Goal: Task Accomplishment & Management: Complete application form

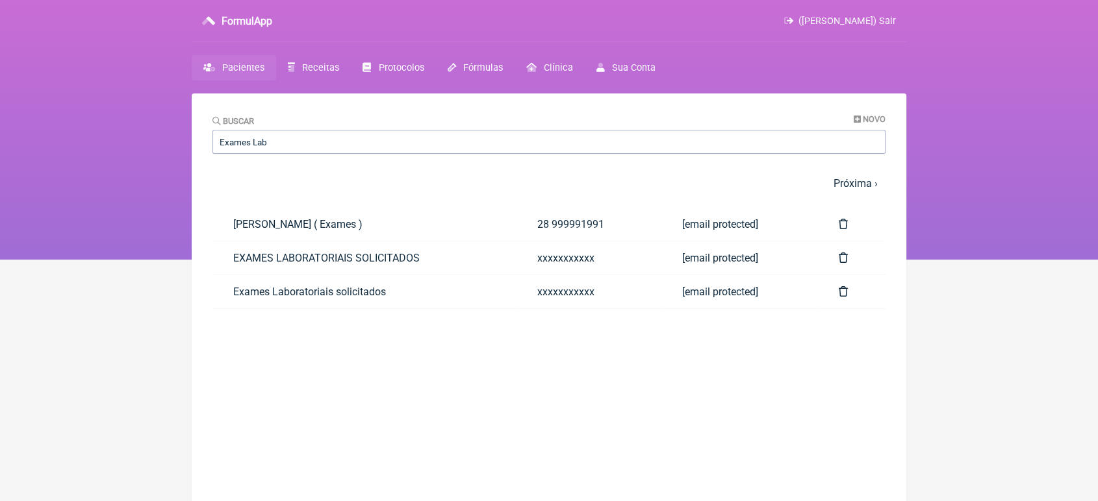
click at [320, 253] on link "EXAMES LABORATORIAIS SOLICITADOS" at bounding box center [364, 258] width 304 height 33
click at [394, 253] on link "EXAMES LABORATORIAIS SOLICITADOS" at bounding box center [364, 258] width 304 height 33
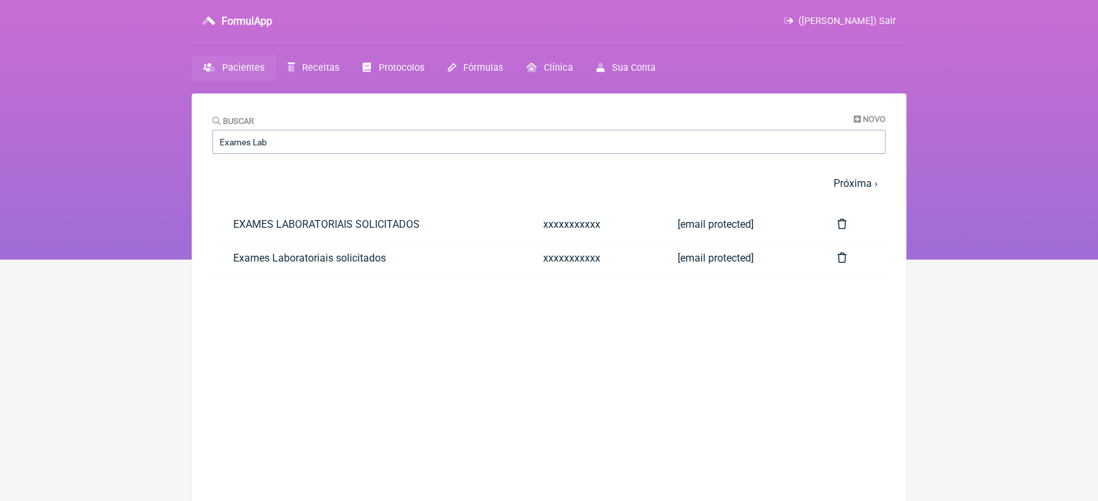
click at [394, 253] on link "Exames Laboratoriais solicitados" at bounding box center [367, 258] width 310 height 33
click at [383, 227] on link "EXAMES LABORATORIAIS SOLICITADOS" at bounding box center [367, 224] width 310 height 33
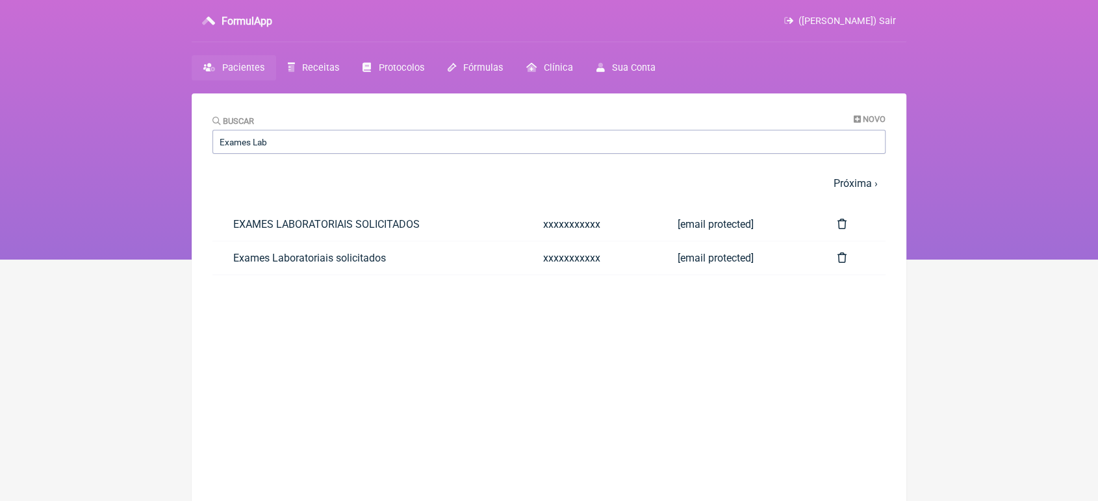
click at [383, 227] on link "EXAMES LABORATORIAIS SOLICITADOS" at bounding box center [367, 224] width 310 height 33
click at [307, 233] on link "EXAMES LABORATORIAIS SOLICITADOS" at bounding box center [367, 224] width 310 height 33
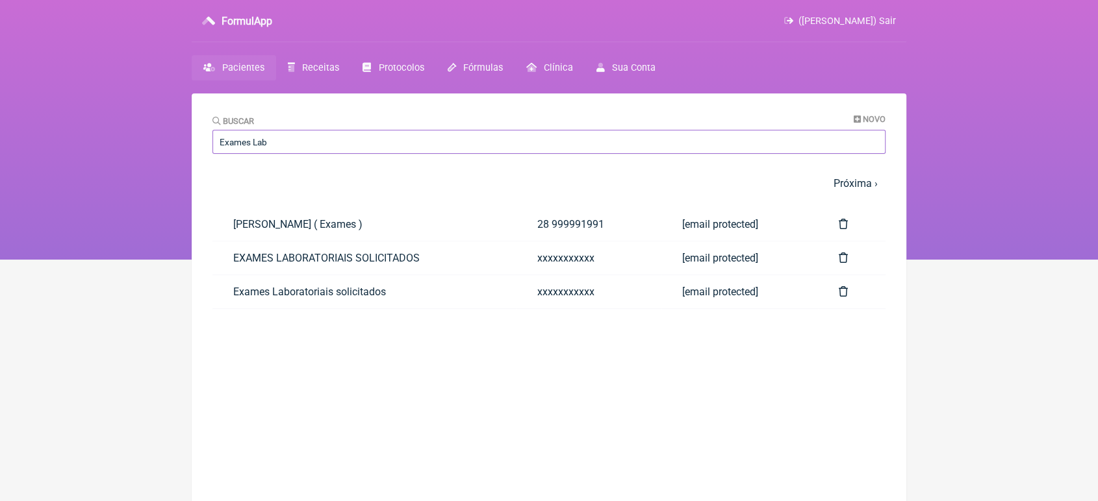
click at [326, 144] on input "Exames Lab" at bounding box center [548, 142] width 673 height 24
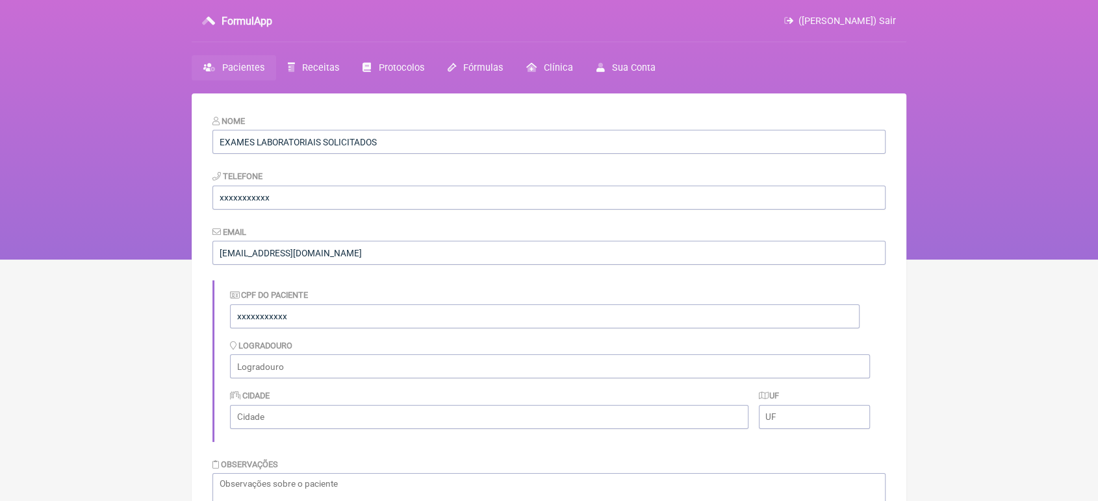
click at [348, 259] on input "[EMAIL_ADDRESS][DOMAIN_NAME]" at bounding box center [548, 253] width 673 height 24
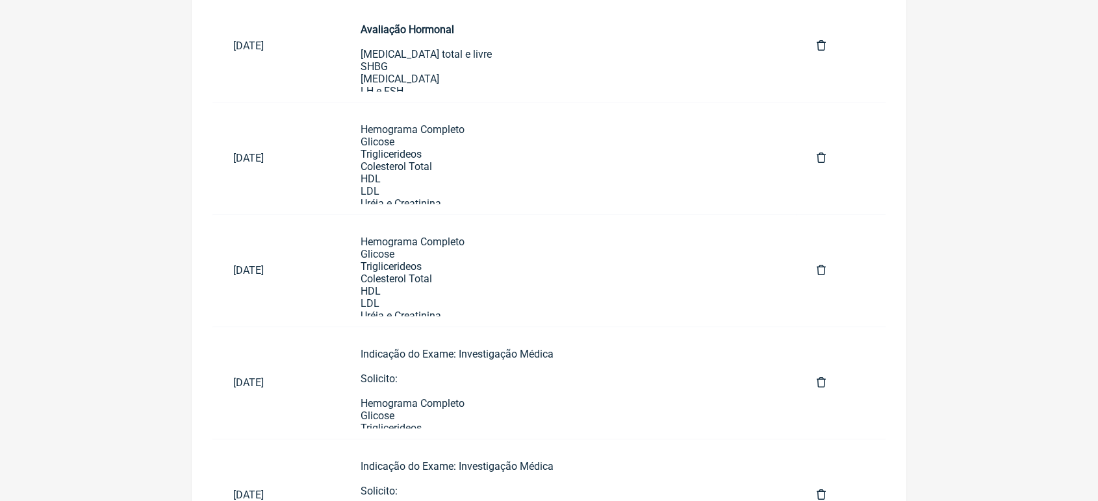
scroll to position [904, 0]
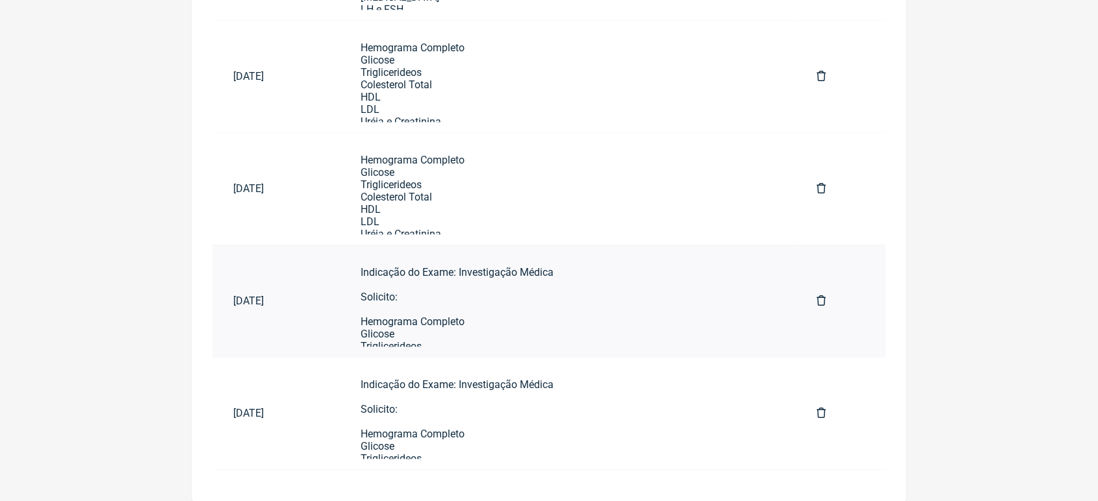
click at [546, 327] on div "Indicação do Exame: Investigação Médica Solicito: Hemograma Completo Glicose Tr…" at bounding box center [568, 500] width 414 height 469
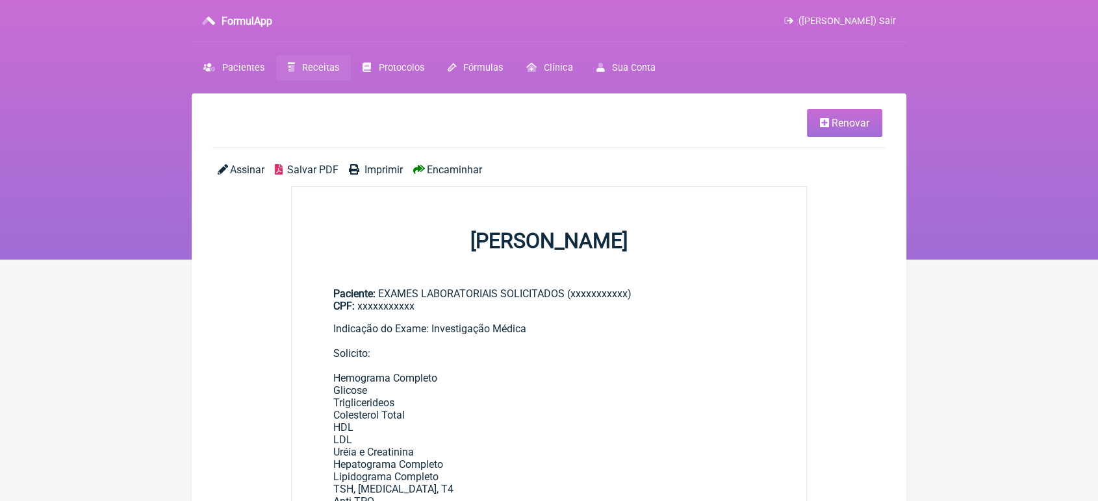
click at [833, 130] on link "Renovar" at bounding box center [844, 123] width 75 height 28
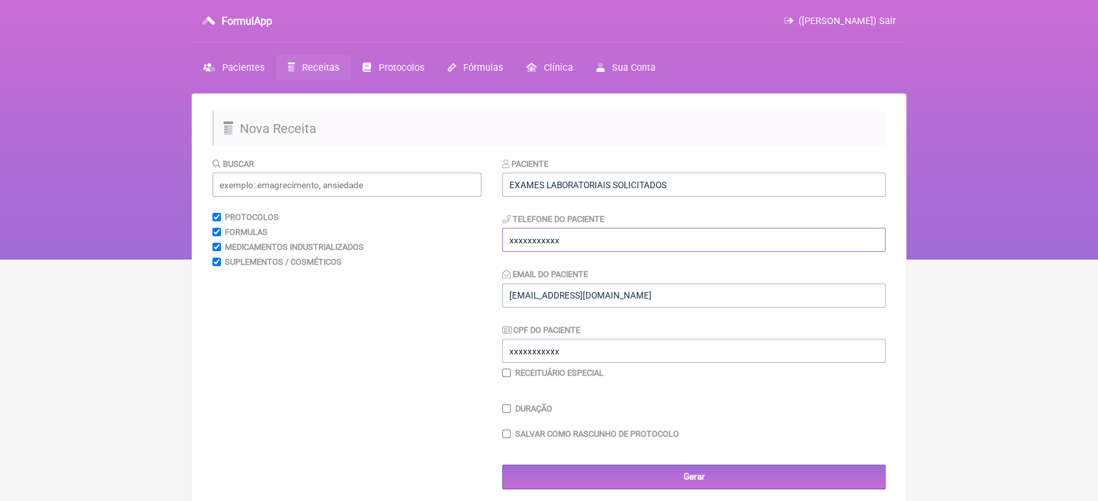
click at [668, 242] on input "xxxxxxxxxxx" at bounding box center [693, 240] width 383 height 24
type input "x"
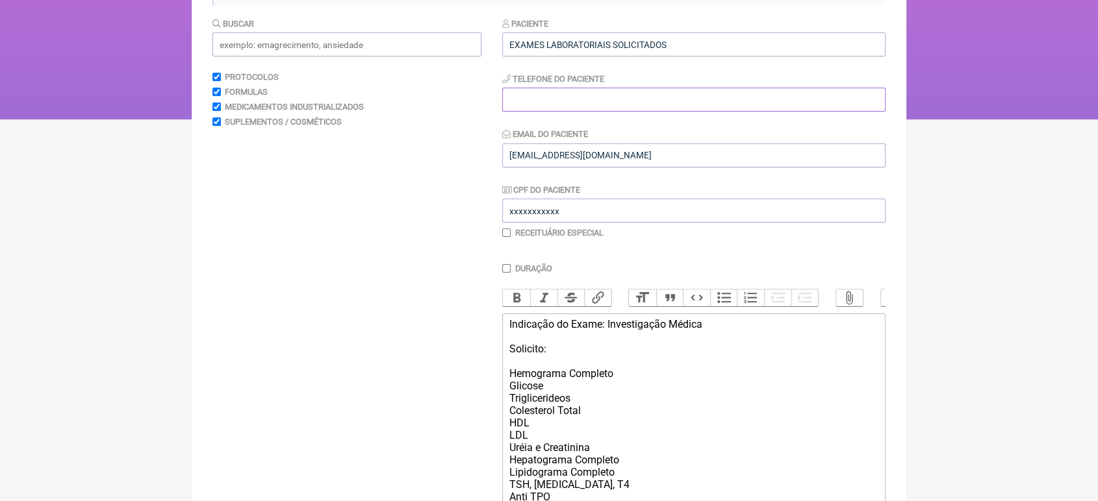
scroll to position [114, 0]
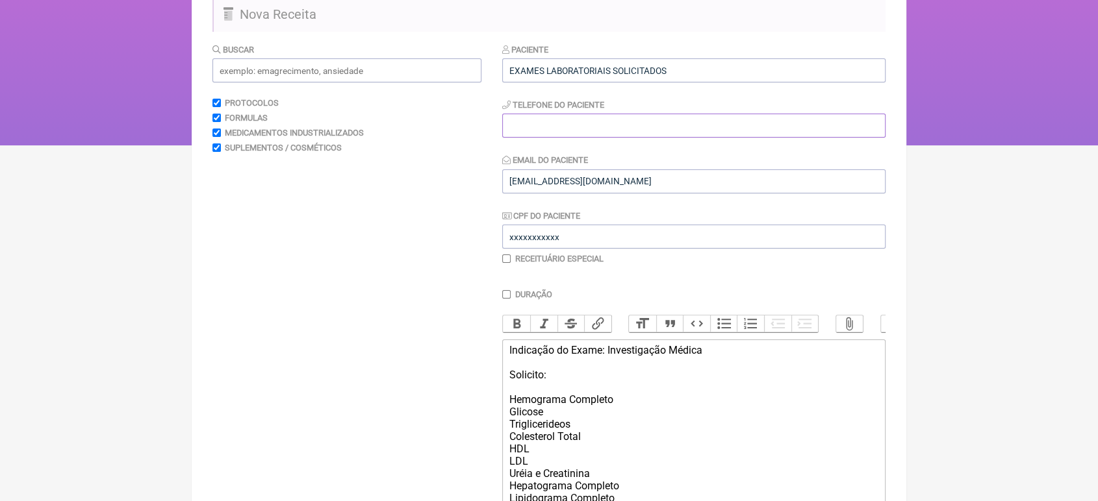
click at [774, 115] on input "tel" at bounding box center [693, 126] width 383 height 24
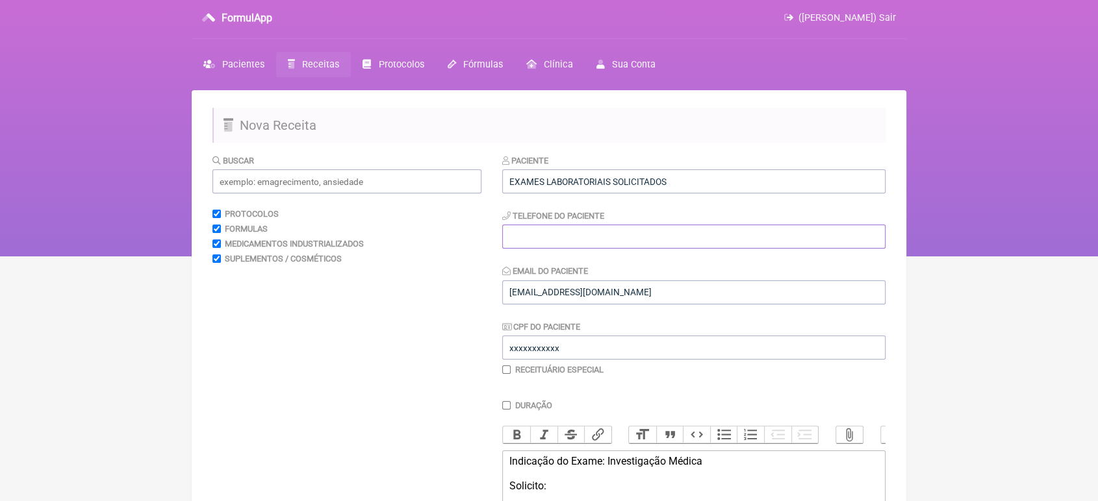
scroll to position [0, 0]
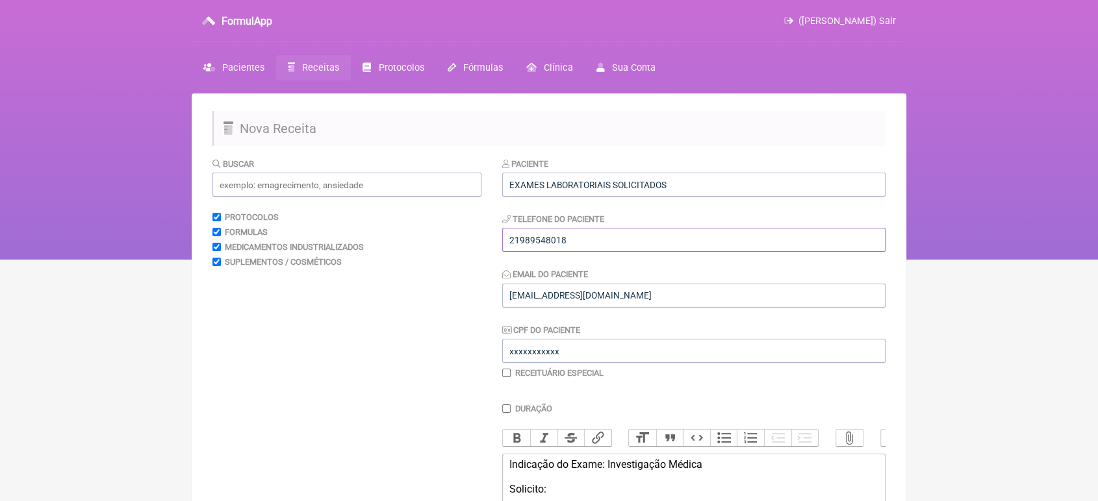
type input "21989548018"
click at [663, 346] on input "xxxxxxxxxxx" at bounding box center [693, 351] width 383 height 24
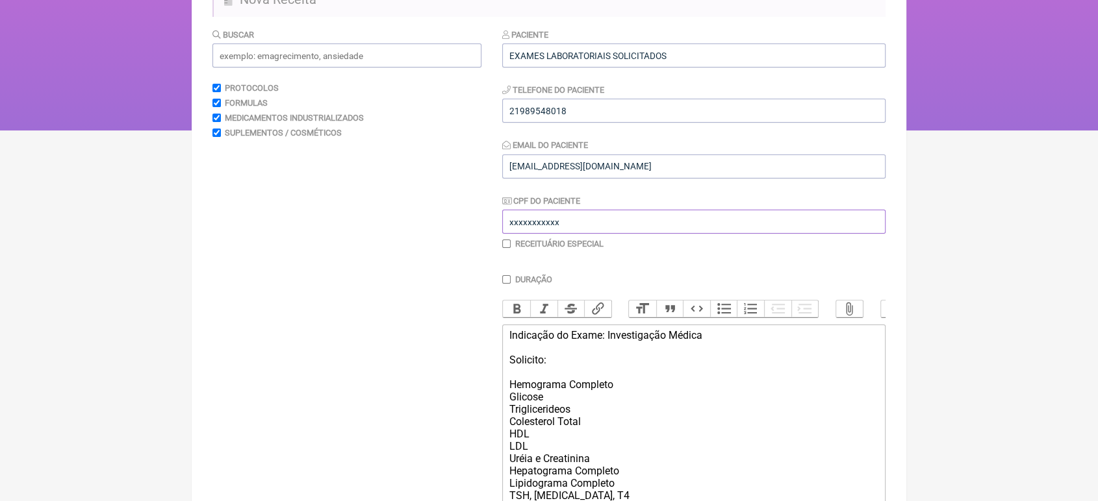
scroll to position [161, 0]
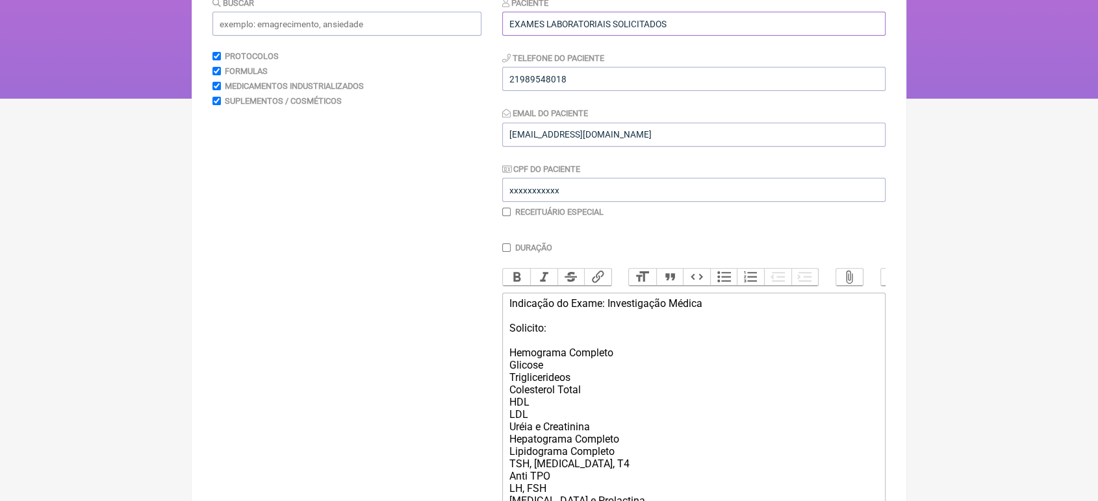
click at [816, 14] on input "EXAMES LABORATORIAIS SOLICITADOS" at bounding box center [693, 24] width 383 height 24
type input "E"
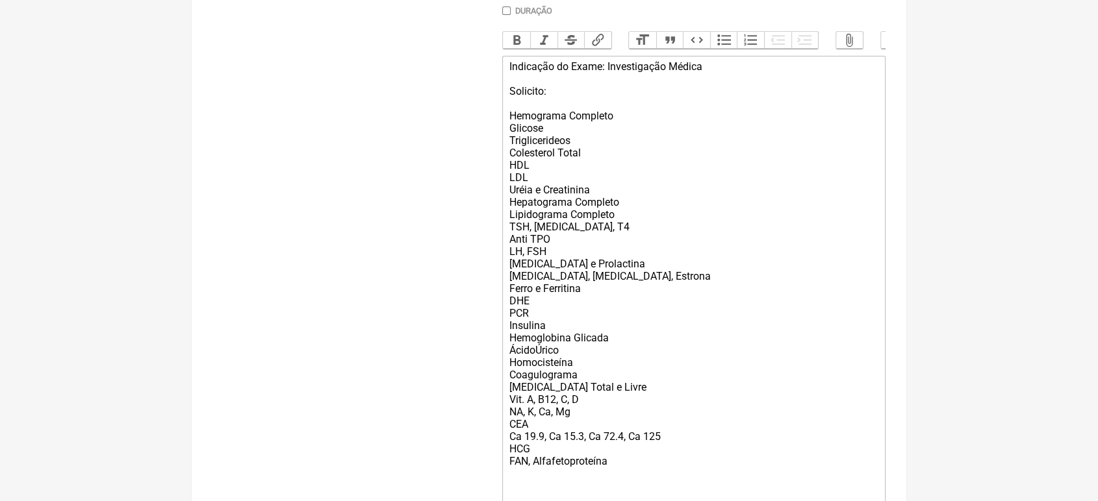
scroll to position [406, 0]
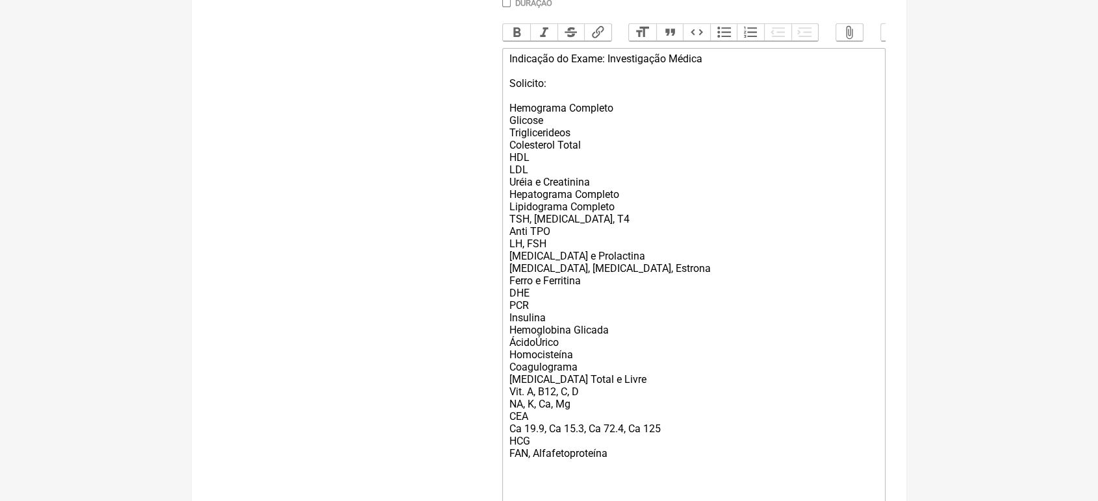
type input "[PERSON_NAME] de [PERSON_NAME]"
click at [537, 316] on div "Indicação do Exame: Investigação Médica Solicito: Hemograma Completo Glicose Tr…" at bounding box center [693, 287] width 369 height 469
click at [537, 368] on div "Indicação do Exame: Investigação Médica Solicito: Hemograma Completo Glicose Tr…" at bounding box center [693, 287] width 369 height 469
type trix-editor "<div>Indicação do Exame: Investigação Médica<br><br>Solicito:<br><br>Hemograma …"
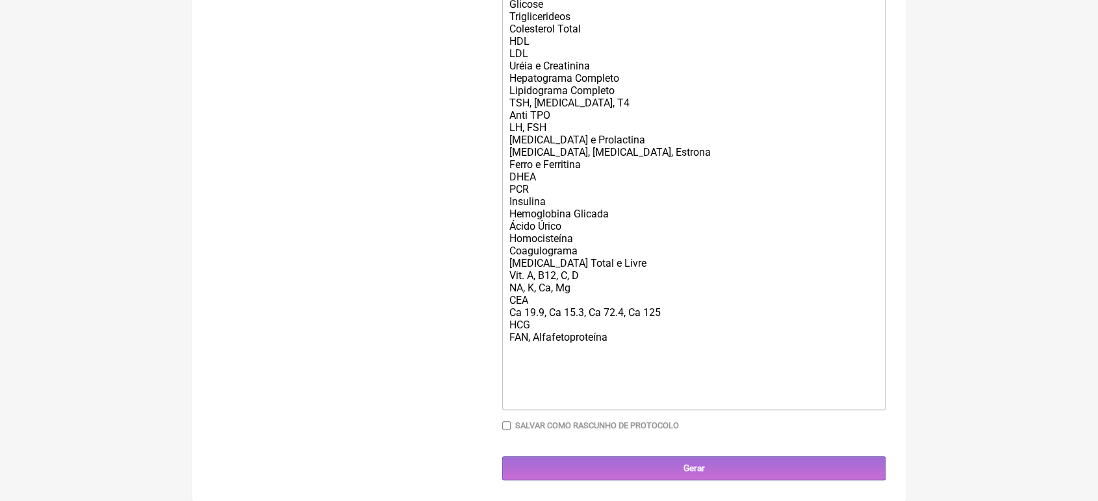
scroll to position [547, 0]
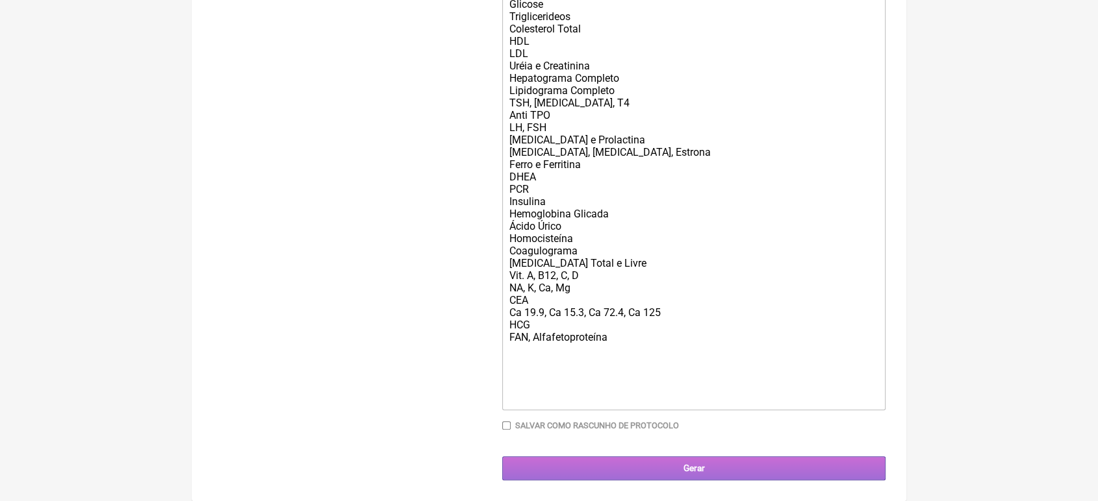
click at [713, 469] on input "Gerar" at bounding box center [693, 469] width 383 height 24
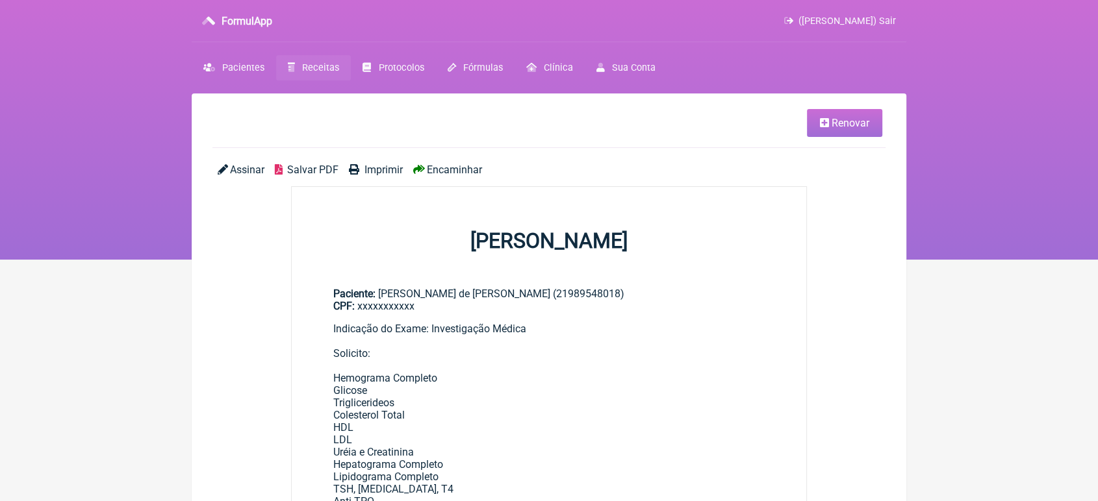
click at [444, 173] on span "Encaminhar" at bounding box center [454, 170] width 55 height 12
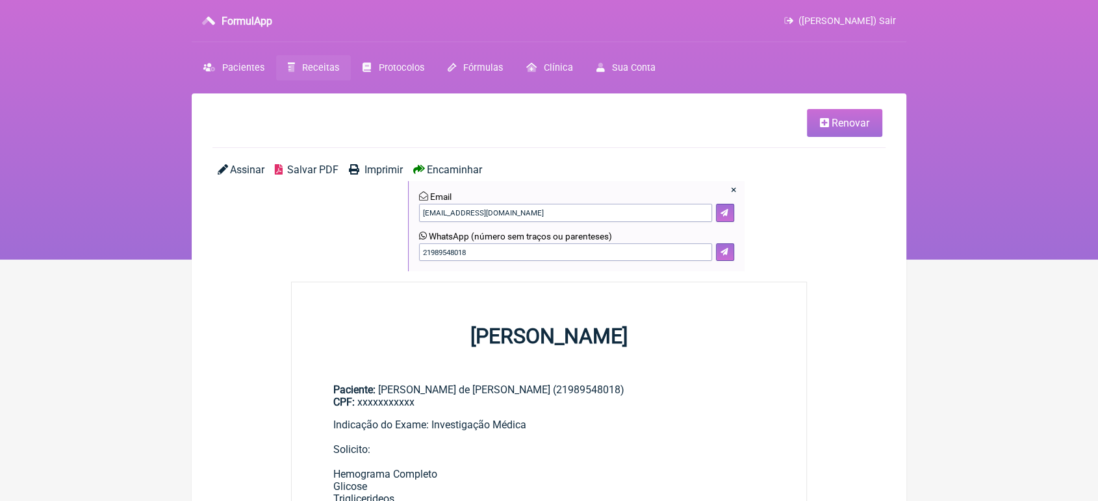
click at [444, 173] on span "Encaminhar" at bounding box center [454, 170] width 55 height 12
click at [731, 247] on button at bounding box center [725, 253] width 18 height 18
click at [854, 115] on link "Renovar" at bounding box center [844, 123] width 75 height 28
click at [852, 123] on span "Renovar" at bounding box center [850, 123] width 38 height 12
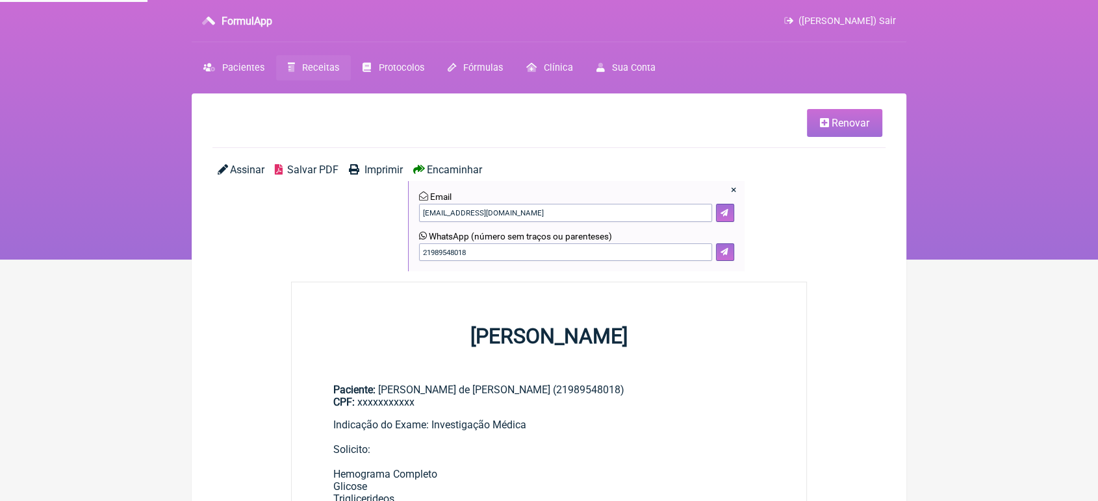
click at [826, 118] on icon at bounding box center [824, 123] width 9 height 10
click at [852, 117] on span "Renovar" at bounding box center [850, 123] width 38 height 12
click at [844, 117] on span "Renovar" at bounding box center [850, 123] width 38 height 12
click at [844, 118] on span "Renovar" at bounding box center [850, 123] width 38 height 12
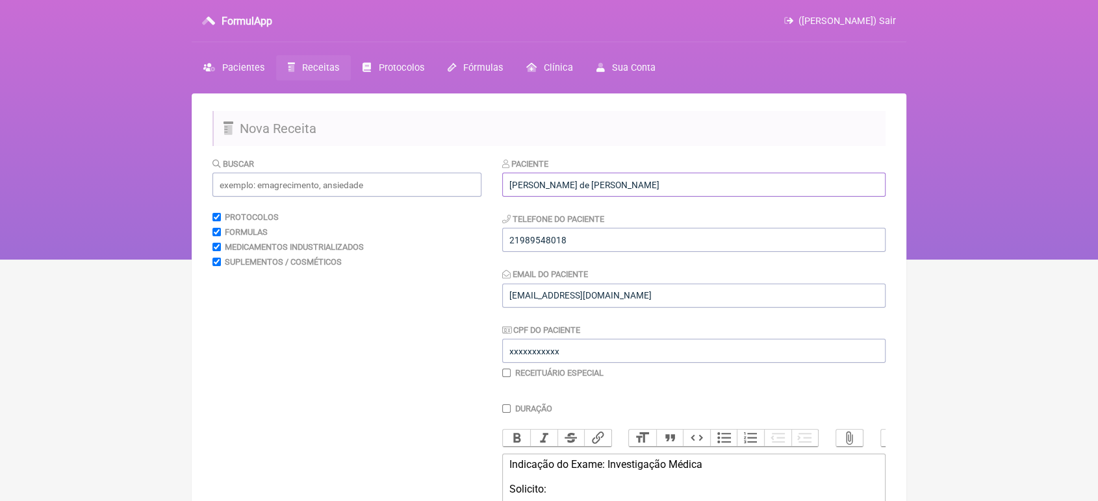
click at [718, 179] on input "Rafaela Cavalcanti de Melo Freire" at bounding box center [693, 185] width 383 height 24
type input "R"
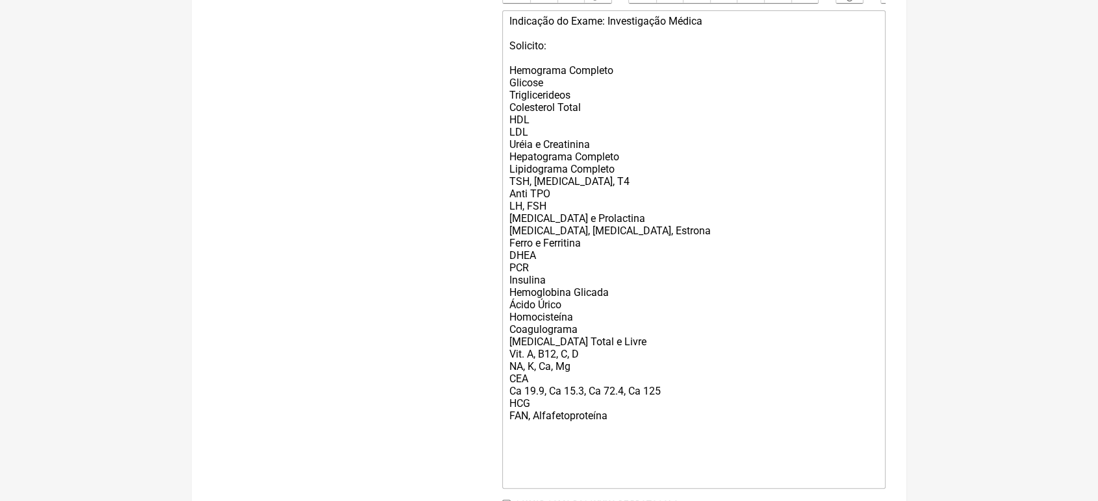
scroll to position [551, 0]
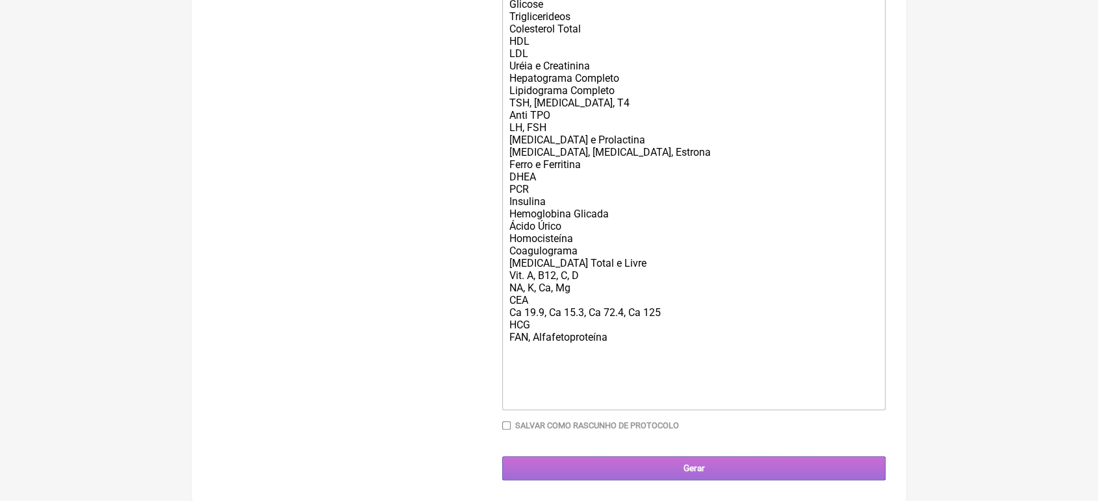
type input "Sandra Lúcia dias Ricardo dos Santos"
click at [715, 481] on input "Gerar" at bounding box center [693, 469] width 383 height 24
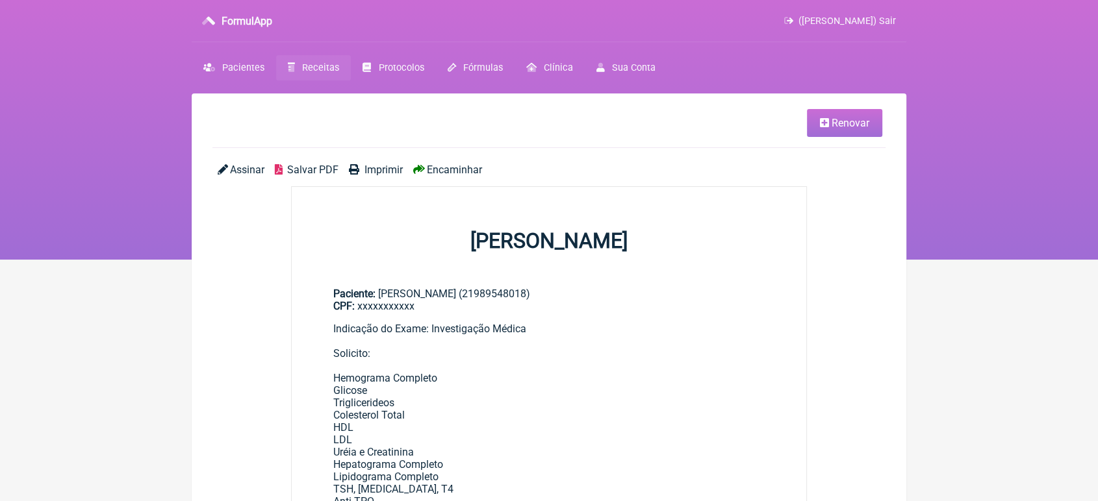
click at [457, 175] on span "Encaminhar" at bounding box center [454, 170] width 55 height 12
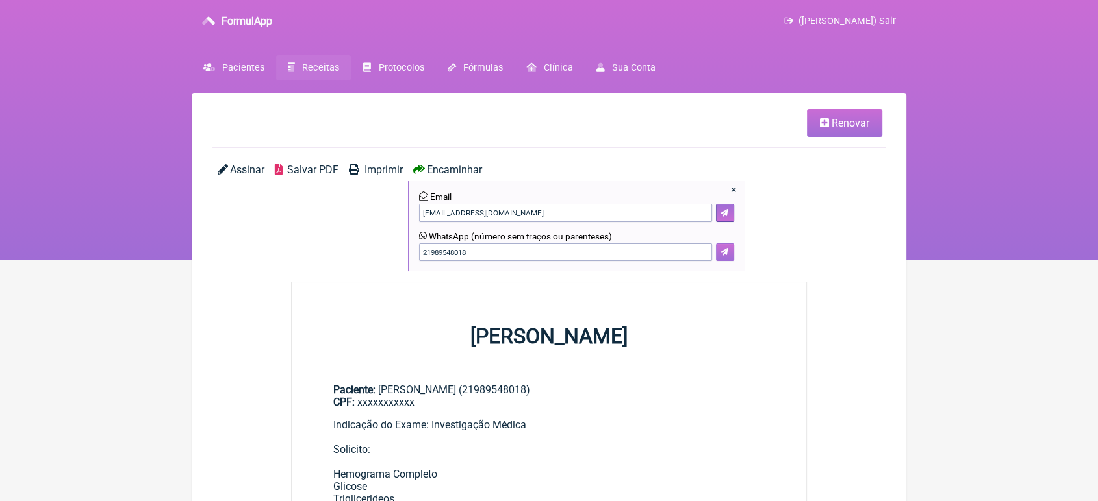
click at [720, 256] on icon at bounding box center [724, 252] width 8 height 8
click at [722, 248] on button at bounding box center [725, 253] width 18 height 18
click at [722, 254] on icon at bounding box center [724, 252] width 8 height 8
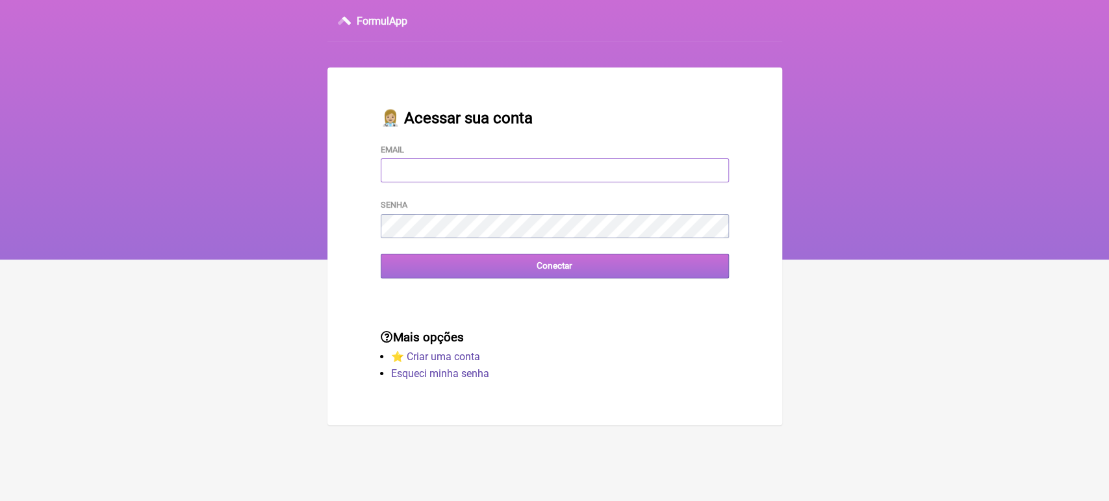
type input "[EMAIL_ADDRESS][DOMAIN_NAME]"
click at [570, 276] on input "Conectar" at bounding box center [555, 266] width 348 height 24
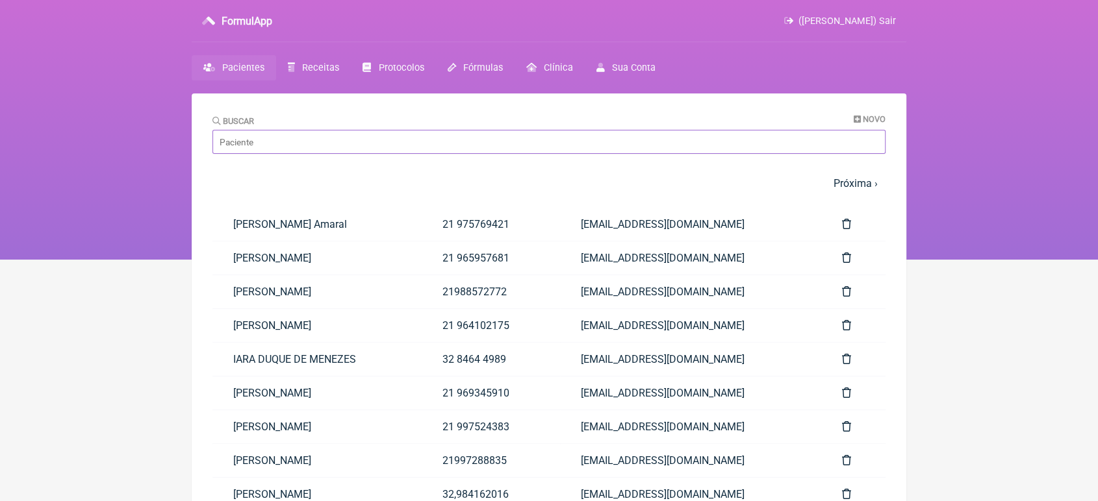
click at [383, 147] on input "Buscar" at bounding box center [548, 142] width 673 height 24
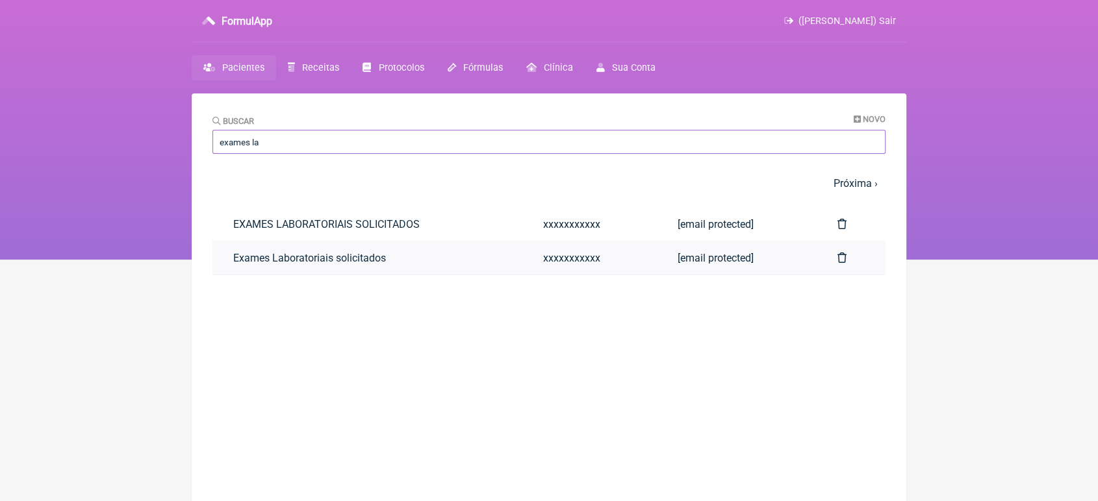
type input "exames la"
click at [348, 259] on link "Exames Laboratoriais solicitados" at bounding box center [367, 258] width 310 height 33
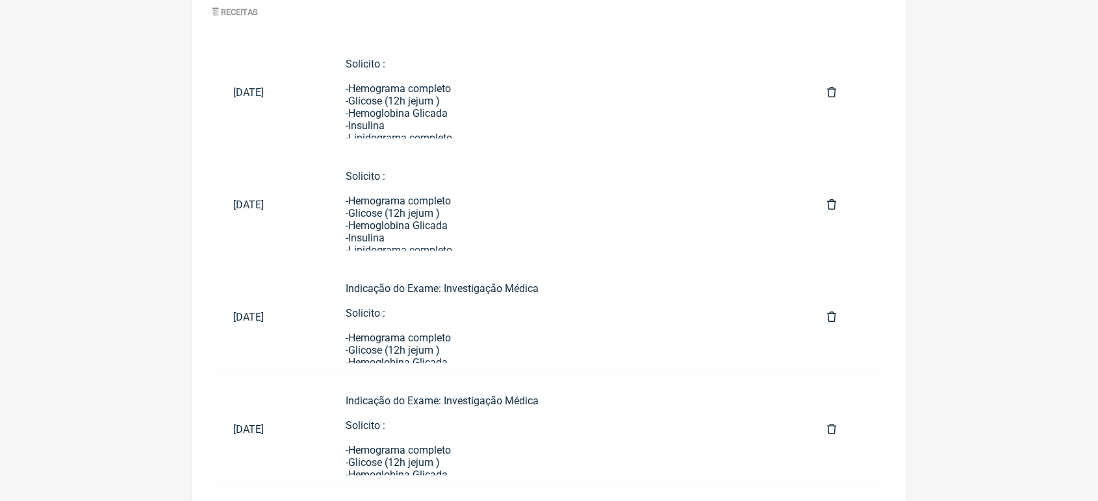
scroll to position [680, 0]
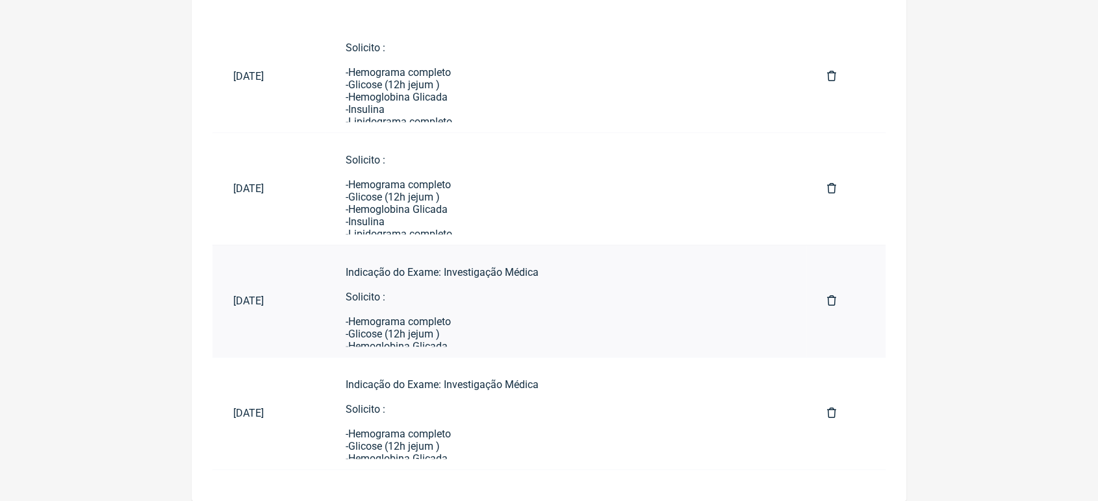
click at [572, 347] on td "Indicação do Exame: Investigação Médica Solicito : -Hemograma completo -Glicose…" at bounding box center [565, 301] width 481 height 112
click at [530, 334] on div "Indicação do Exame: Investigação Médica Solicito : -Hemograma completo -Glicose…" at bounding box center [566, 457] width 440 height 383
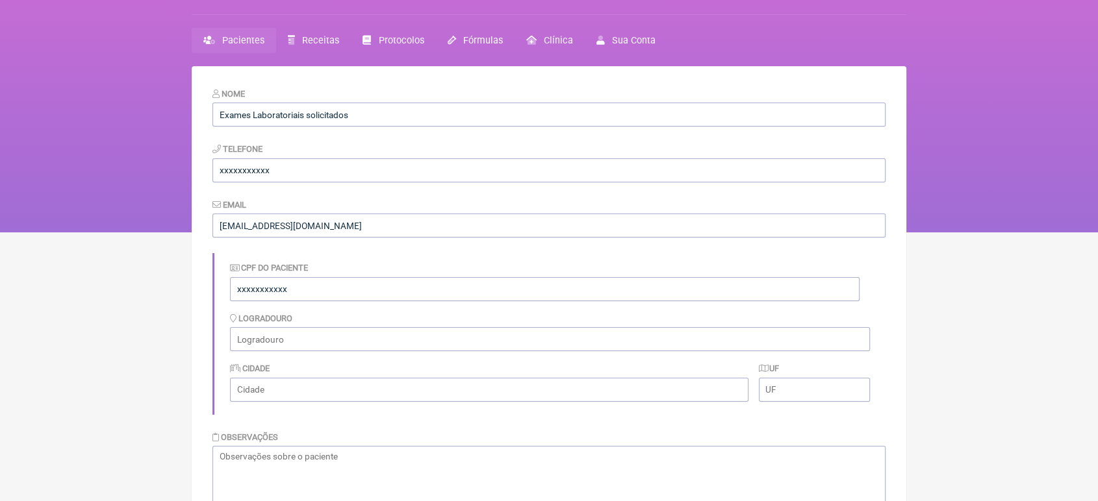
scroll to position [0, 0]
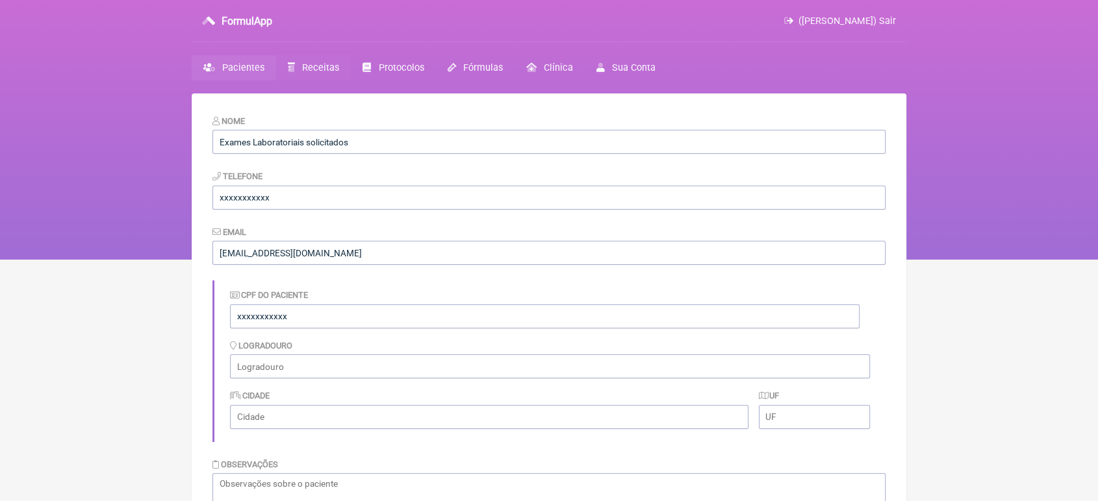
click at [323, 66] on span "Receitas" at bounding box center [320, 67] width 37 height 11
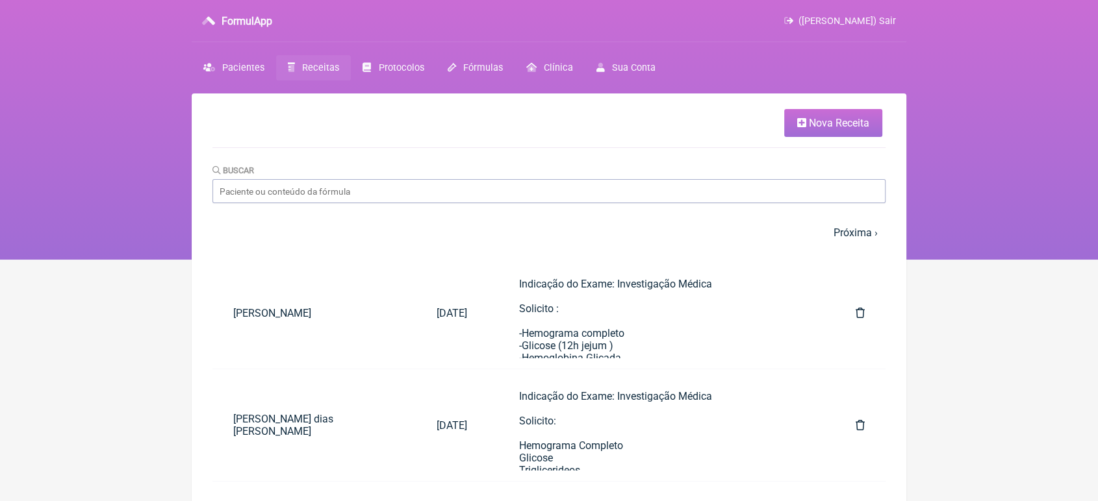
click at [877, 118] on link "Nova Receita" at bounding box center [833, 123] width 98 height 28
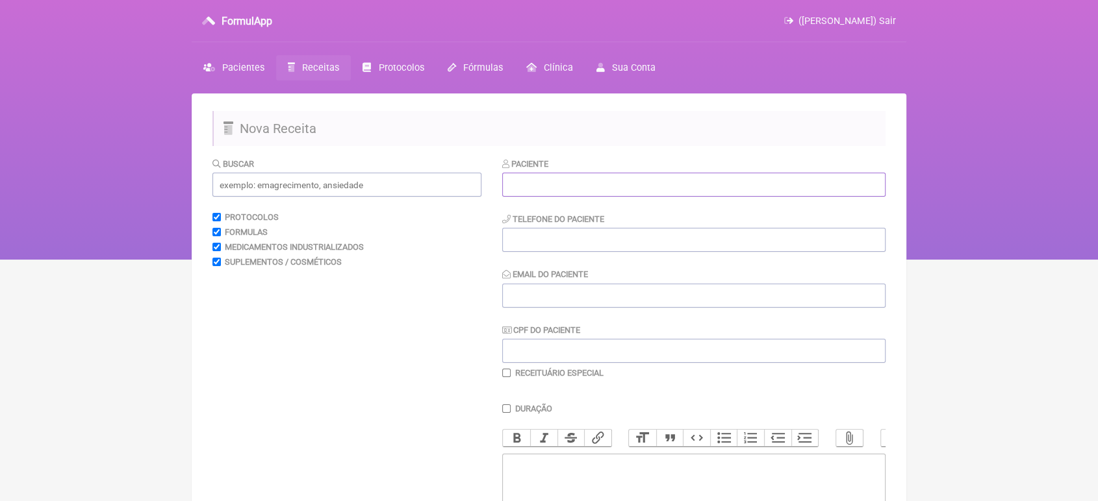
click at [670, 181] on input "text" at bounding box center [693, 185] width 383 height 24
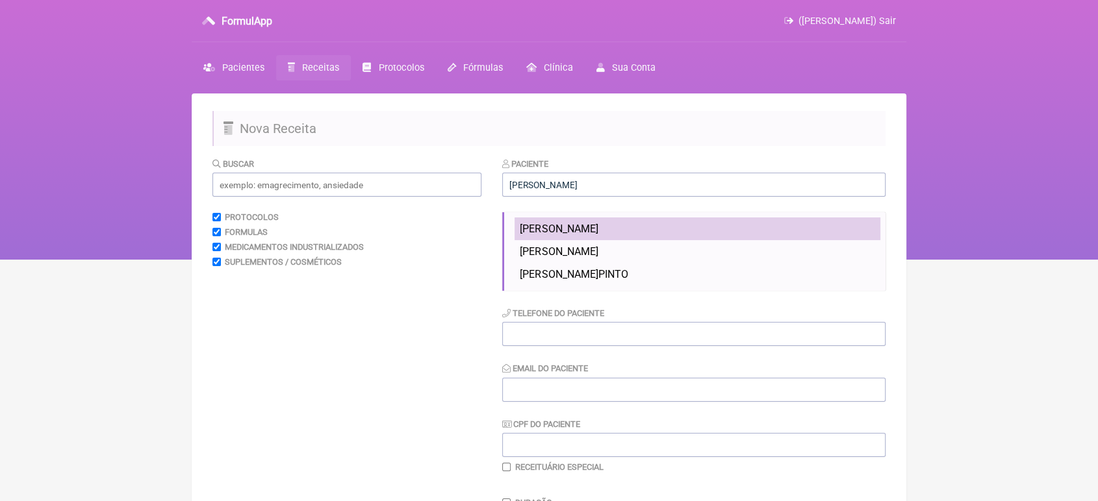
click at [617, 226] on li "Arthur Copstein" at bounding box center [697, 229] width 366 height 23
type input "Arthur Copstein"
type input "15134137689"
type input "[EMAIL_ADDRESS][DOMAIN_NAME]"
type input "00705161030"
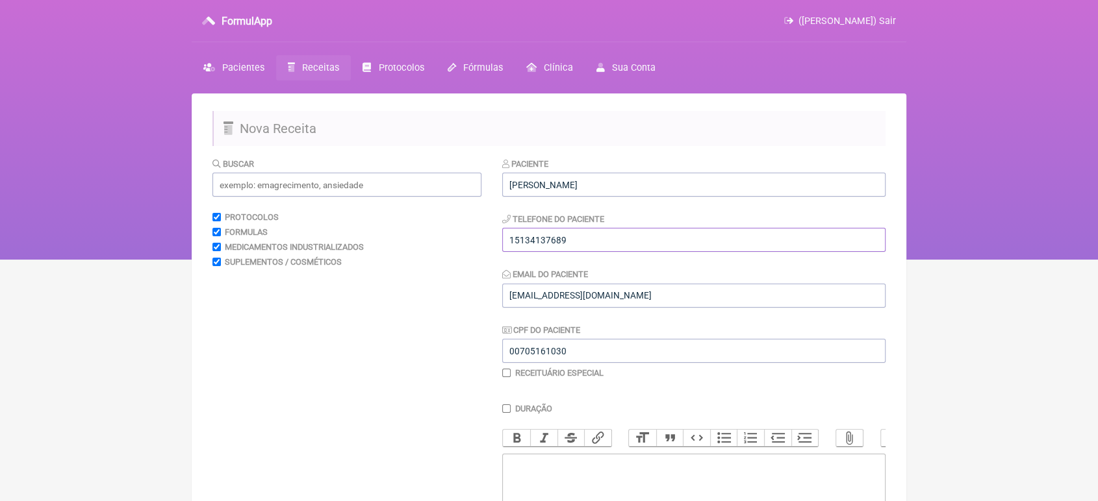
click at [603, 235] on input "15134137689" at bounding box center [693, 240] width 383 height 24
type input "1"
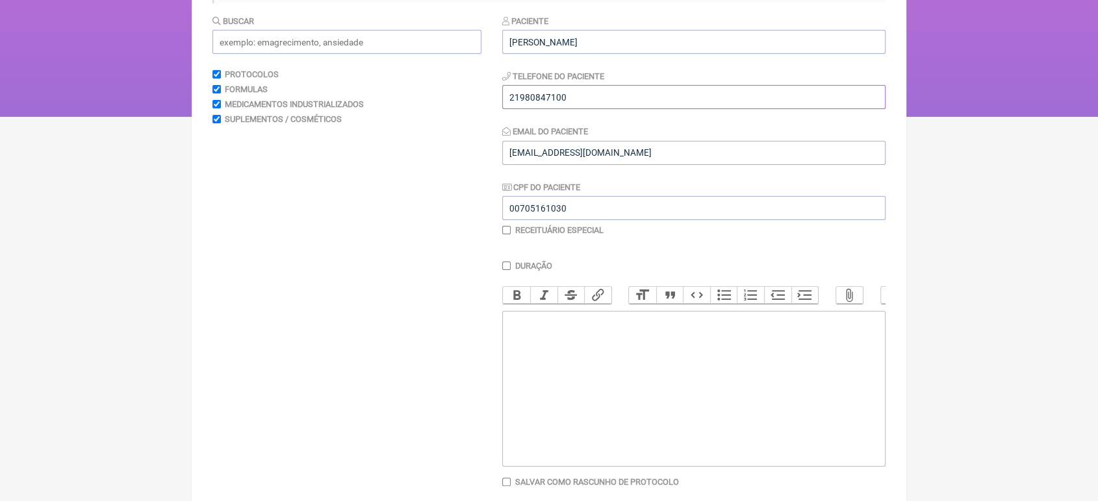
scroll to position [148, 0]
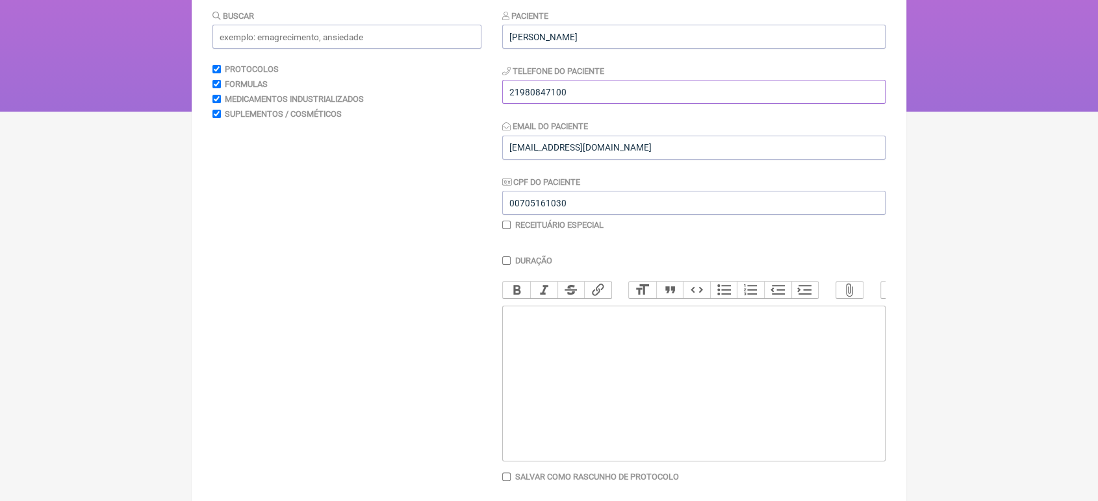
type input "21980847100"
click at [841, 363] on trix-editor at bounding box center [693, 384] width 383 height 156
type trix-editor "<div>I</div>"
click at [511, 326] on div "Investigação Clínica" at bounding box center [693, 322] width 369 height 25
click at [514, 331] on div "IIndicação do Exame: nvestigação Clínica" at bounding box center [693, 322] width 369 height 25
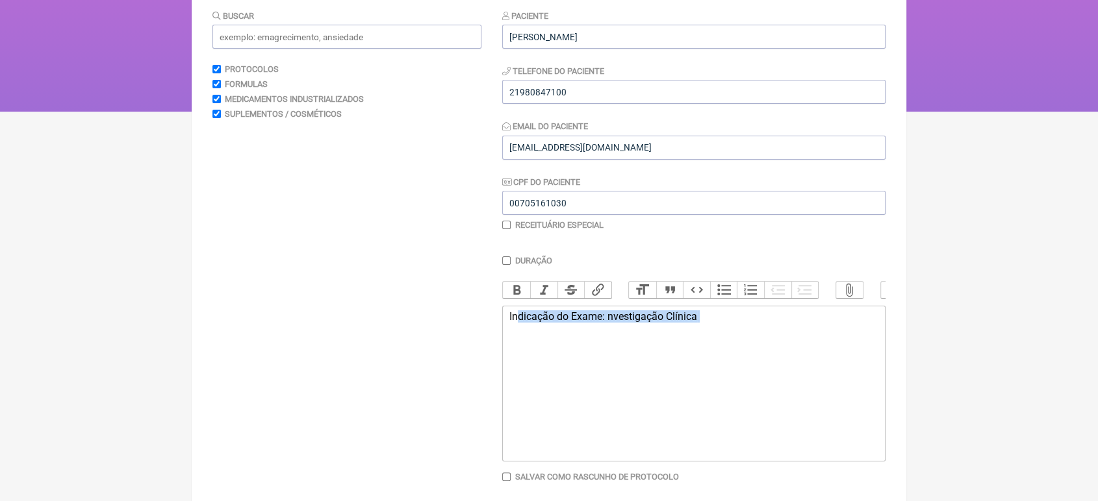
drag, startPoint x: 514, startPoint y: 331, endPoint x: 523, endPoint y: 367, distance: 36.7
click at [523, 367] on trix-editor "Indicação do Exame: nvestigação Clínica" at bounding box center [693, 384] width 383 height 156
click at [503, 325] on trix-editor "Indicação do Exame: nvestigação Clínica" at bounding box center [693, 384] width 383 height 156
click at [607, 331] on div "Indicação do Exame: nvestigação Clínica" at bounding box center [693, 322] width 369 height 25
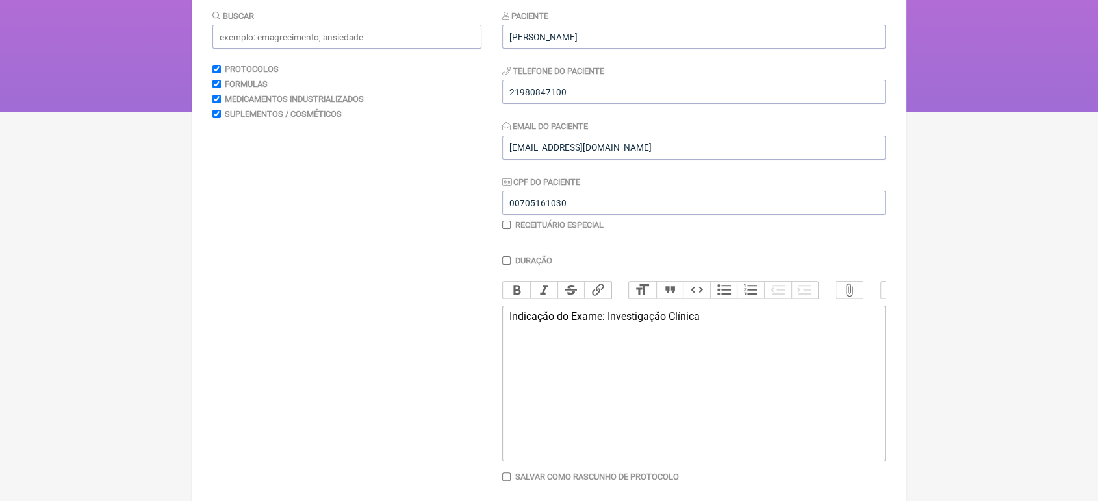
click at [779, 335] on div "Indicação do Exame: Investigação Clínica" at bounding box center [693, 322] width 369 height 25
click at [527, 368] on div "Indicação do Exame: Investigação Clínica Descrição: TGO TGP e Gama GT" at bounding box center [693, 341] width 369 height 62
click at [653, 372] on div "Indicação do Exame: Investigação Clínica Descrição: TGO, TGP e Gama GT" at bounding box center [693, 341] width 369 height 62
click at [628, 372] on div "Indicação do Exame: Investigação Clínica Descrição: TGO, TGP e Gama GT" at bounding box center [693, 341] width 369 height 62
click at [454, 307] on div "Buscar Protocolos Formulas Medicamentos Industrializados Suplementos / Cosmétic…" at bounding box center [346, 271] width 269 height 524
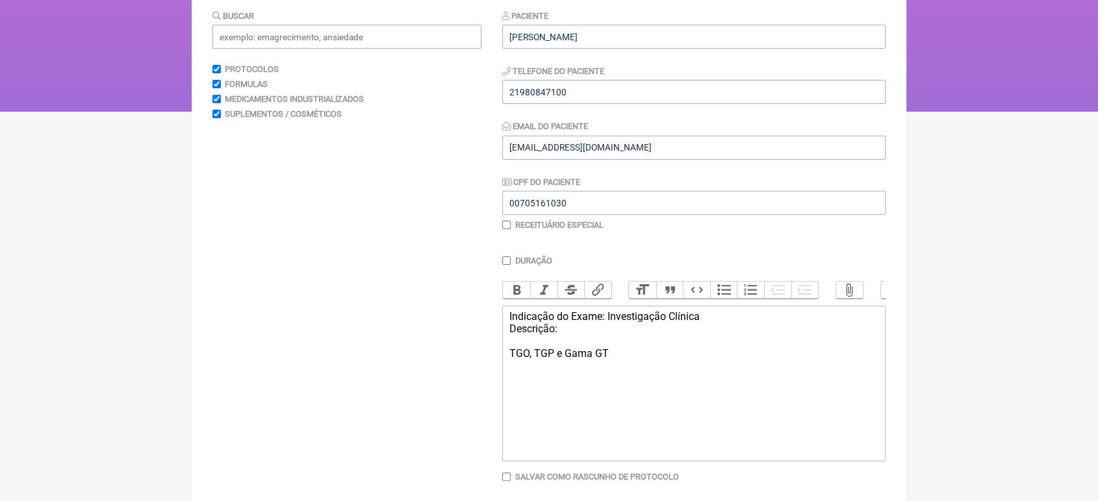
click at [618, 364] on div "Indicação do Exame: Investigação Clínica Descrição: TGO, TGP e Gama GT" at bounding box center [693, 347] width 369 height 74
click at [578, 397] on div "Indicação do Exame: Investigação Clínica Descrição: TGO, TGP e Gama GT Bilirrub…" at bounding box center [693, 353] width 369 height 86
click at [640, 386] on div "Indicação do Exame: Investigação Clínica Descrição: TGO, TGP e Gama GT Bilirrub…" at bounding box center [693, 353] width 369 height 86
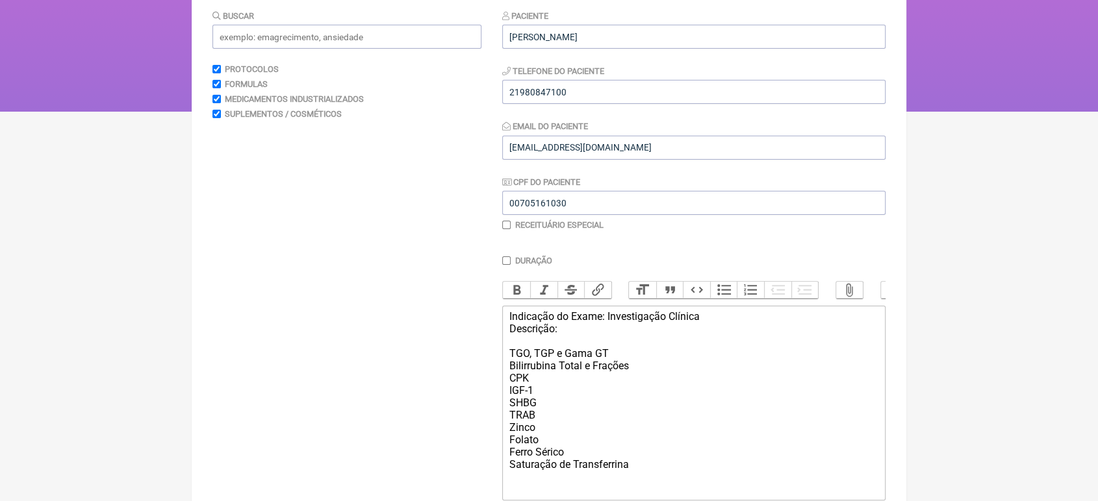
click at [359, 479] on div "Buscar Protocolos Formulas Medicamentos Industrializados Suplementos / Cosmétic…" at bounding box center [346, 290] width 269 height 562
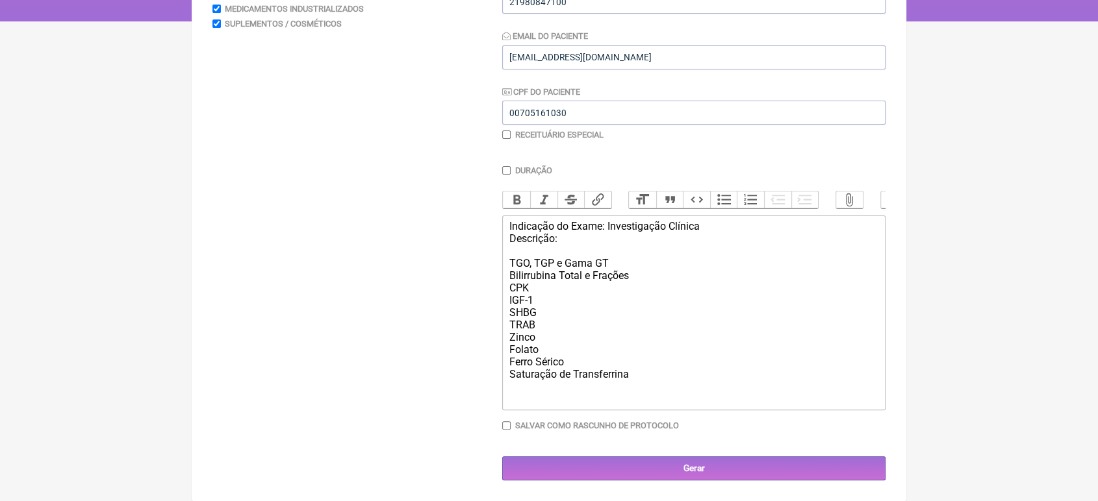
click at [687, 368] on div "Indicação do Exame: Investigação Clínica Descrição: TGO, TGP e Gama GT Bilirrub…" at bounding box center [693, 312] width 369 height 185
click at [648, 331] on div "Indicação do Exame: Investigação Clínica Descrição: TGO, TGP e Gama GT Bilirrub…" at bounding box center [693, 312] width 369 height 185
click at [763, 375] on div "Indicação do Exame: Investigação Clínica Descrição: TGO, TGP e Gama GT Bilirrub…" at bounding box center [693, 312] width 369 height 185
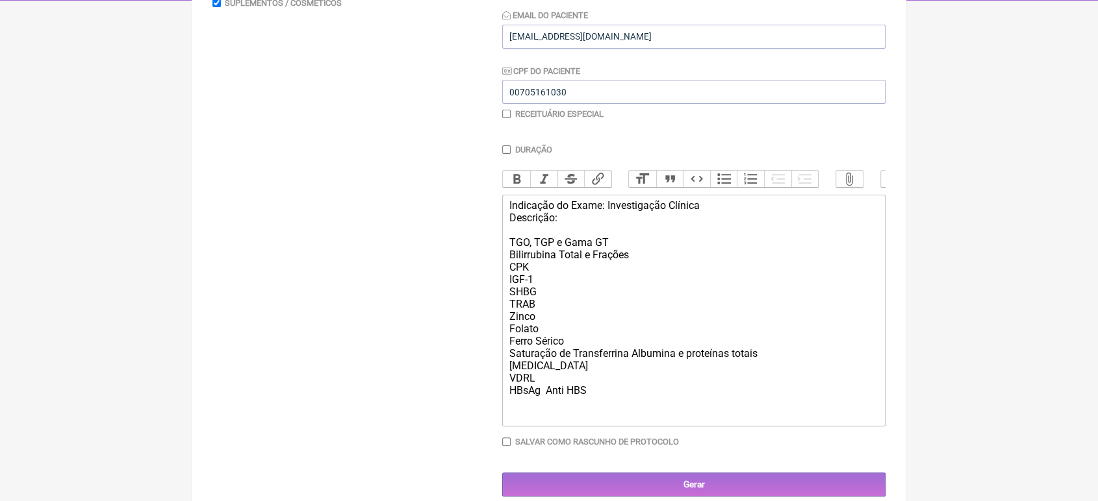
click at [764, 381] on div "Indicação do Exame: Investigação Clínica Descrição: TGO, TGP e Gama GT Bilirrub…" at bounding box center [693, 310] width 369 height 222
click at [629, 403] on div "Indicação do Exame: Investigação Clínica Descrição: TGO, TGP e Gama GT Bilirrub…" at bounding box center [693, 310] width 369 height 222
click at [613, 414] on div "Indicação do Exame: Investigação Clínica Descrição: TGO, TGP e Gama GT Bilirrub…" at bounding box center [693, 310] width 369 height 222
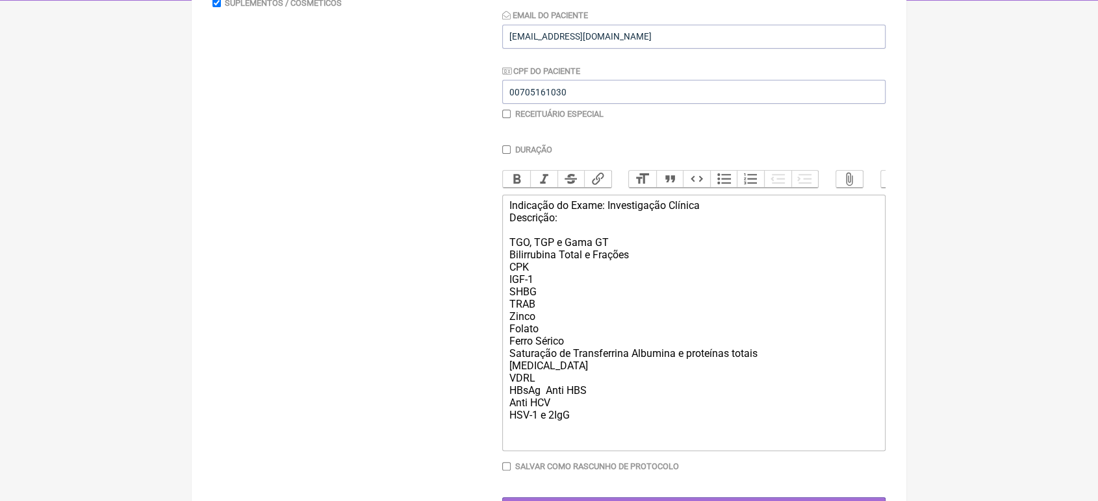
click at [551, 442] on div "Indicação do Exame: Investigação Clínica Descrição: TGO, TGP e Gama GT Bilirrub…" at bounding box center [693, 322] width 369 height 247
click at [618, 426] on div "Indicação do Exame: Investigação Clínica Descrição: TGO, TGP e Gama GT Bilirrub…" at bounding box center [693, 322] width 369 height 247
click at [585, 436] on div "Indicação do Exame: Investigação Clínica Descrição: TGO, TGP e Gama GT Bilirrub…" at bounding box center [693, 322] width 369 height 247
click at [534, 435] on div "Indicação do Exame: Investigação Clínica Descrição: TGO, TGP e Gama GT Bilirrub…" at bounding box center [693, 322] width 369 height 247
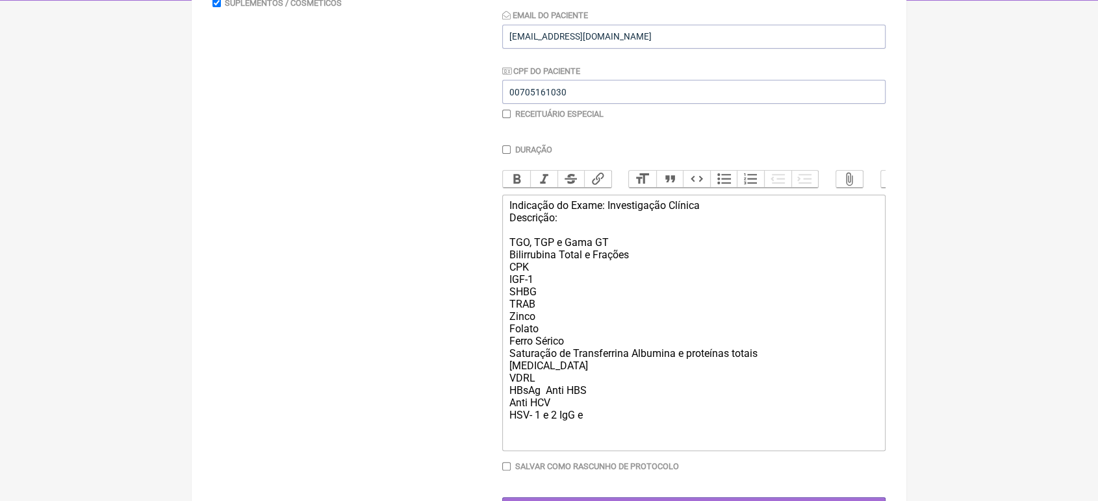
click at [612, 440] on div "Indicação do Exame: Investigação Clínica Descrição: TGO, TGP e Gama GT Bilirrub…" at bounding box center [693, 322] width 369 height 247
click at [525, 436] on div "Indicação do Exame: Investigação Clínica Descrição: TGO, TGP e Gama GT Bilirrub…" at bounding box center [693, 322] width 369 height 247
click at [530, 433] on div "Indicação do Exame: Investigação Clínica Descrição: TGO, TGP e Gama GT Bilirrub…" at bounding box center [693, 322] width 369 height 247
click at [646, 440] on div "Indicação do Exame: Investigação Clínica Descrição: TGO, TGP e Gama GT Bilirrub…" at bounding box center [693, 322] width 369 height 247
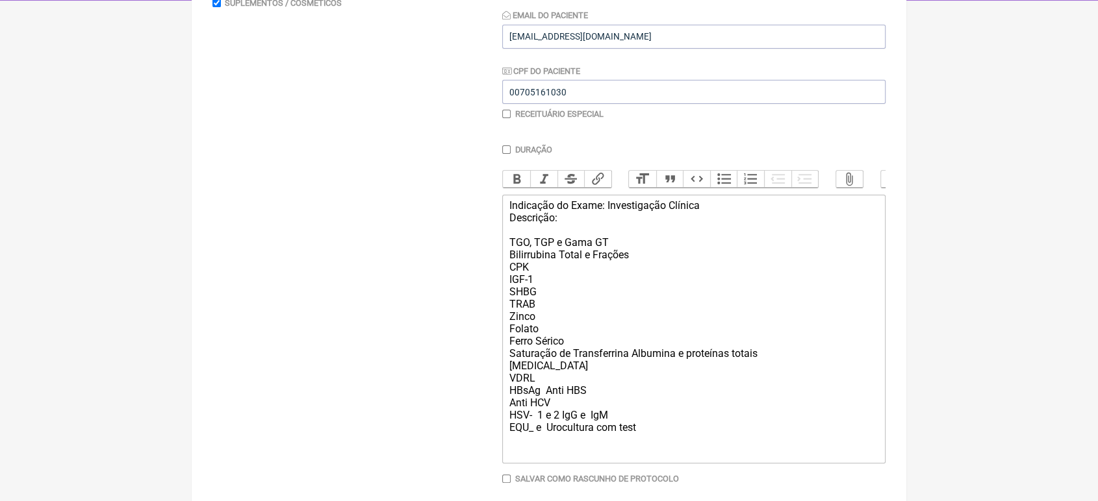
type trix-editor "<div>Indicação do Exame: Investigação Clínica<br>Descrição:<br><br>TGO, TGP e G…"
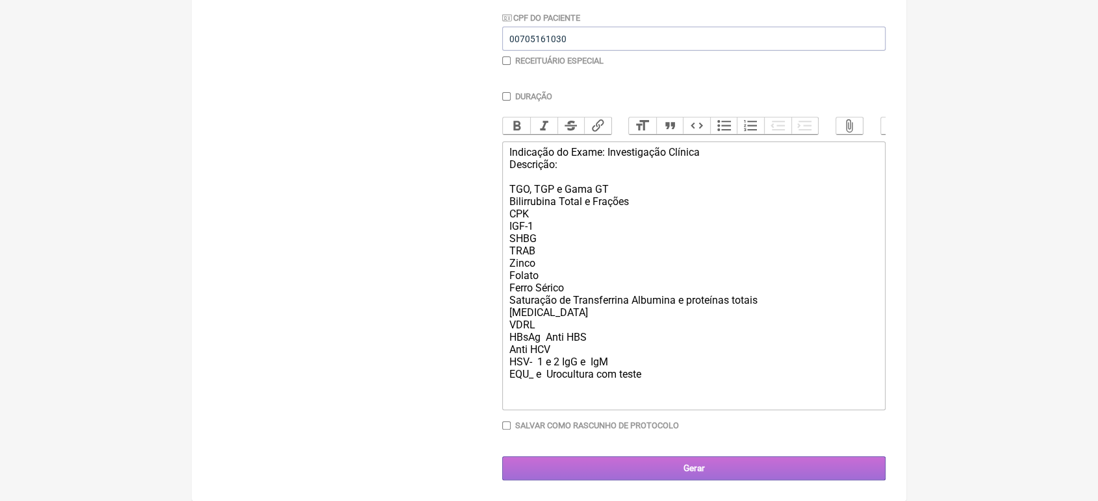
click at [690, 458] on input "Gerar" at bounding box center [693, 469] width 383 height 24
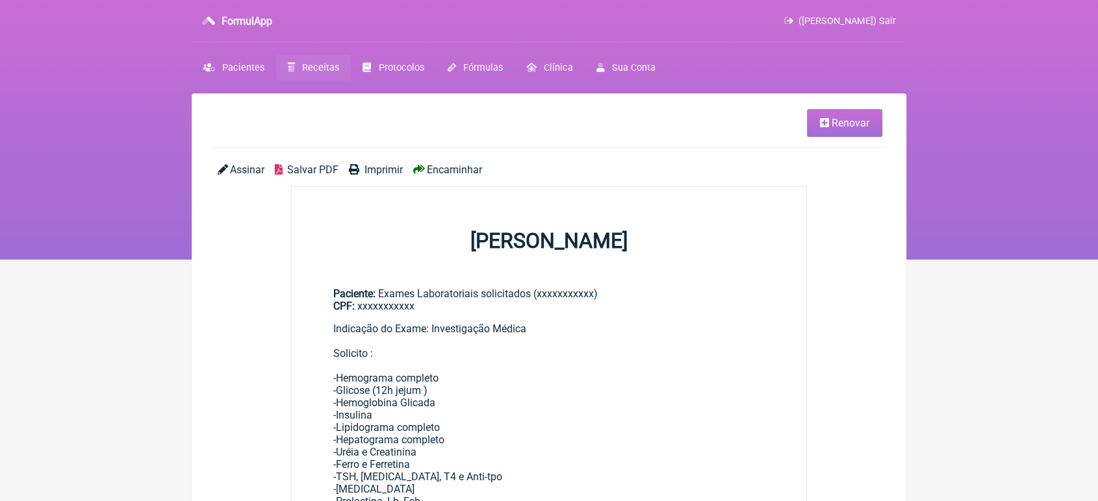
click at [847, 128] on span "Renovar" at bounding box center [850, 123] width 38 height 12
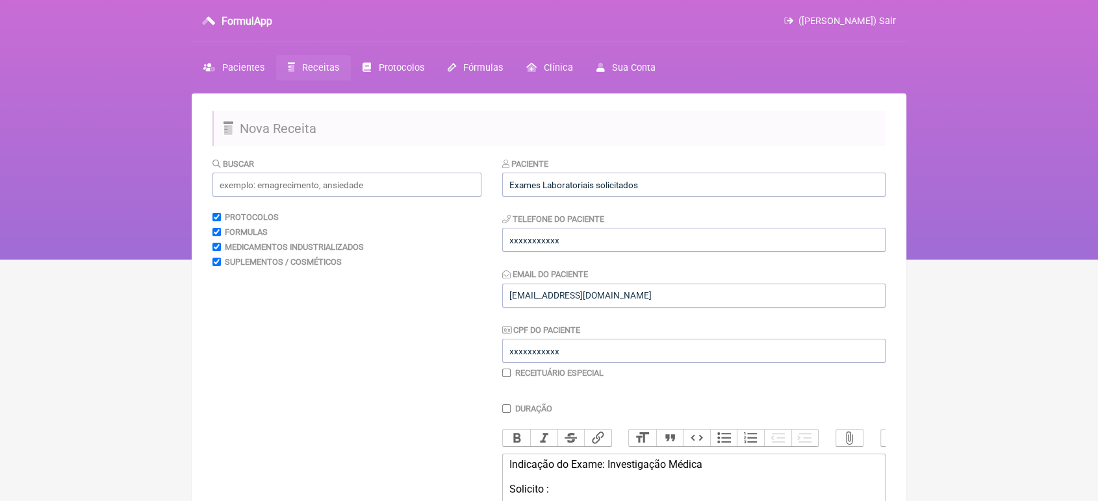
click at [847, 128] on h2 "Nova Receita" at bounding box center [548, 128] width 673 height 35
click at [746, 173] on input "Exames Laboratoriais solicitados" at bounding box center [693, 185] width 383 height 24
type input "E"
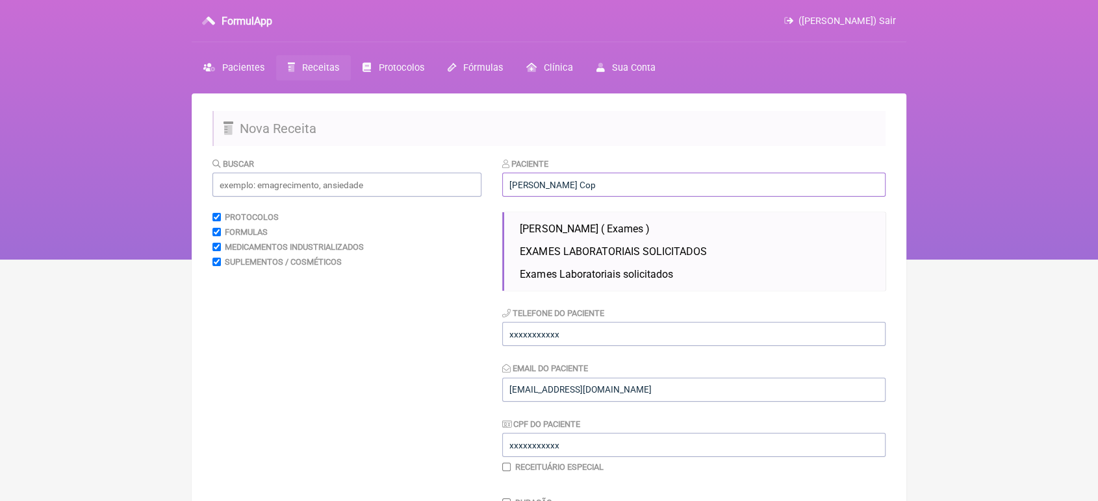
click at [618, 180] on input "Arthur Cop" at bounding box center [693, 185] width 383 height 24
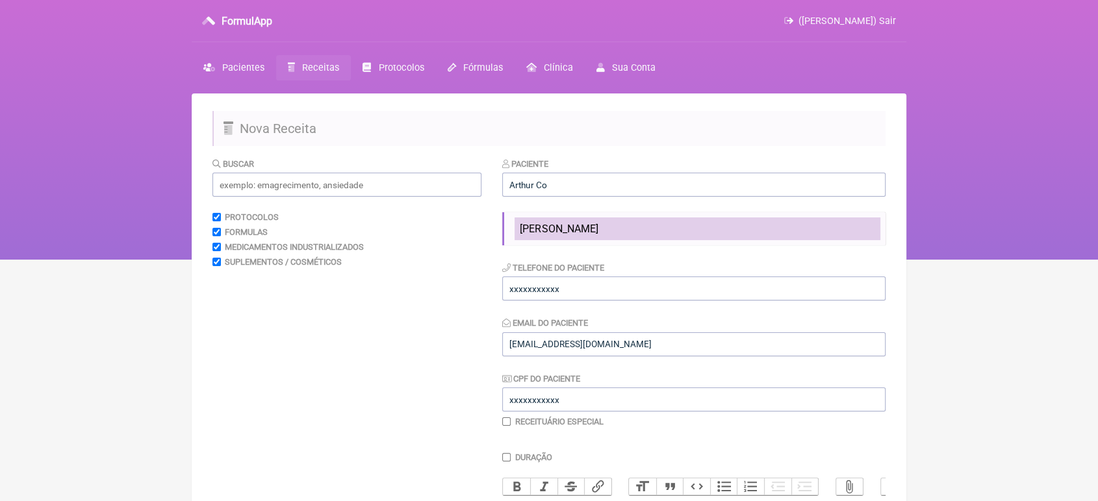
click at [577, 236] on li "Arthur Copstein" at bounding box center [697, 229] width 366 height 23
type input "Arthur Copstein"
type input "15134137689"
type input "00705161030"
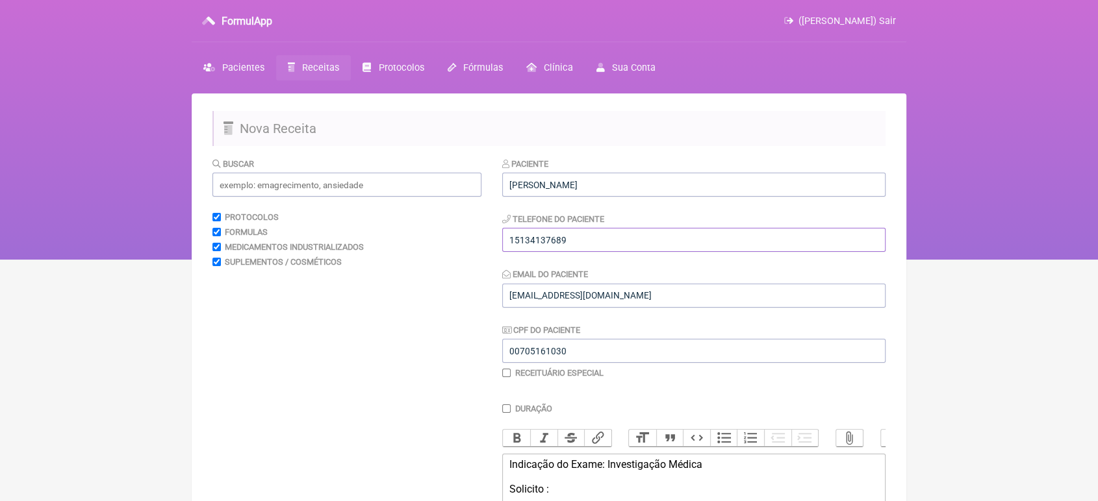
click at [576, 244] on input "15134137689" at bounding box center [693, 240] width 383 height 24
type input "1"
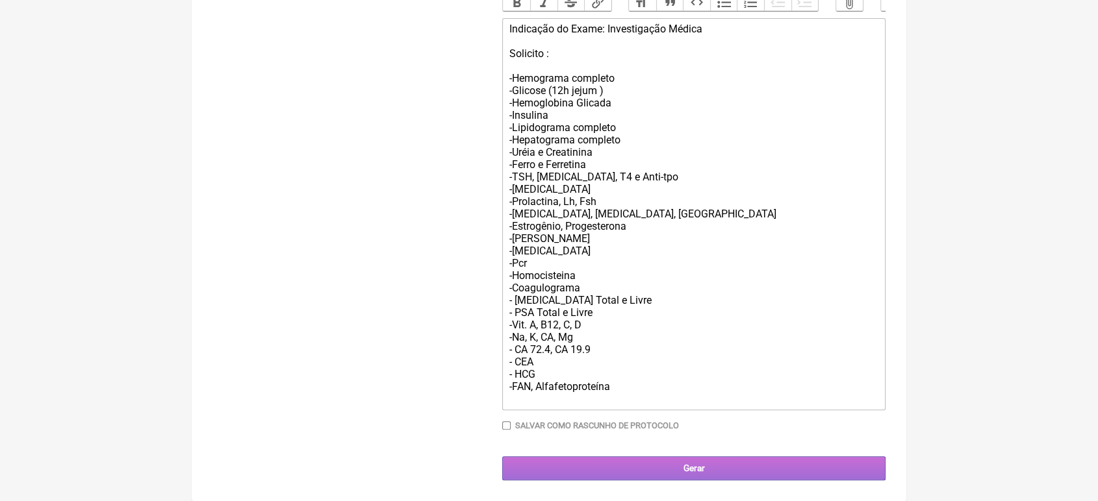
type input "21980847100"
click at [792, 466] on input "Gerar" at bounding box center [693, 469] width 383 height 24
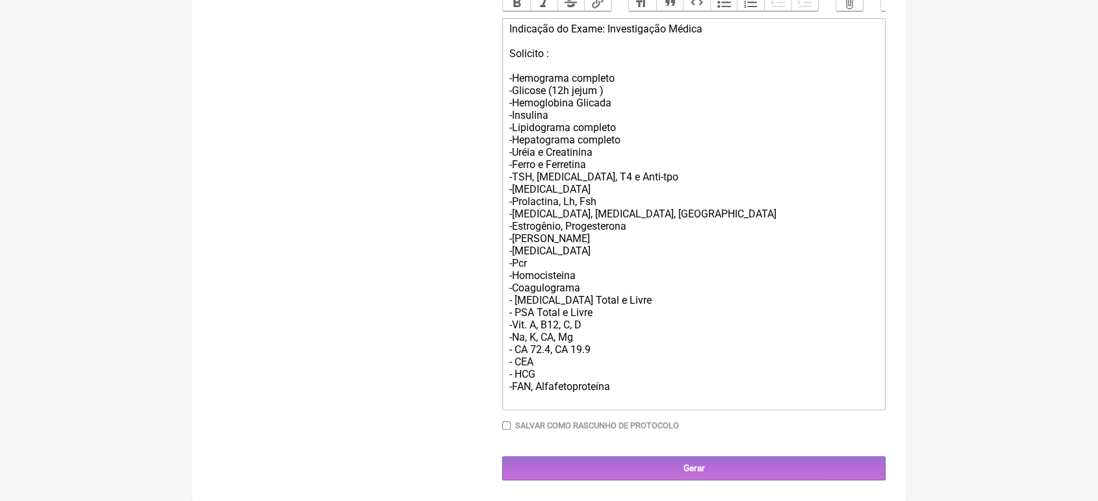
click at [806, 433] on div "Duração Duração de 30 dias Bold Italic Strikethrough Link Heading Quote Code Bu…" at bounding box center [693, 204] width 383 height 472
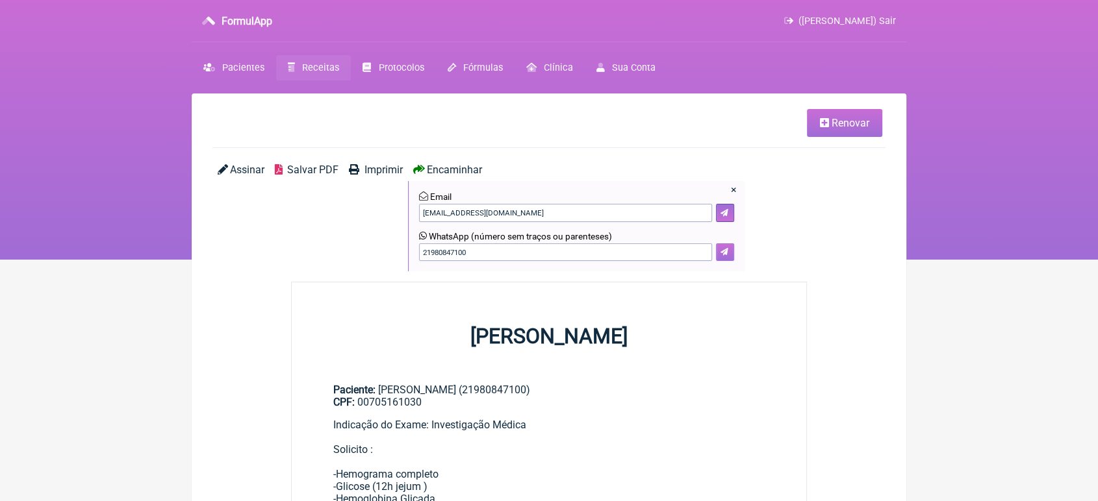
click at [719, 253] on button at bounding box center [725, 253] width 18 height 18
click at [722, 251] on icon at bounding box center [724, 252] width 8 height 8
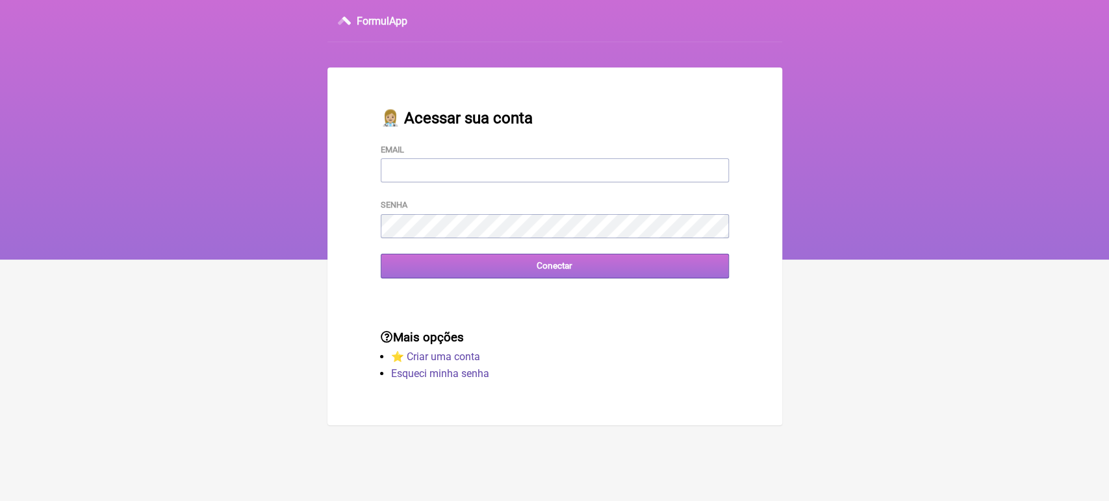
type input "[EMAIL_ADDRESS][DOMAIN_NAME]"
click at [553, 262] on input "Conectar" at bounding box center [555, 266] width 348 height 24
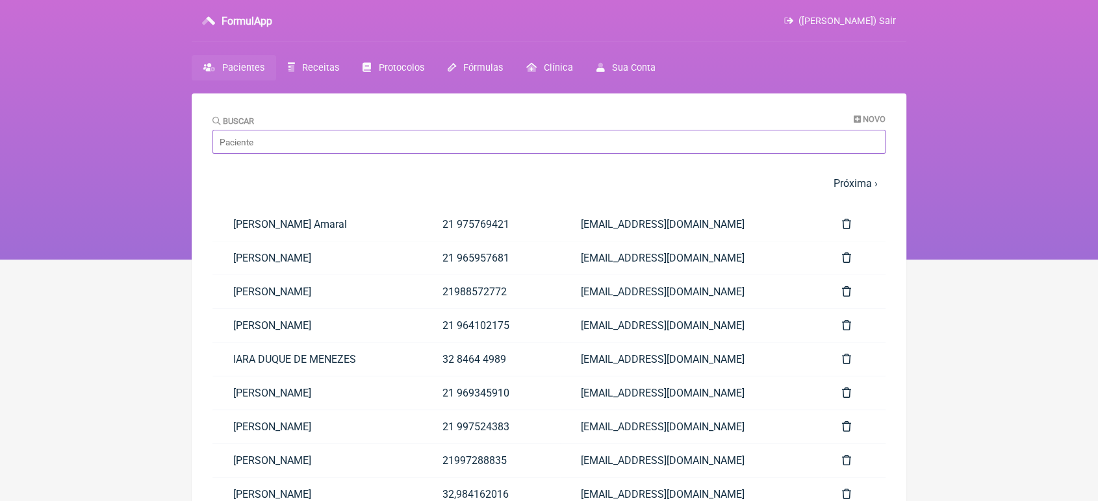
click at [370, 145] on input "Buscar" at bounding box center [548, 142] width 673 height 24
type input "e"
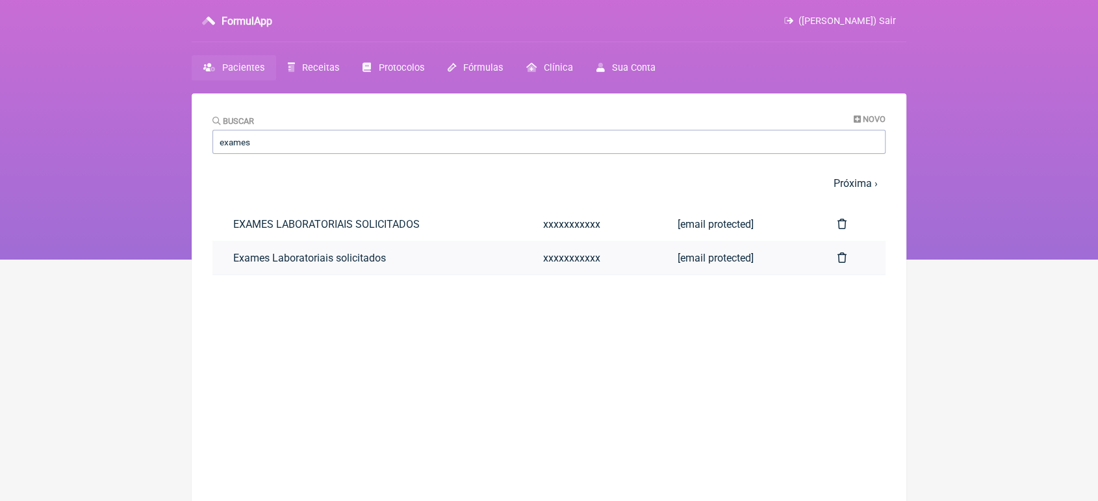
click at [256, 260] on link "Exames Laboratoriais solicitados" at bounding box center [367, 258] width 310 height 33
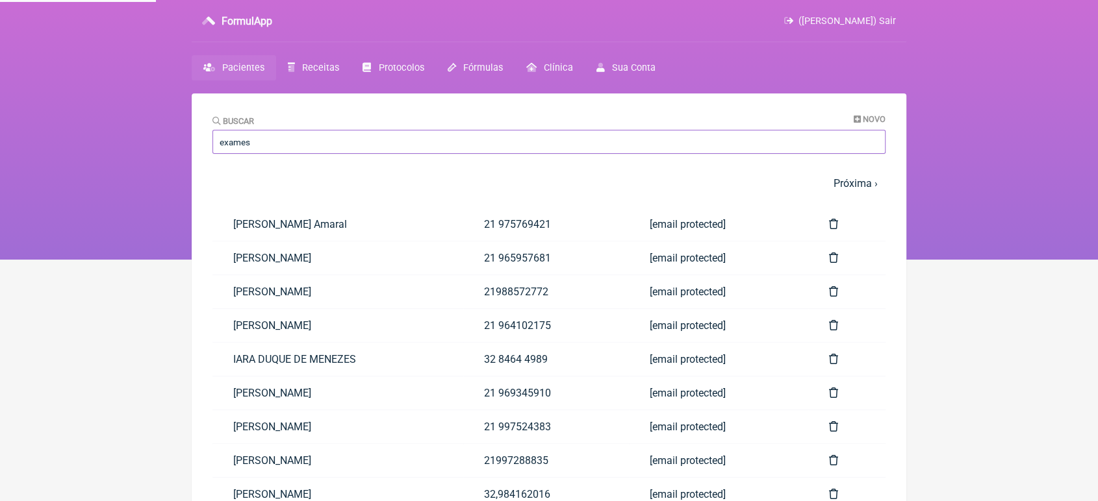
click at [297, 151] on input "exames" at bounding box center [548, 142] width 673 height 24
type input "e"
type input "exames"
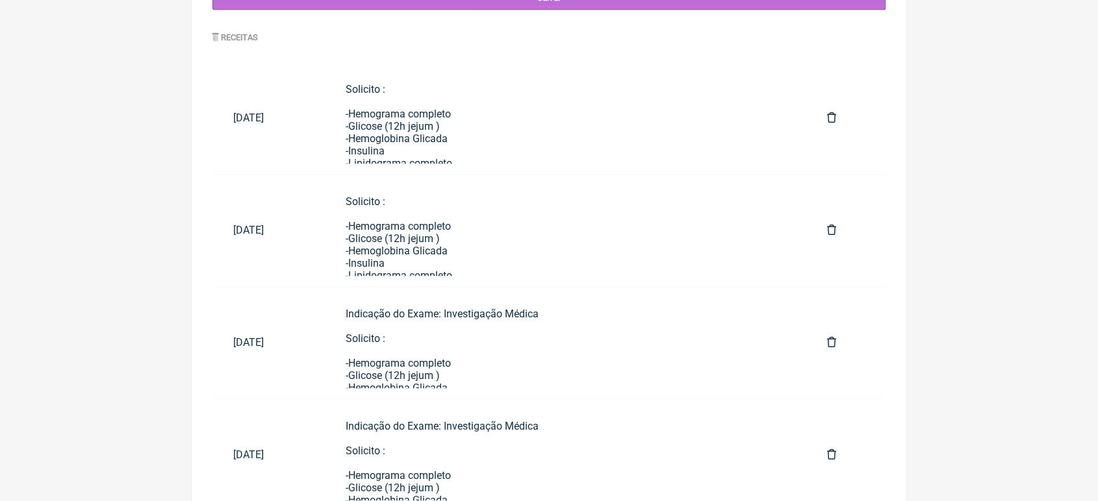
scroll to position [680, 0]
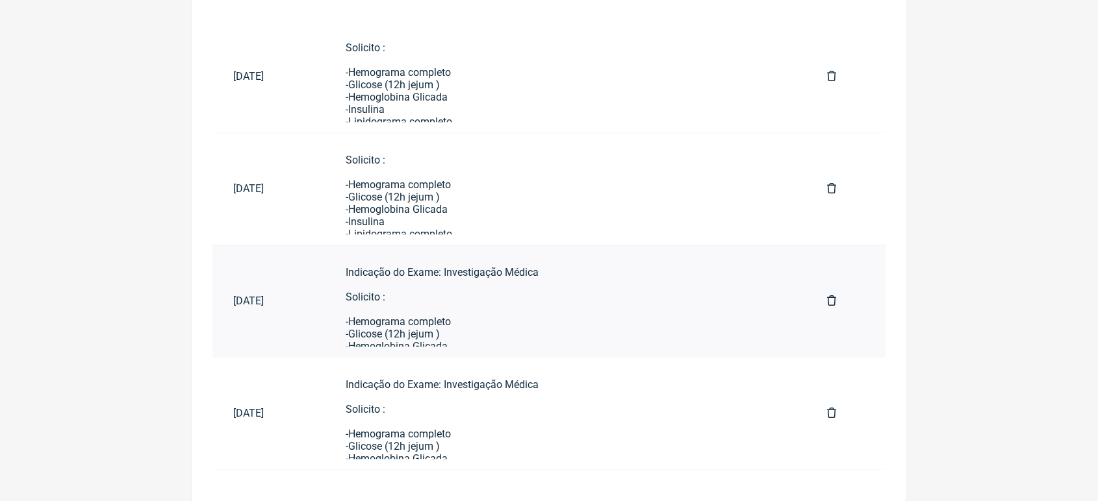
click at [403, 331] on div "Indicação do Exame: Investigação Médica Solicito : -Hemograma completo -Glicose…" at bounding box center [566, 457] width 440 height 383
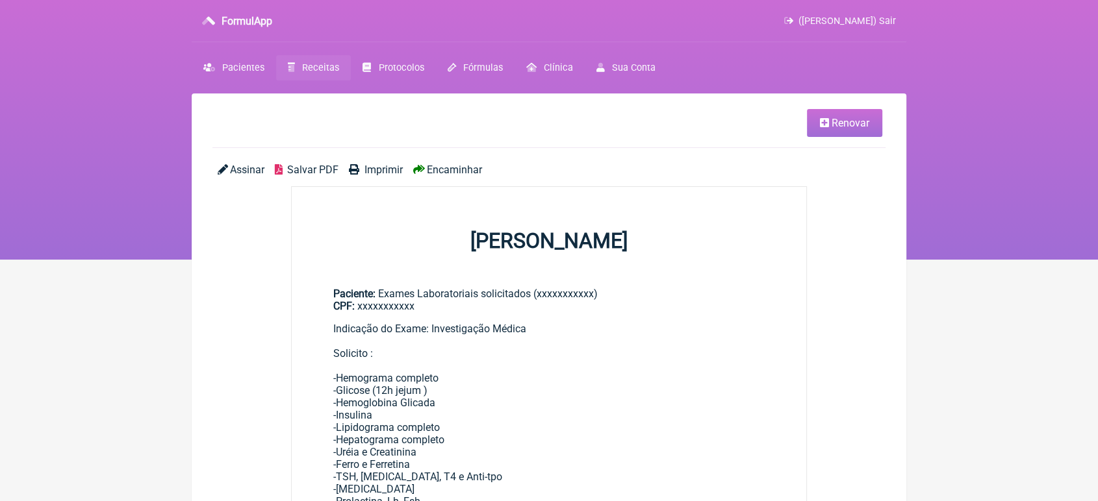
click at [852, 118] on span "Renovar" at bounding box center [850, 123] width 38 height 12
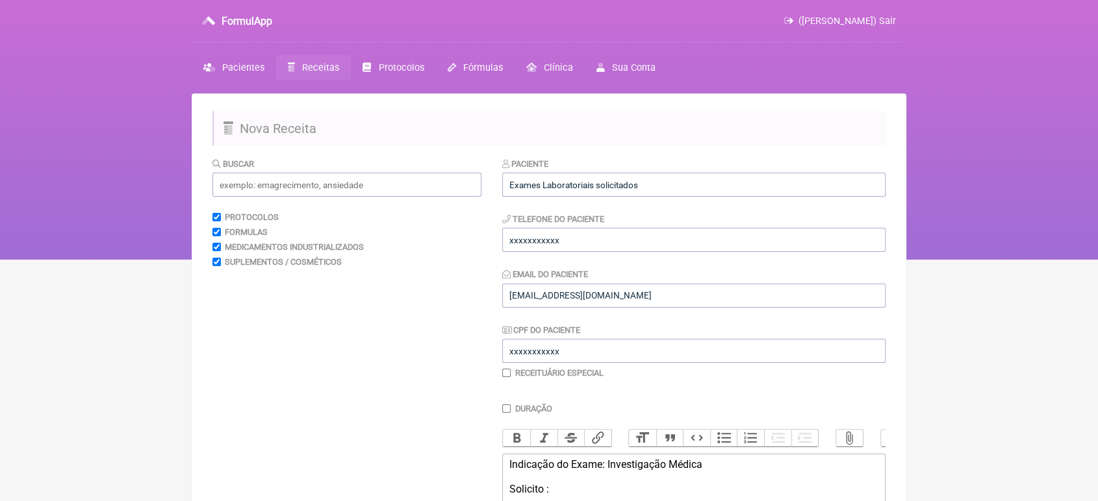
click at [681, 198] on div "Paciente Exames Laboratoriais solicitados Telefone do Paciente xxxxxxxxxxx Emai…" at bounding box center [693, 267] width 383 height 221
click at [676, 186] on input "Exames Laboratoriais solicitados" at bounding box center [693, 185] width 383 height 24
type input "E"
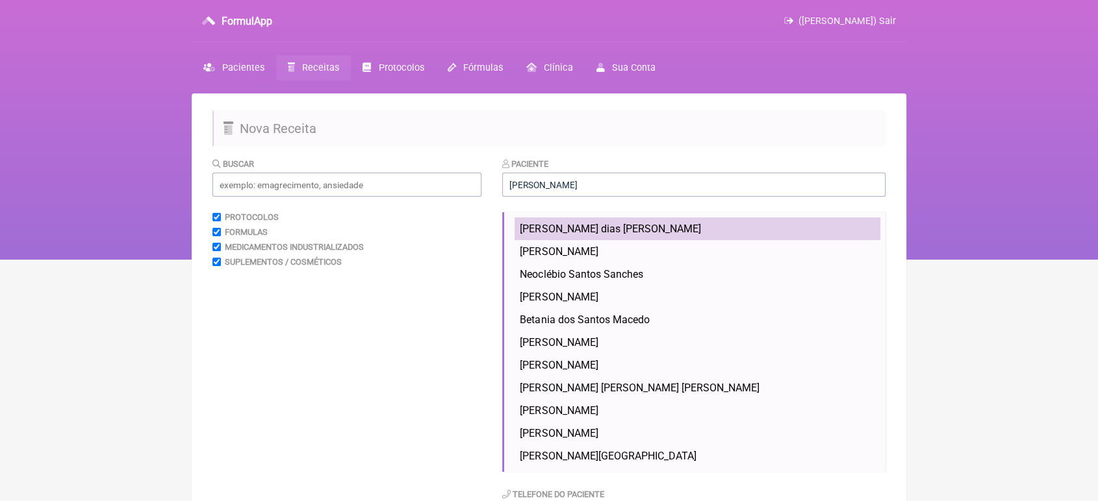
click at [676, 229] on span "Sandra Lúcia dias Ricardo dos Santos" at bounding box center [610, 229] width 181 height 12
type input "Sandra Lúcia dias Ricardo dos Santos"
type input "21989548018"
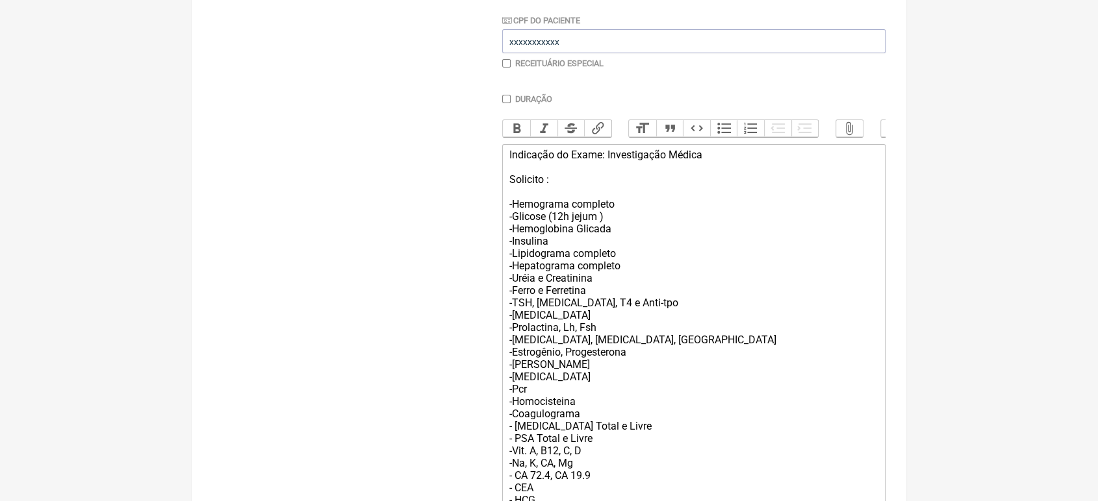
scroll to position [416, 0]
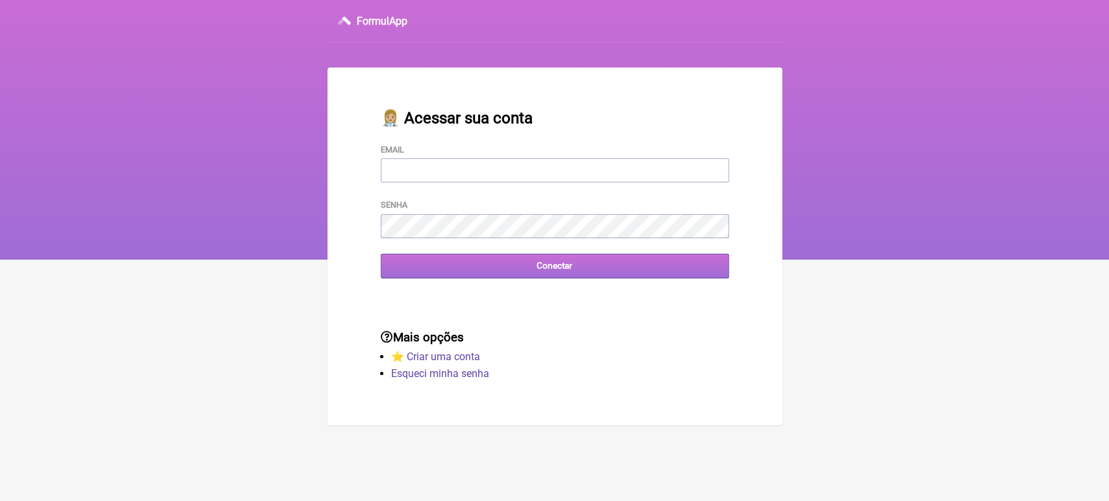
type input "[EMAIL_ADDRESS][DOMAIN_NAME]"
click at [428, 271] on input "Conectar" at bounding box center [555, 266] width 348 height 24
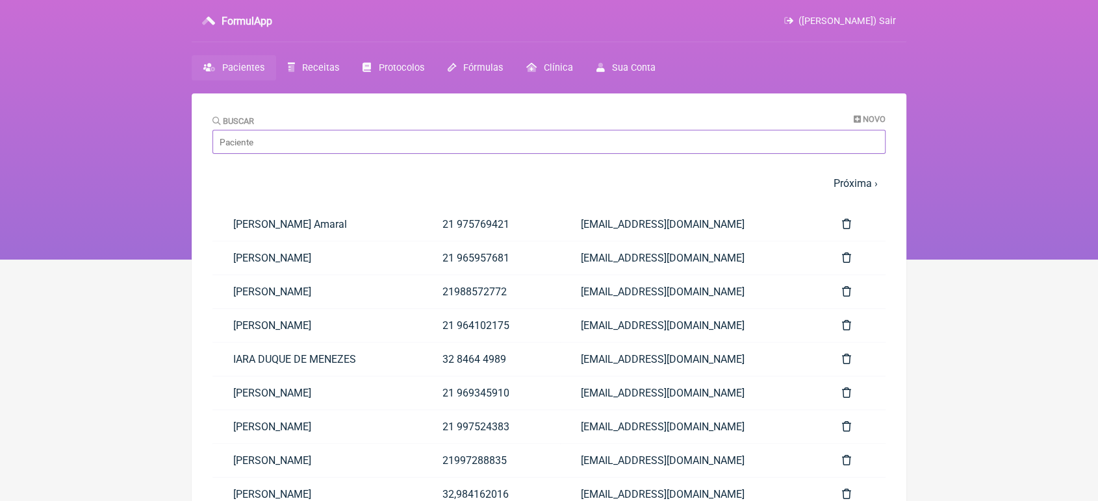
click at [338, 151] on input "Buscar" at bounding box center [548, 142] width 673 height 24
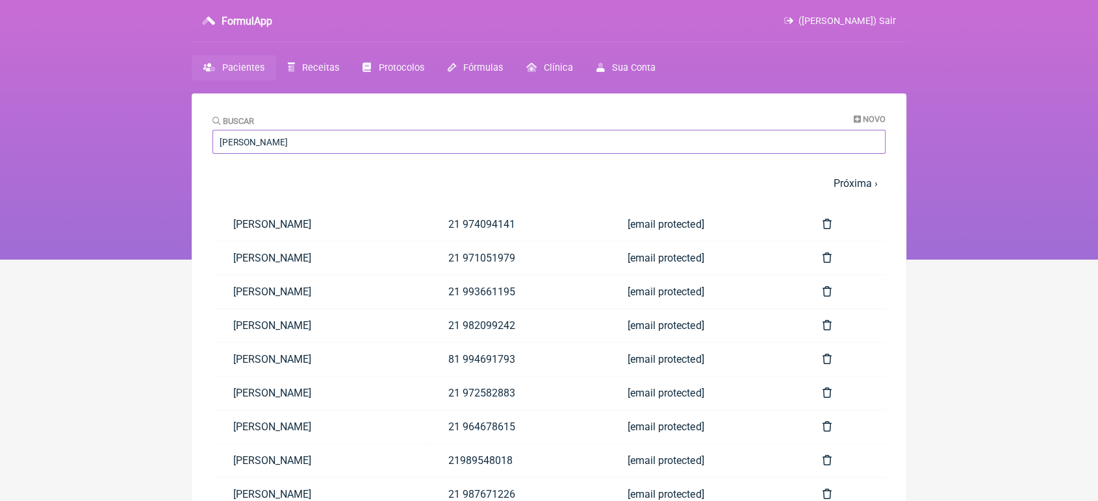
type input "[PERSON_NAME]"
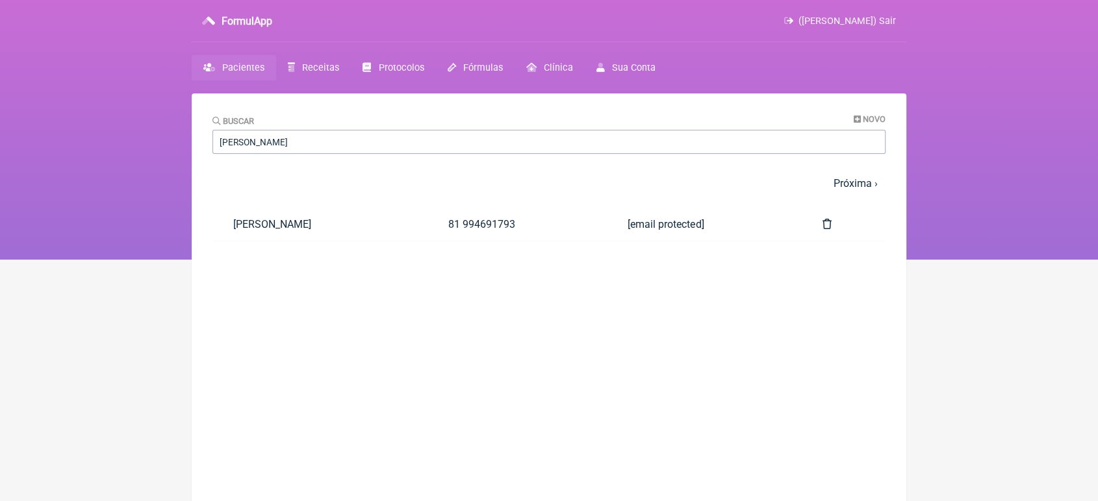
click at [313, 264] on main "Buscar Novo [PERSON_NAME] 1 2 3 4 5 … Próxima › Última » Paciente Telefone Emai…" at bounding box center [549, 344] width 715 height 501
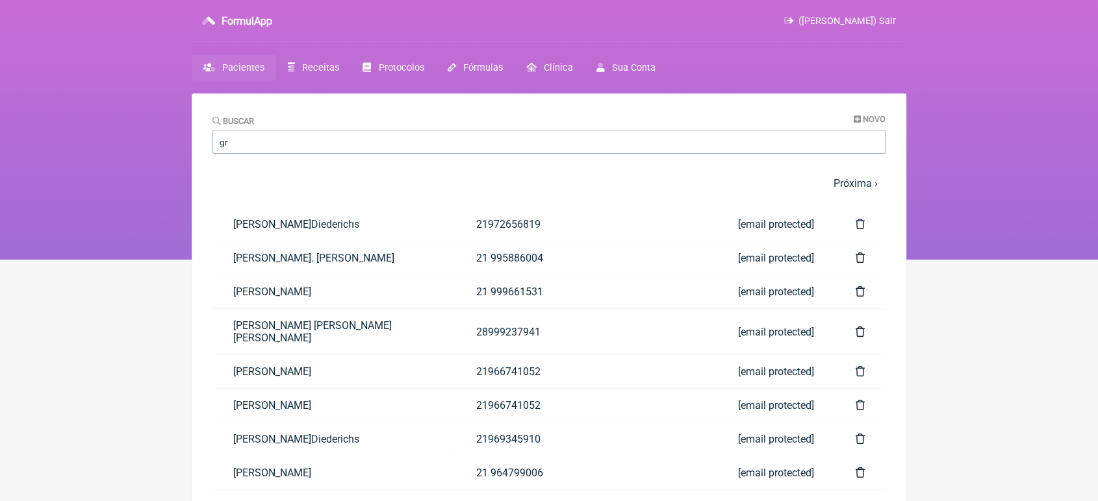
type input "g"
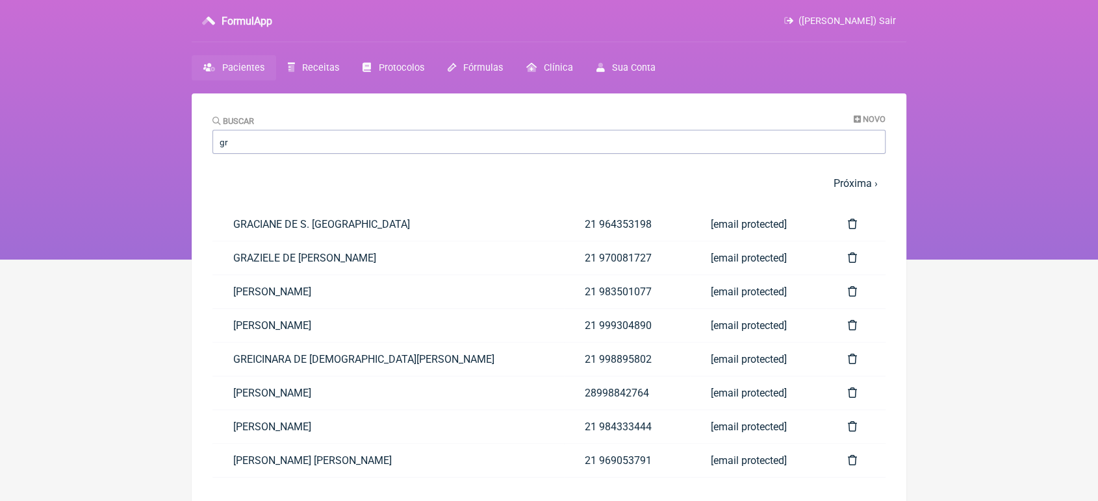
type input "g"
click at [283, 358] on link "GREICINARA DE FREITAS VIEIRA" at bounding box center [387, 359] width 351 height 33
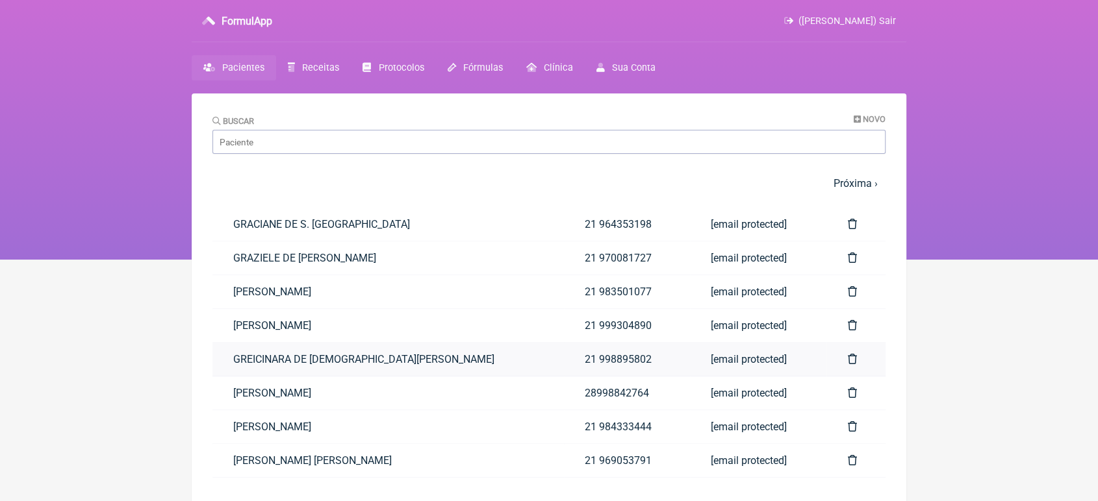
click at [295, 361] on link "GREICINARA DE FREITAS VIEIRA" at bounding box center [387, 359] width 351 height 33
click at [212, 343] on link "GREICINARA DE FREITAS VIEIRA" at bounding box center [387, 359] width 351 height 33
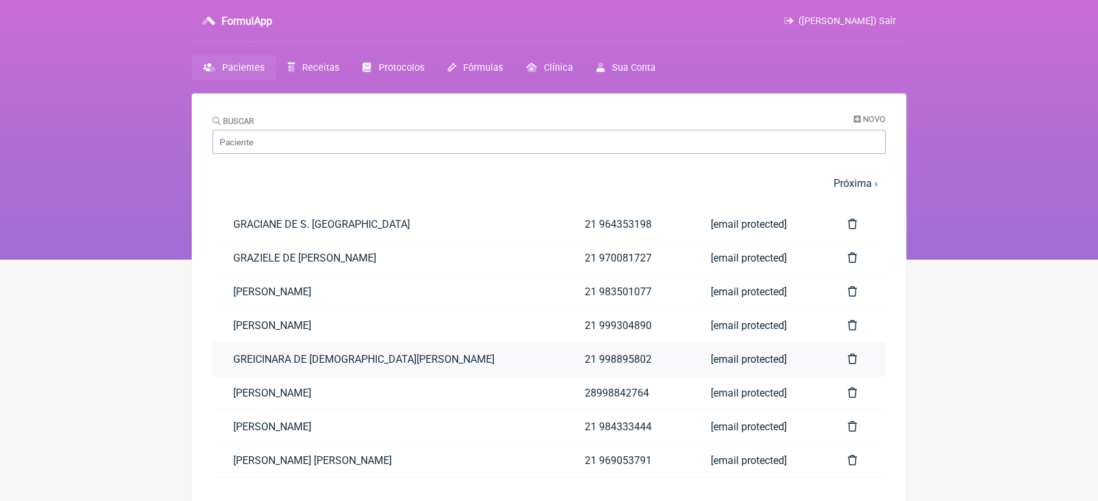
click at [212, 343] on link "GREICINARA DE FREITAS VIEIRA" at bounding box center [387, 359] width 351 height 33
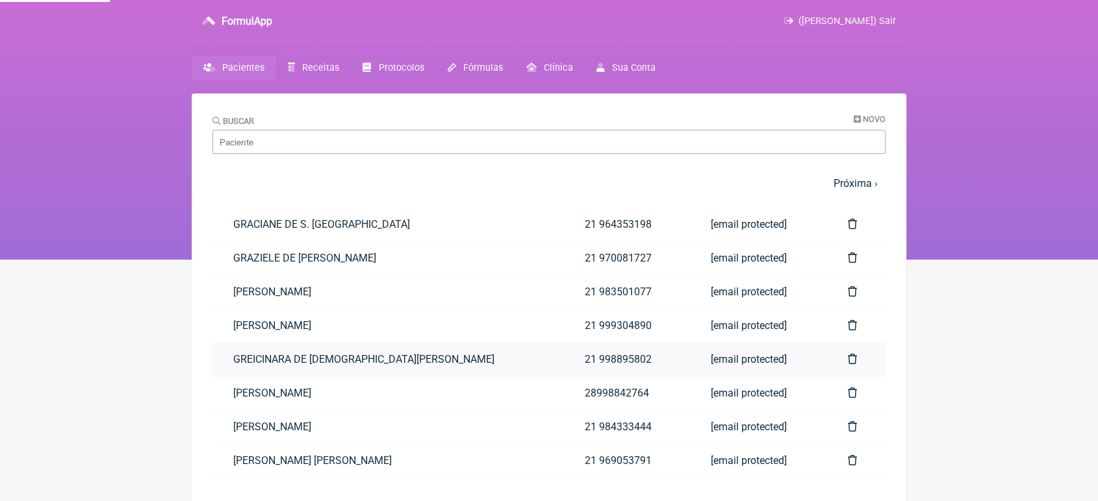
click at [212, 343] on link "GREICINARA DE FREITAS VIEIRA" at bounding box center [387, 359] width 351 height 33
drag, startPoint x: 260, startPoint y: 129, endPoint x: 255, endPoint y: 160, distance: 31.1
click at [255, 160] on main "Buscar Novo 1 2 3 4 5 … Próxima › Última » Paciente Telefone Email GRACIANE DE …" at bounding box center [549, 344] width 715 height 501
click at [281, 142] on input "Buscar" at bounding box center [548, 142] width 673 height 24
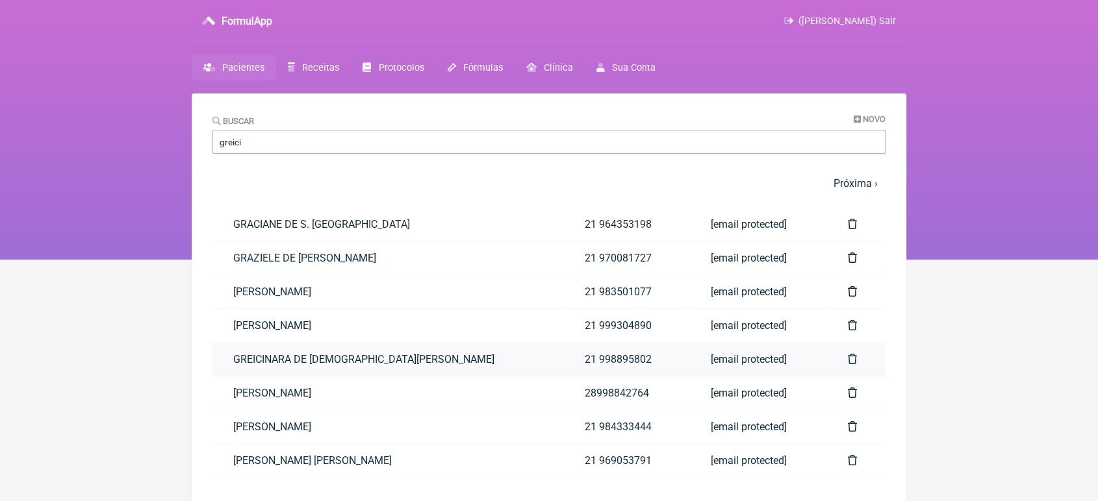
click at [327, 373] on link "GREICINARA DE FREITAS VIEIRA" at bounding box center [387, 359] width 351 height 33
click at [343, 370] on link "GREICINARA DE FREITAS VIEIRA" at bounding box center [387, 359] width 351 height 33
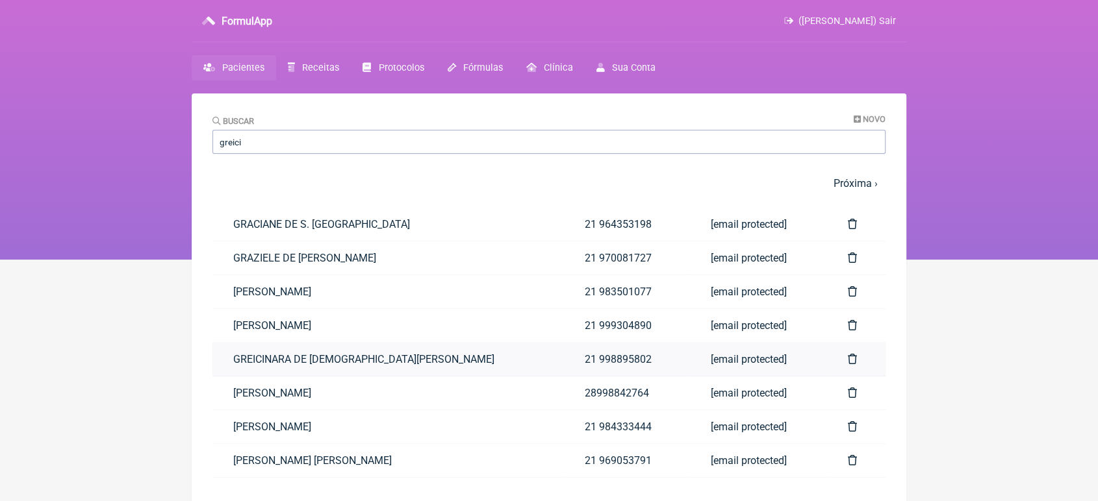
click at [343, 370] on link "GREICINARA DE FREITAS VIEIRA" at bounding box center [387, 359] width 351 height 33
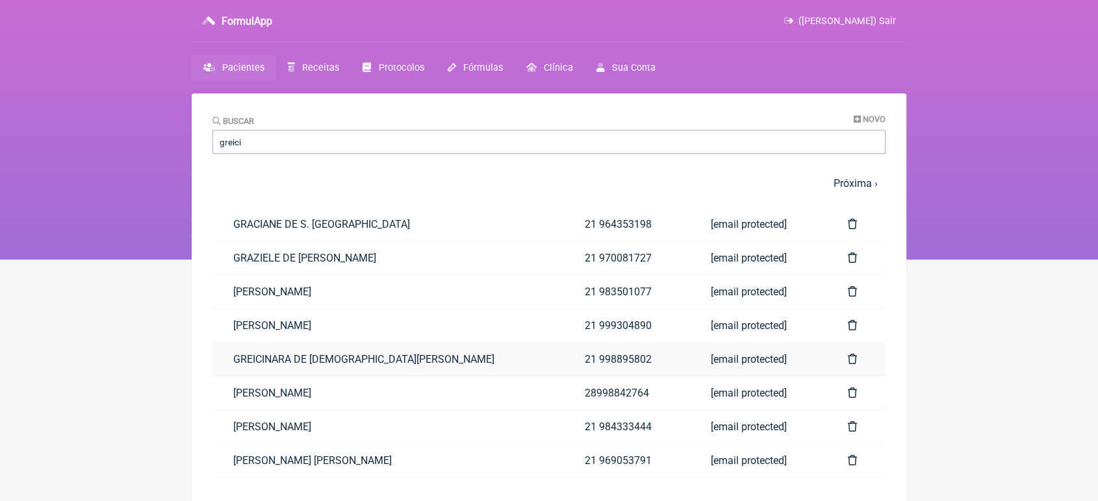
click at [343, 370] on link "GREICINARA DE FREITAS VIEIRA" at bounding box center [387, 359] width 351 height 33
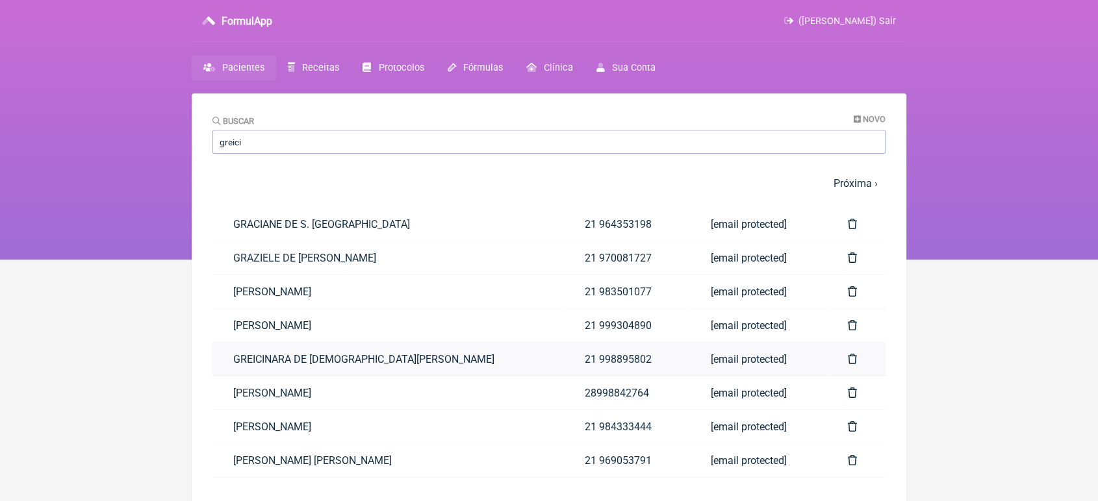
click at [316, 362] on link "GREICINARA DE FREITAS VIEIRA" at bounding box center [387, 359] width 351 height 33
click at [323, 60] on link "Receitas" at bounding box center [313, 67] width 75 height 25
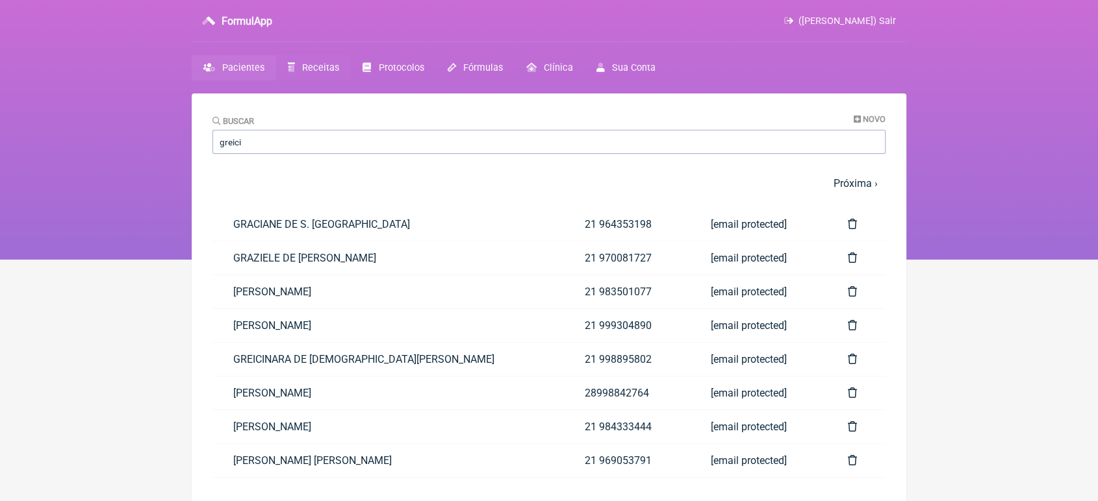
click at [316, 71] on span "Receitas" at bounding box center [320, 67] width 37 height 11
click at [269, 151] on input "greici" at bounding box center [548, 142] width 673 height 24
type input "g"
click at [307, 66] on span "Receitas" at bounding box center [320, 67] width 37 height 11
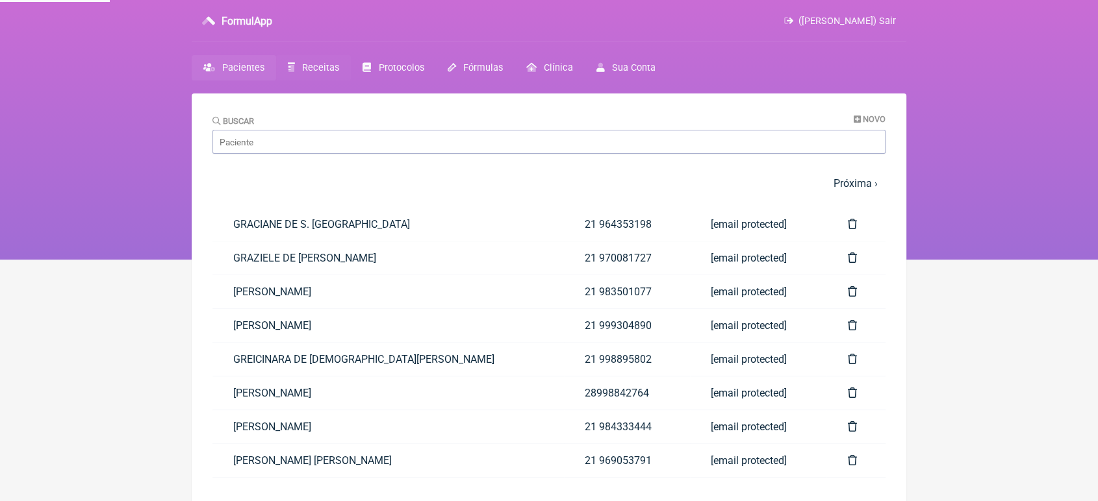
click at [307, 66] on span "Receitas" at bounding box center [320, 67] width 37 height 11
click at [314, 69] on span "Receitas" at bounding box center [320, 67] width 37 height 11
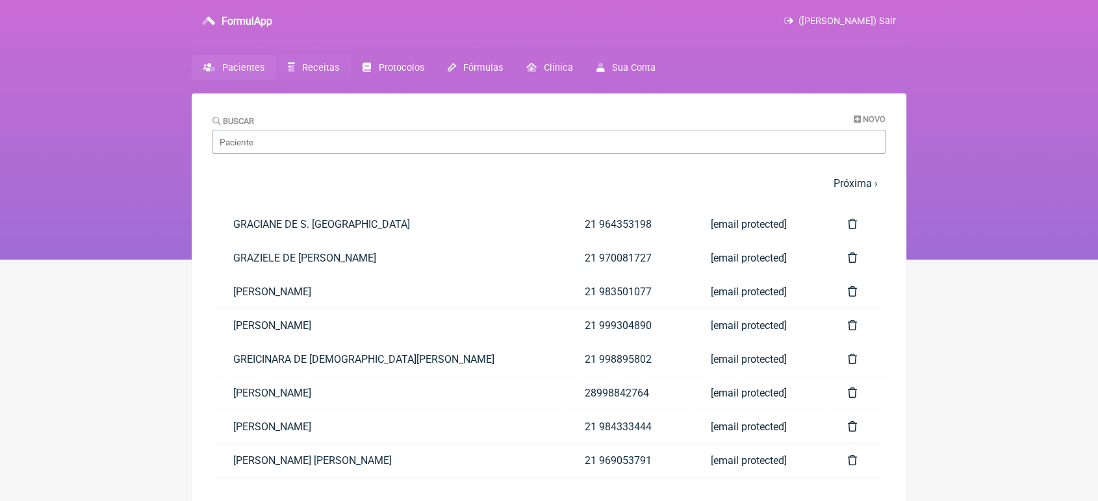
click at [314, 69] on span "Receitas" at bounding box center [320, 67] width 37 height 11
click at [321, 60] on link "Receitas" at bounding box center [313, 67] width 75 height 25
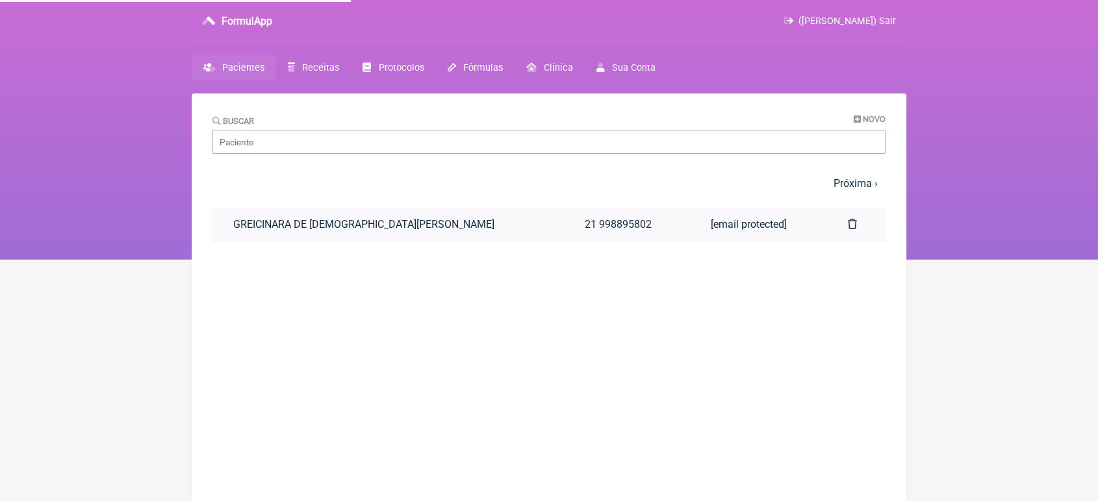
click at [291, 236] on link "GREICINARA DE FREITAS VIEIRA" at bounding box center [387, 224] width 351 height 33
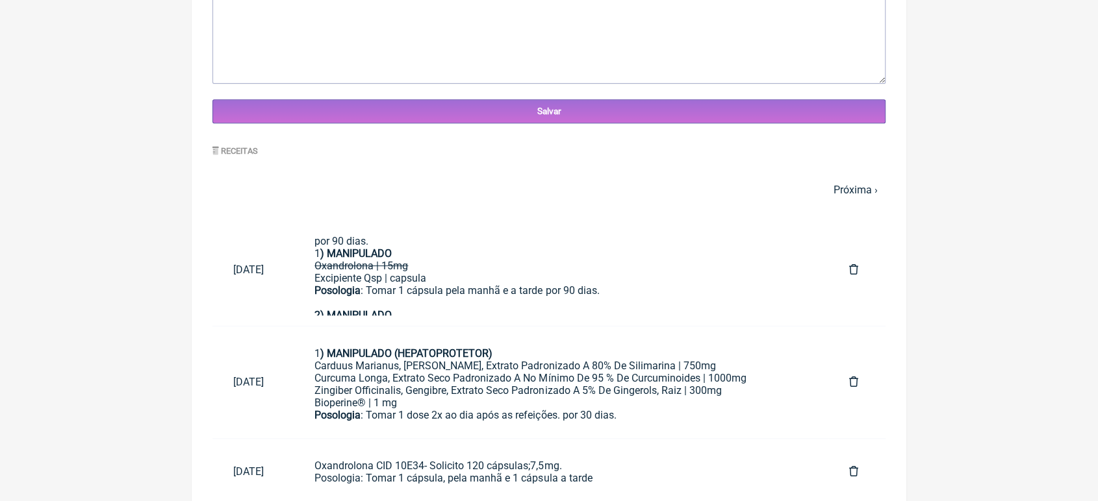
scroll to position [532, 0]
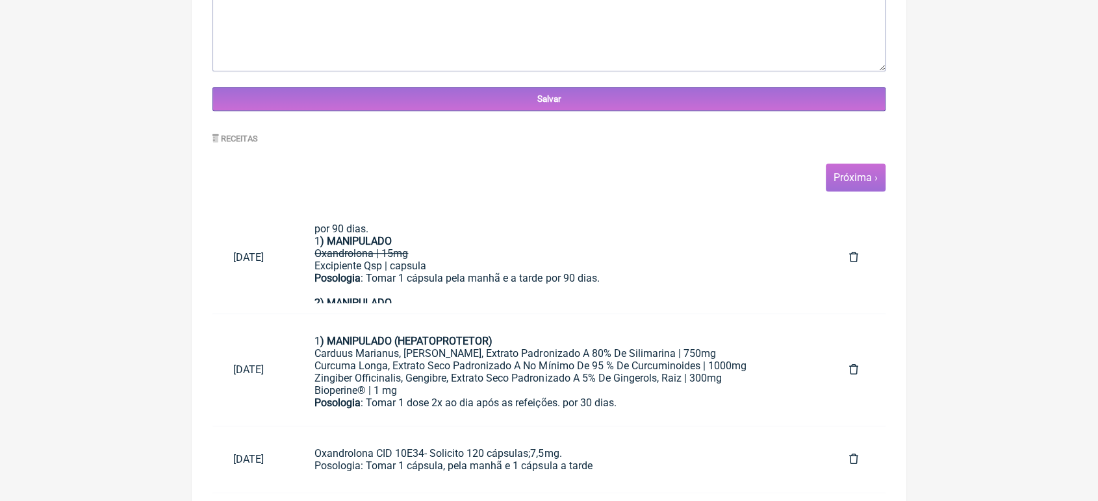
click at [865, 184] on link "Próxima ›" at bounding box center [855, 177] width 44 height 12
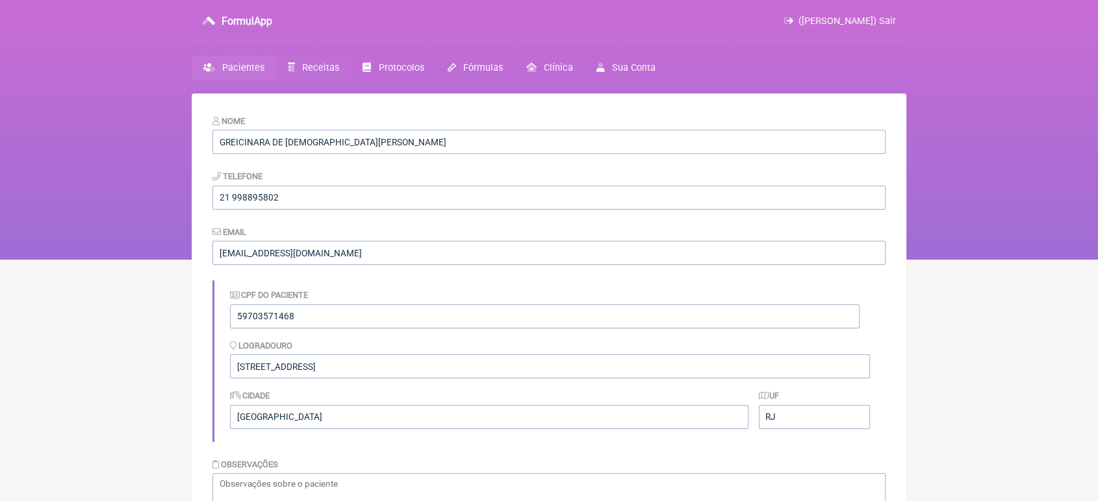
click at [318, 63] on span "Receitas" at bounding box center [320, 67] width 37 height 11
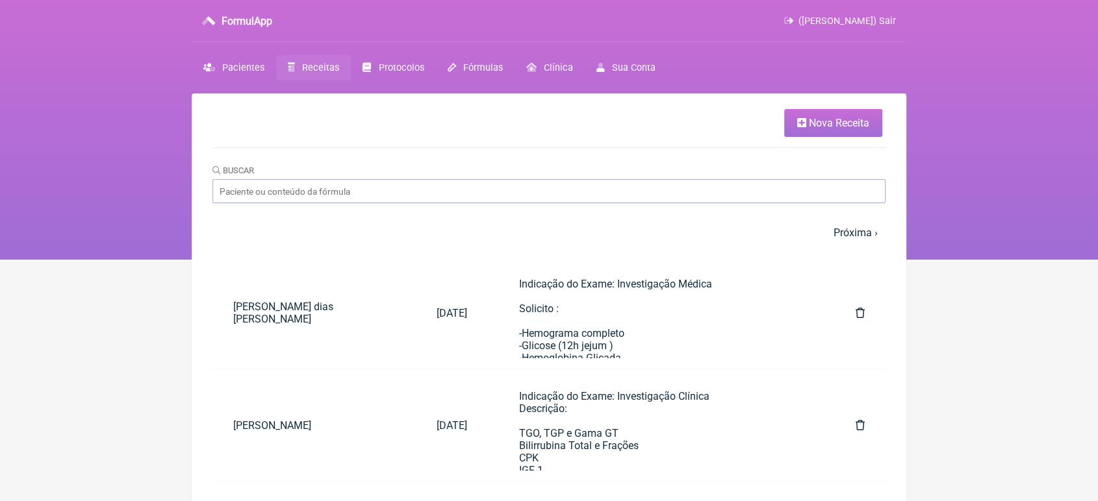
click at [821, 120] on span "Nova Receita" at bounding box center [839, 123] width 60 height 12
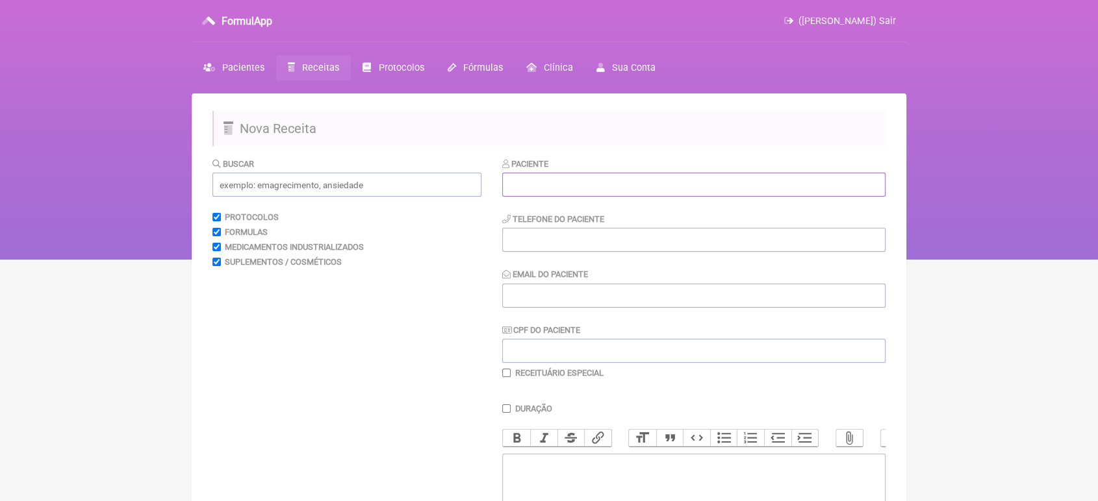
click at [642, 179] on input "text" at bounding box center [693, 185] width 383 height 24
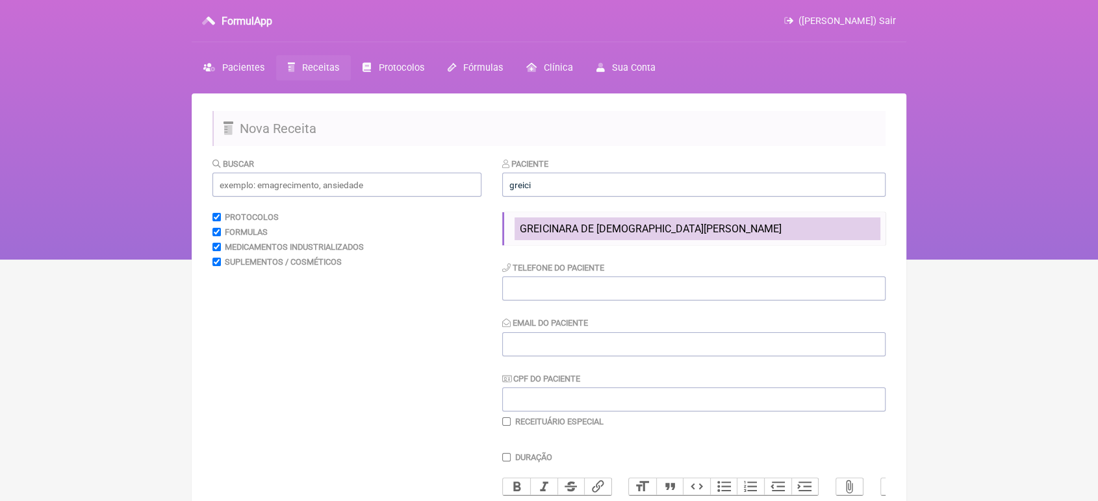
click at [629, 231] on span "GREICINARA DE FREITAS VIEIRA" at bounding box center [650, 229] width 261 height 12
type input "GREICINARA DE FREITAS VIEIRA"
type input "21 998895802"
type input "vini_paschoal@yahoo.com.br"
type input "59703571468"
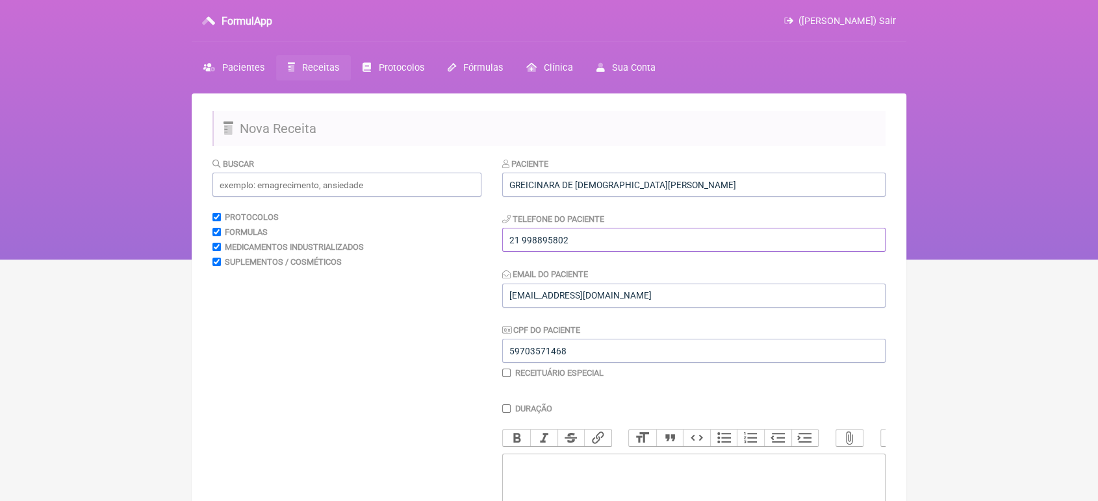
click at [629, 231] on input "21 998895802" at bounding box center [693, 240] width 383 height 24
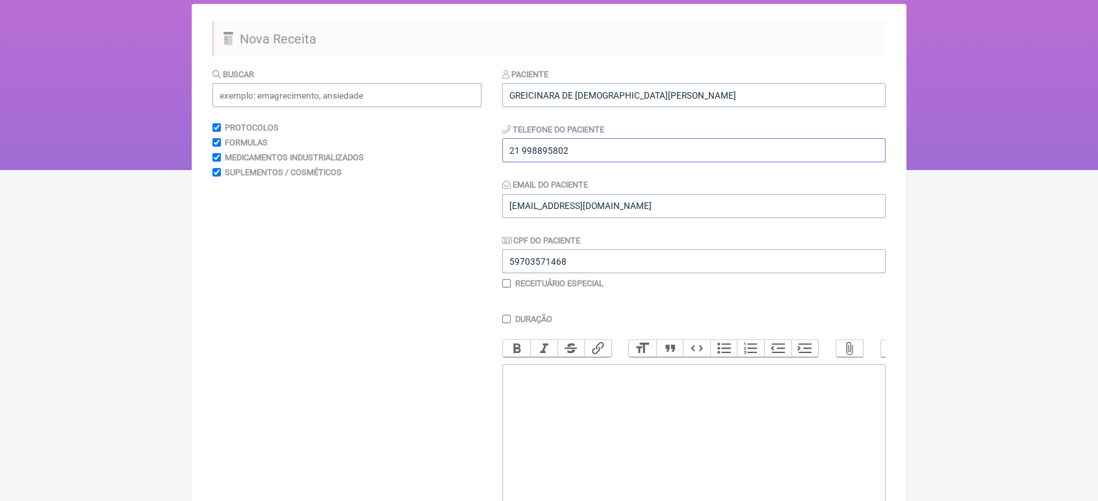
scroll to position [98, 0]
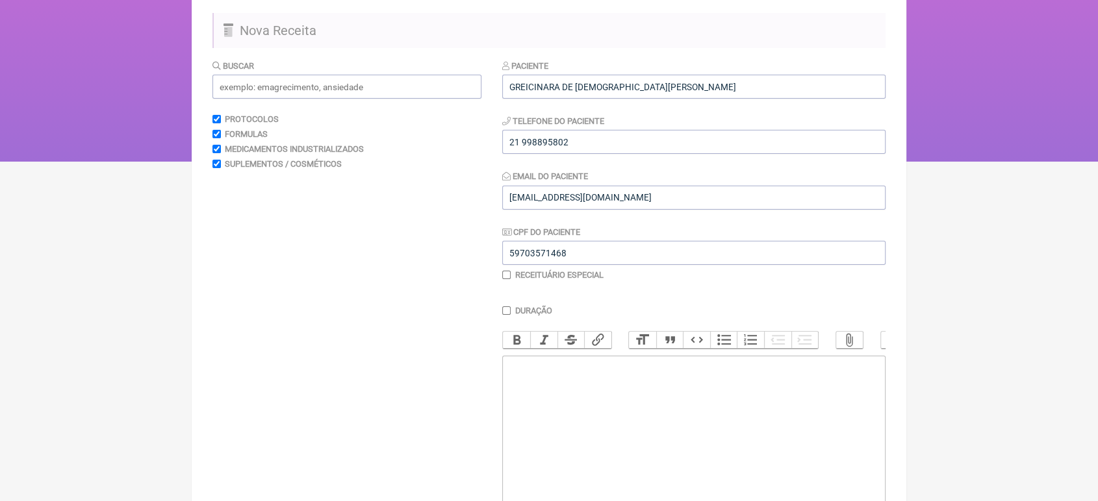
click at [646, 451] on trix-editor at bounding box center [693, 434] width 383 height 156
click at [668, 409] on div "Prescrição: Rosuvastatina------ 20mg Tomar 1 cp a noite após" at bounding box center [693, 385] width 369 height 49
type trix-editor "<div>Prescrição:<br>Rosuvastatina------ 20mg<br>Tomar 1 cp a noite após, refeiç…"
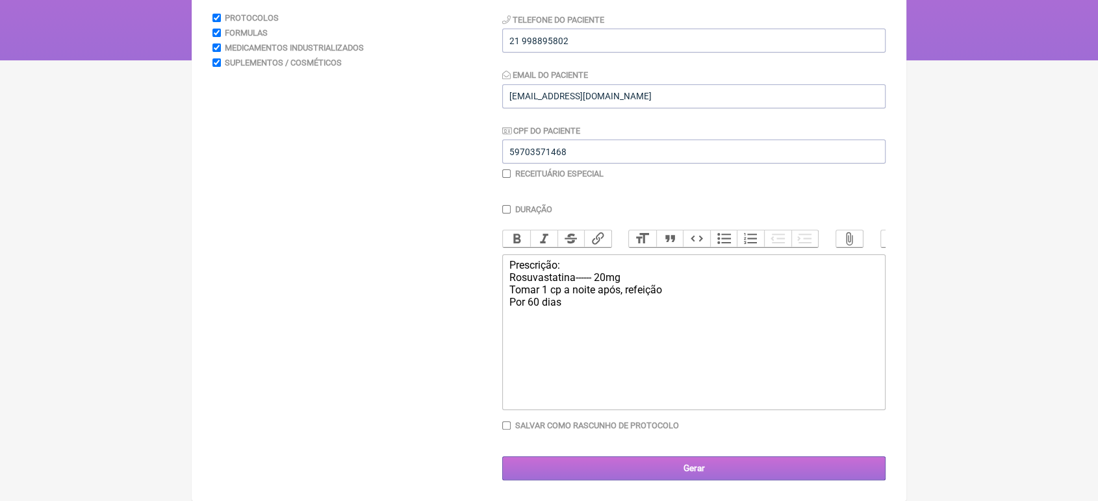
click at [719, 459] on input "Gerar" at bounding box center [693, 469] width 383 height 24
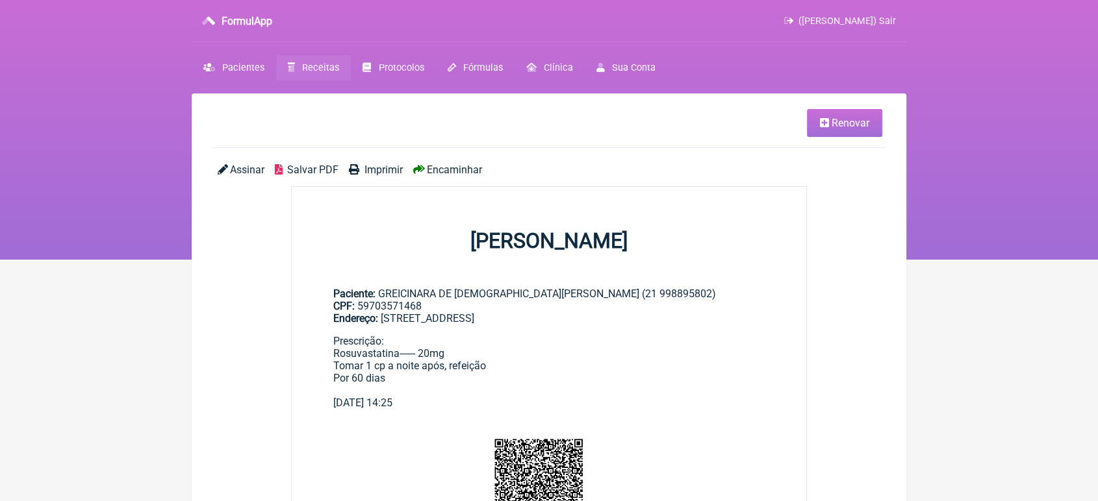
click at [458, 170] on span "Encaminhar" at bounding box center [454, 170] width 55 height 12
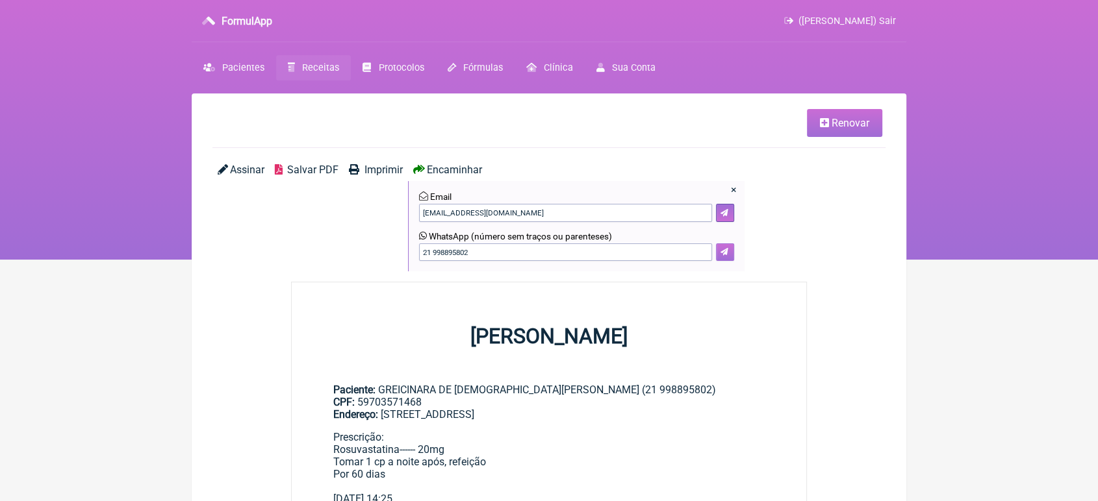
click at [724, 251] on icon at bounding box center [724, 252] width 8 height 8
click at [722, 249] on icon at bounding box center [724, 252] width 8 height 8
click at [721, 249] on icon at bounding box center [724, 252] width 8 height 8
click at [537, 209] on input"] "[EMAIL_ADDRESS][DOMAIN_NAME]" at bounding box center [565, 213] width 293 height 18
type input"] "v"
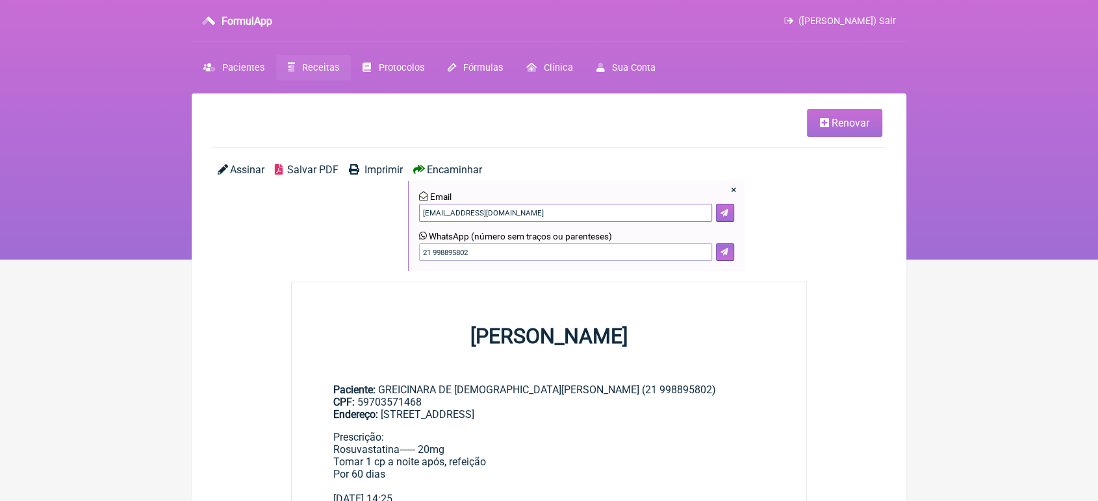
type input"] "greicifreitas@gmail.com"
click at [726, 213] on icon at bounding box center [724, 213] width 8 height 8
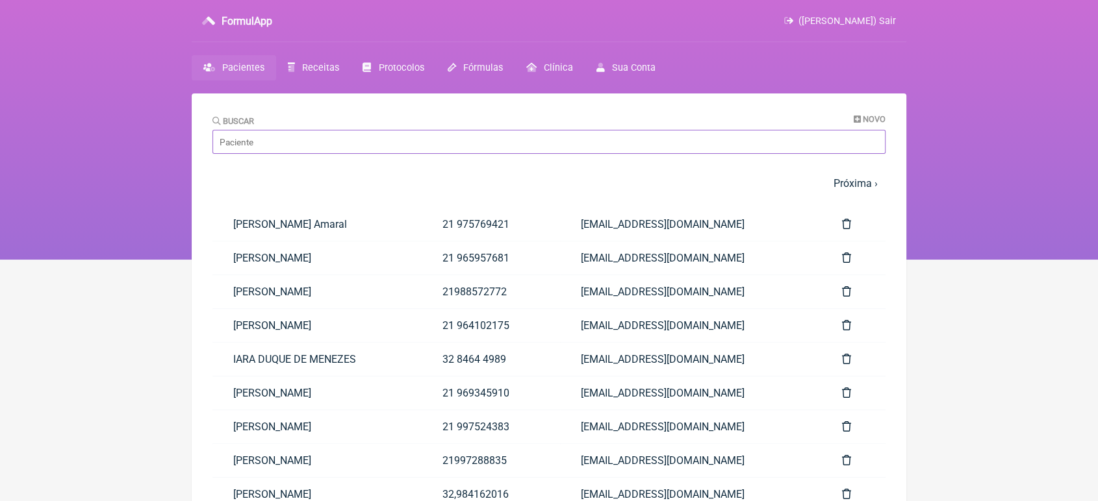
click at [417, 139] on input "Buscar" at bounding box center [548, 142] width 673 height 24
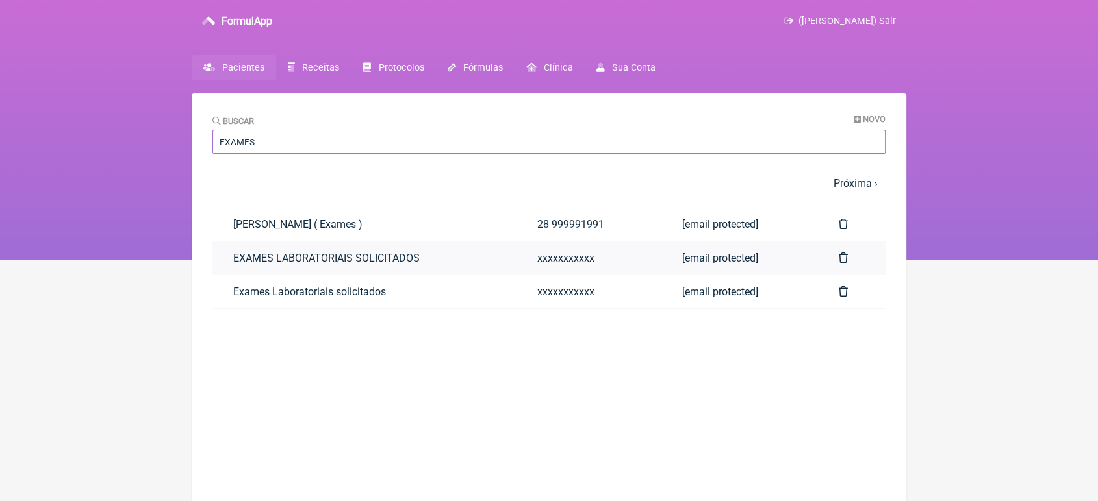
type input "EXAMES"
click at [336, 254] on link "EXAMES LABORATORIAIS SOLICITADOS" at bounding box center [364, 258] width 304 height 33
click at [381, 255] on link "EXAMES LABORATORIAIS SOLICITADOS" at bounding box center [364, 258] width 304 height 33
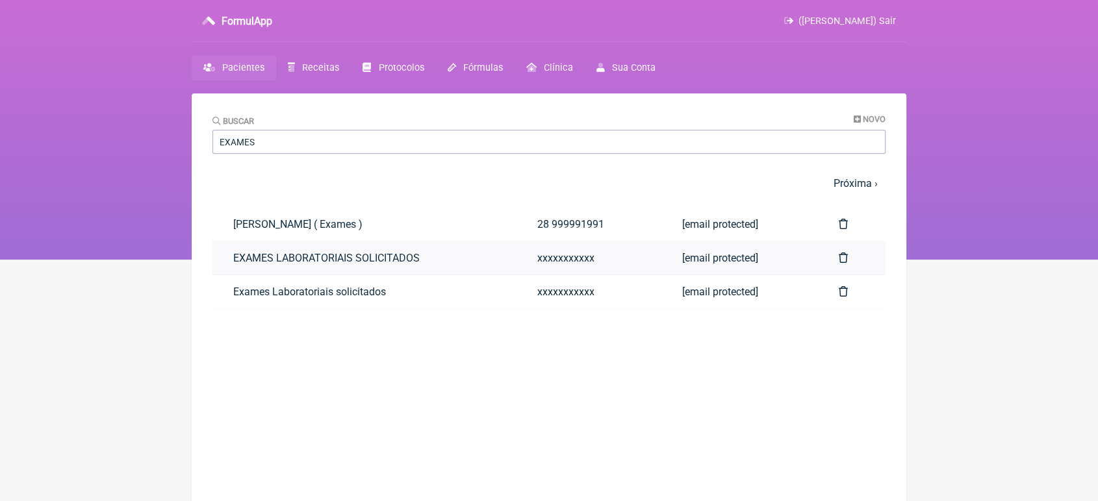
click at [310, 260] on link "EXAMES LABORATORIAIS SOLICITADOS" at bounding box center [364, 258] width 304 height 33
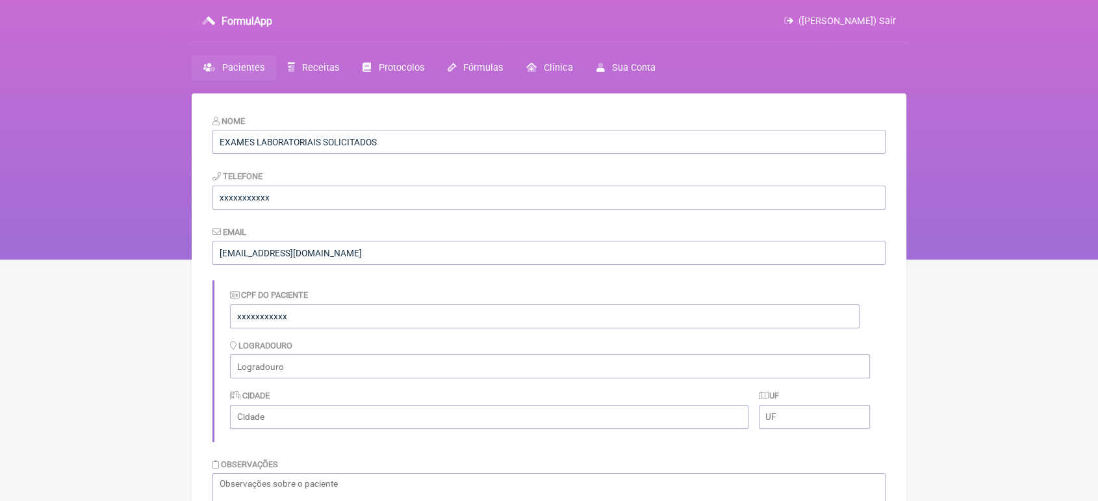
drag, startPoint x: 1096, startPoint y: 132, endPoint x: 1107, endPoint y: 157, distance: 27.0
click at [1097, 157] on html "FormulApp ([PERSON_NAME]) Sair [GEOGRAPHIC_DATA] Receitas Protocolos Fórmulas […" at bounding box center [549, 130] width 1098 height 260
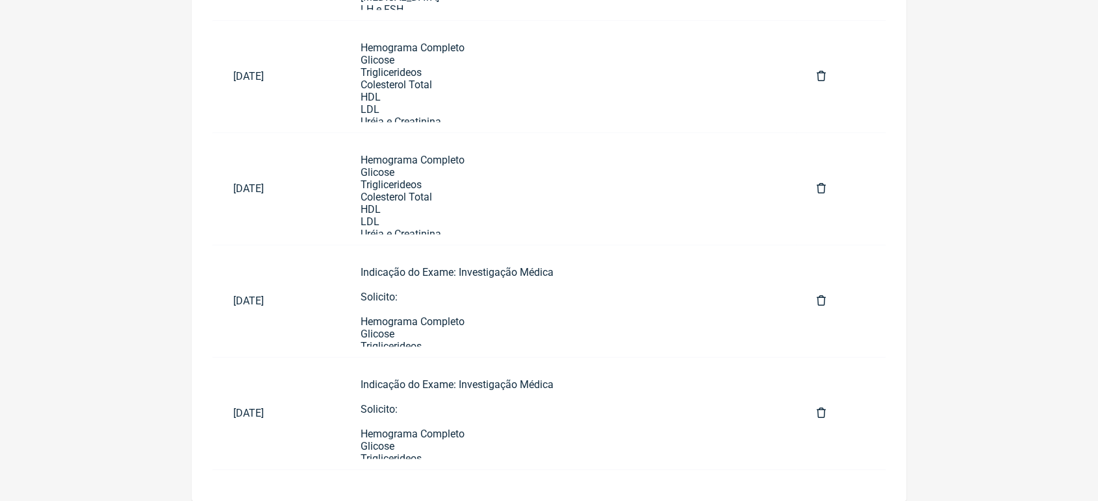
scroll to position [904, 0]
click at [655, 296] on div "Indicação do Exame: Investigação Médica Solicito: Hemograma Completo Glicose Tr…" at bounding box center [568, 500] width 414 height 469
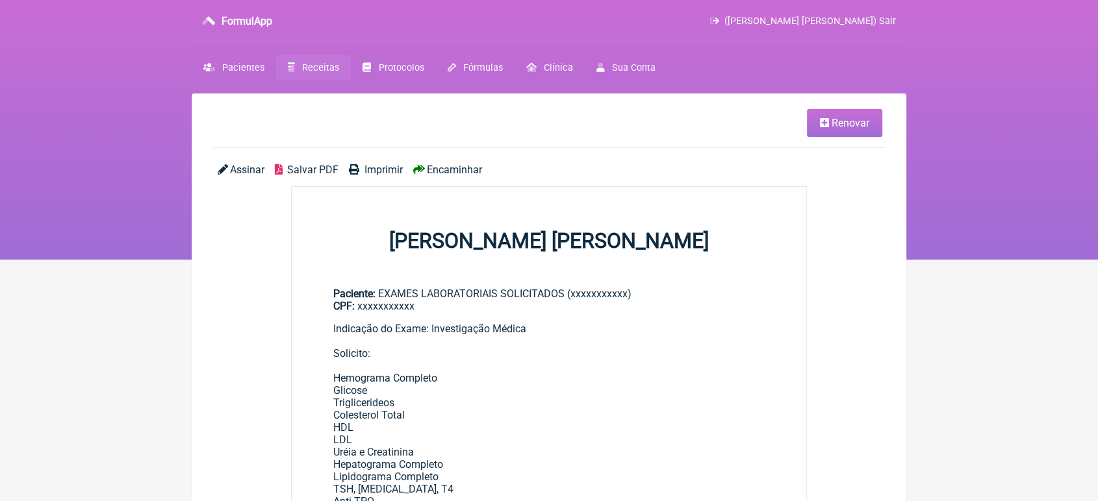
click at [832, 121] on span "Renovar" at bounding box center [850, 123] width 38 height 12
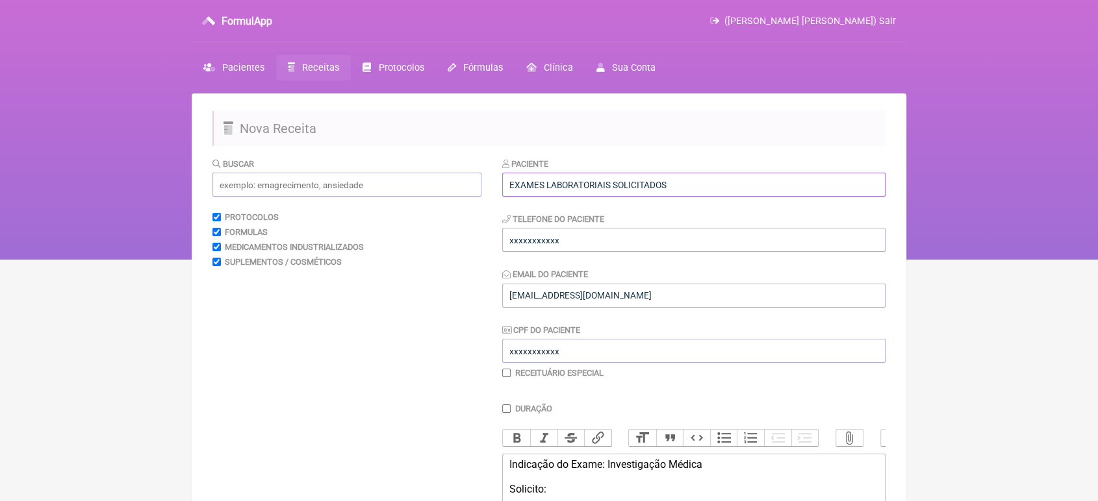
click at [686, 182] on input "EXAMES LABORATORIAIS SOLICITADOS" at bounding box center [693, 185] width 383 height 24
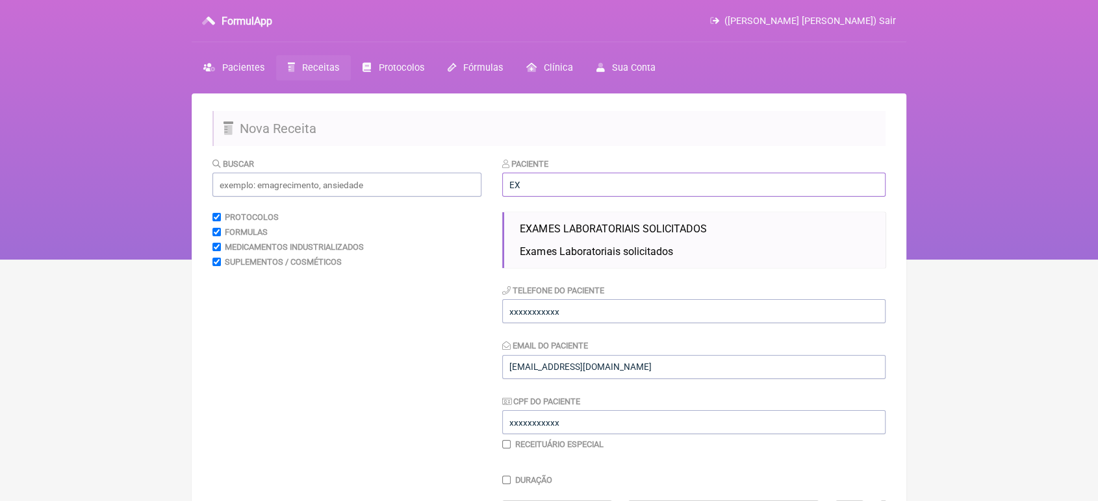
type input "E"
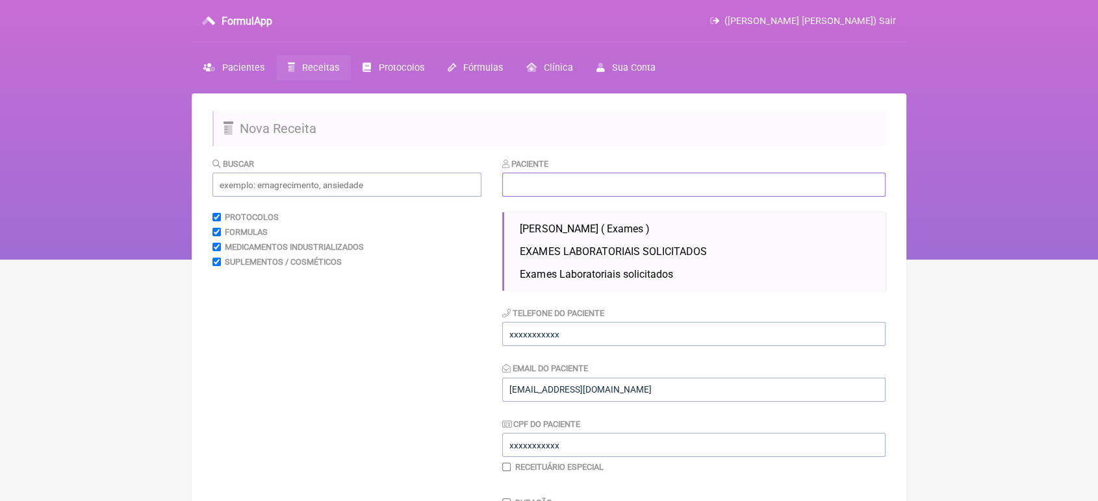
click at [652, 187] on input "text" at bounding box center [693, 185] width 383 height 24
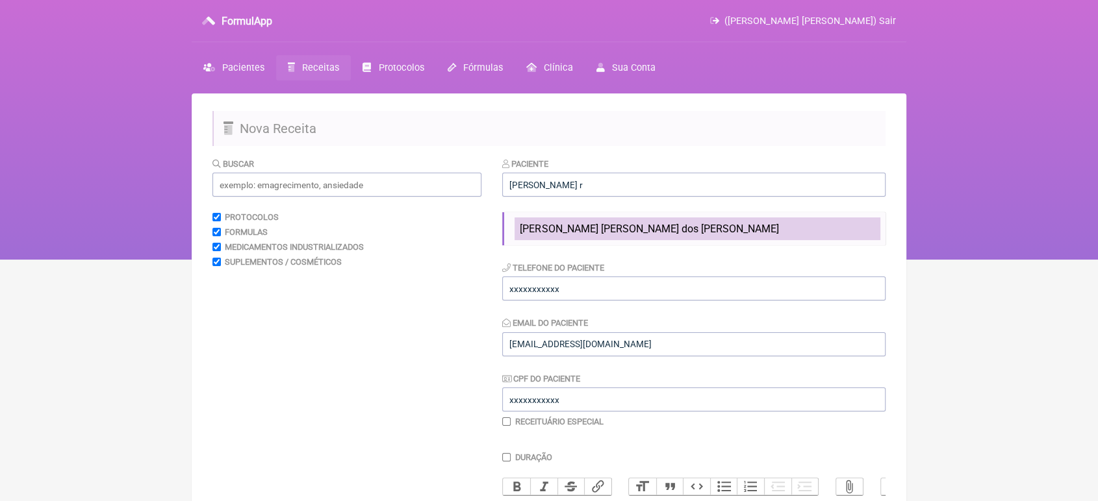
click at [629, 226] on span "Sandra Lúcia dias Ricardo dos Santos" at bounding box center [649, 229] width 259 height 12
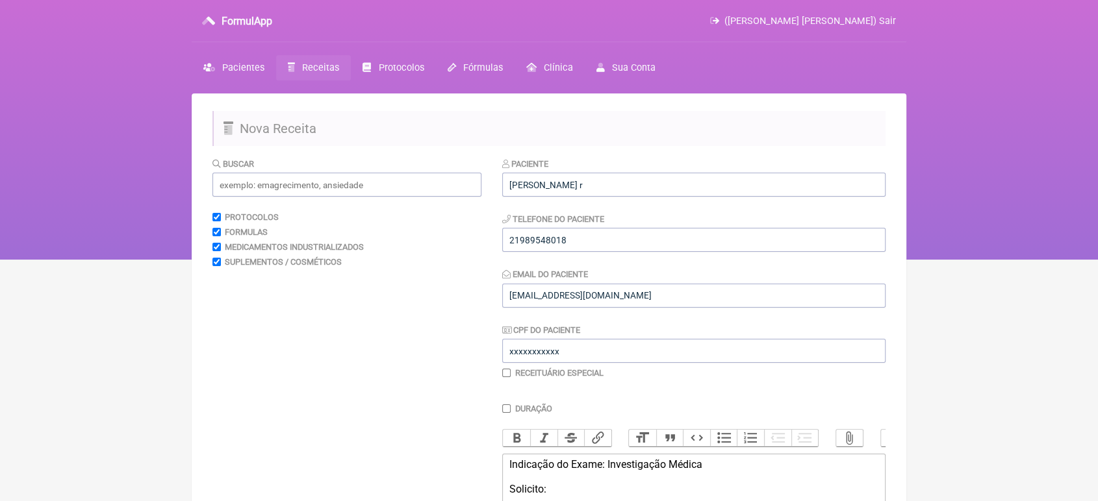
type input "Sandra Lúcia dias Ricardo dos Santos"
type input "21989548018"
click at [629, 226] on div "Telefone do Paciente 21989548018" at bounding box center [693, 232] width 383 height 40
click at [635, 299] on input "[EMAIL_ADDRESS][DOMAIN_NAME]" at bounding box center [693, 296] width 383 height 24
type input "v"
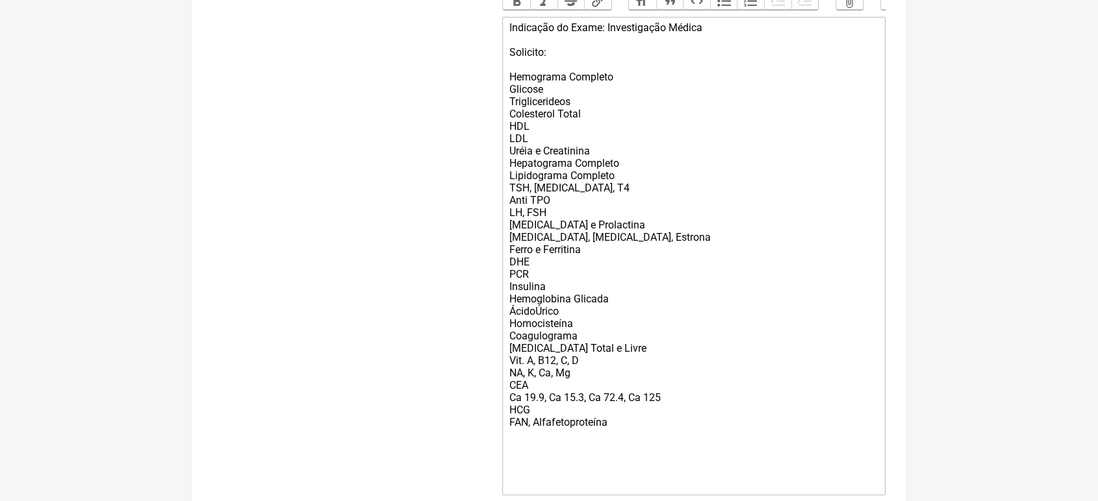
scroll to position [544, 0]
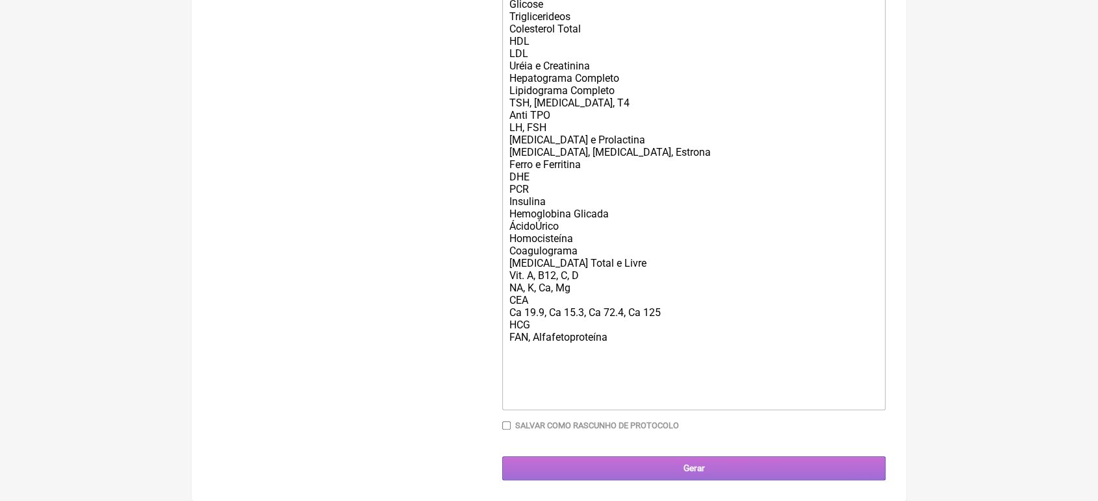
type input "raphaeltavora.nutri2@gmail.com"
click at [785, 468] on input "Gerar" at bounding box center [693, 469] width 383 height 24
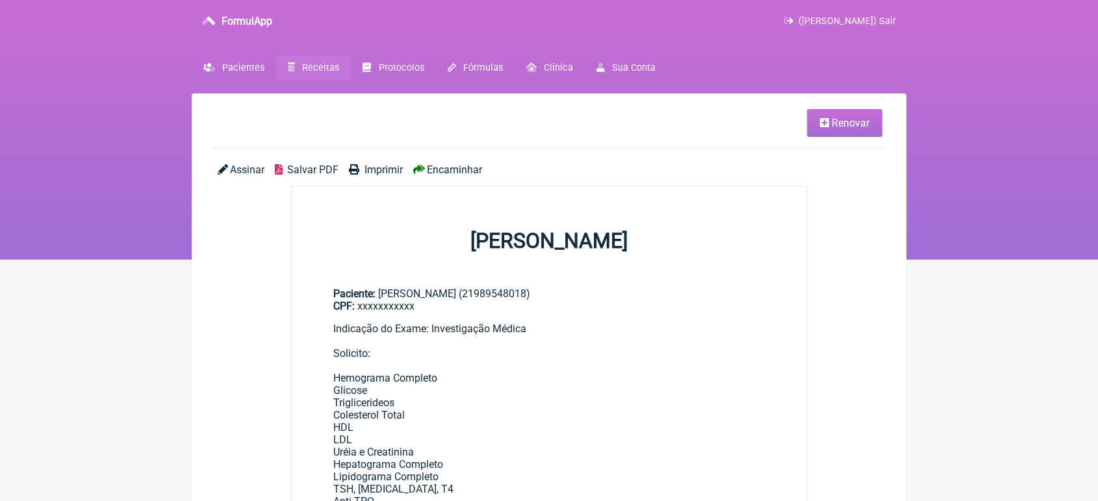
click at [446, 170] on span "Encaminhar" at bounding box center [454, 170] width 55 height 12
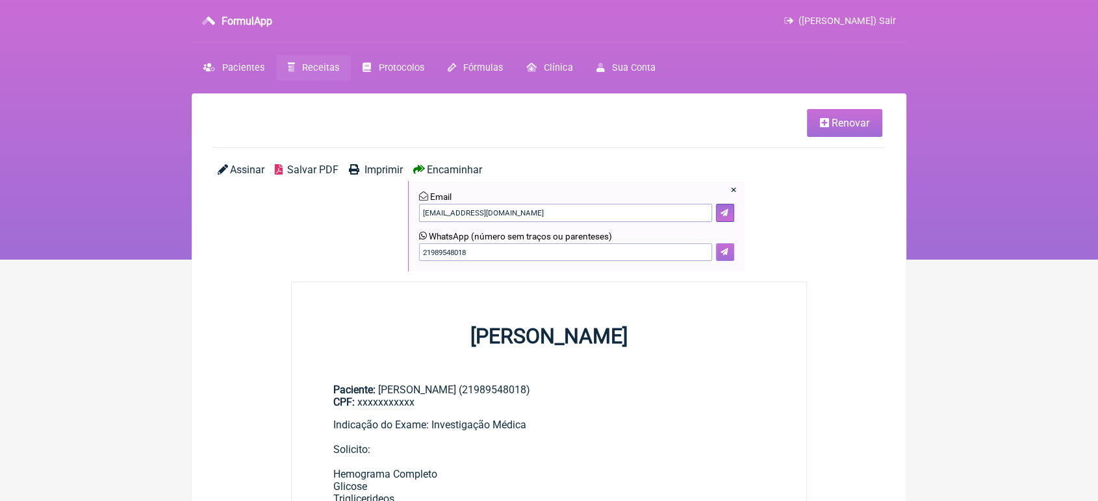
click at [722, 253] on icon at bounding box center [724, 252] width 8 height 8
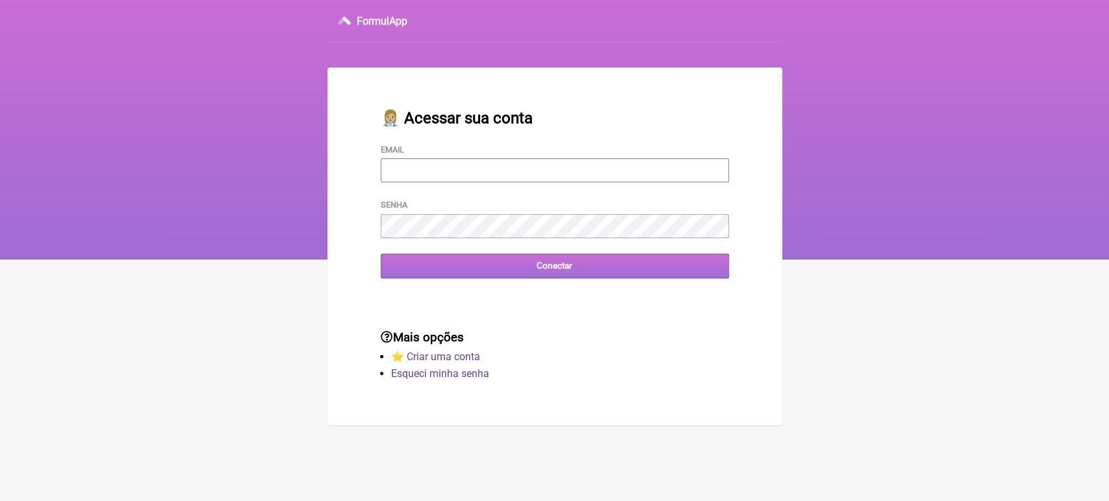
type input "[EMAIL_ADDRESS][DOMAIN_NAME]"
click at [579, 267] on input "Conectar" at bounding box center [555, 266] width 348 height 24
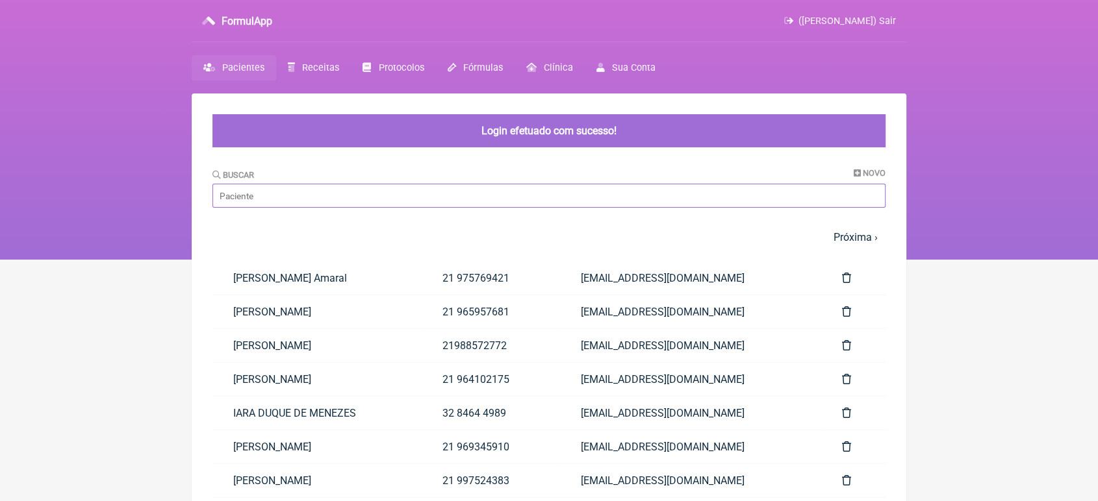
click at [398, 197] on input "Buscar" at bounding box center [548, 196] width 673 height 24
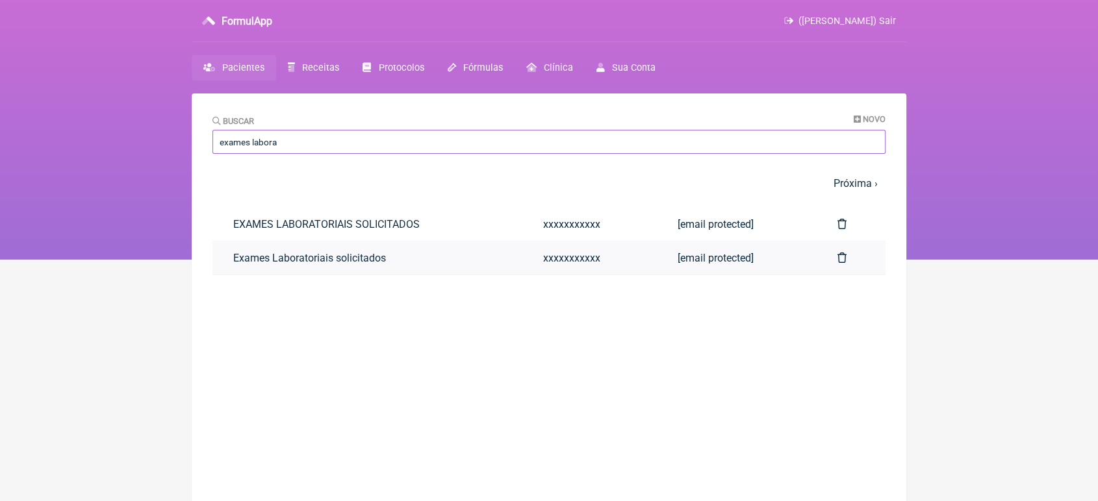
type input "exames labora"
click at [357, 260] on link "Exames Laboratoriais solicitados" at bounding box center [367, 258] width 310 height 33
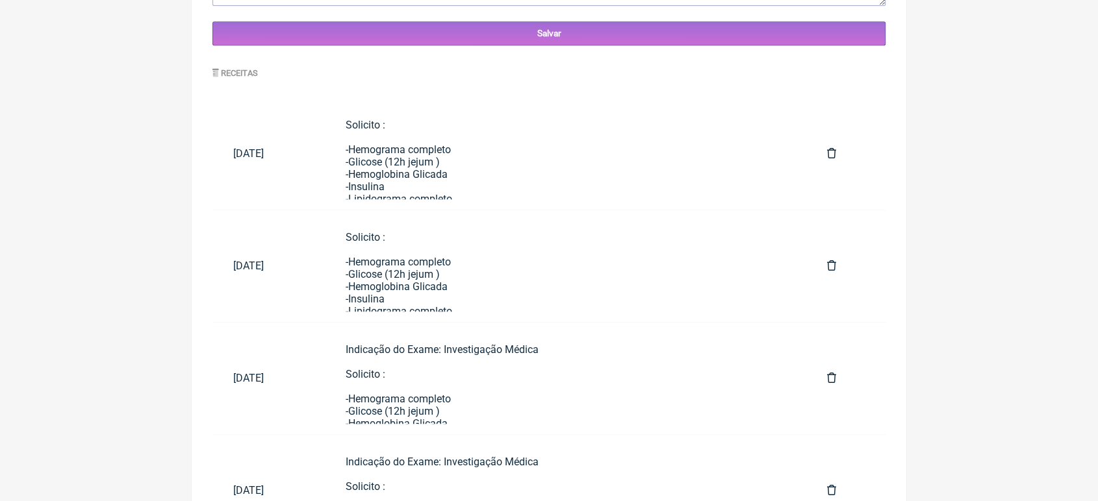
scroll to position [680, 0]
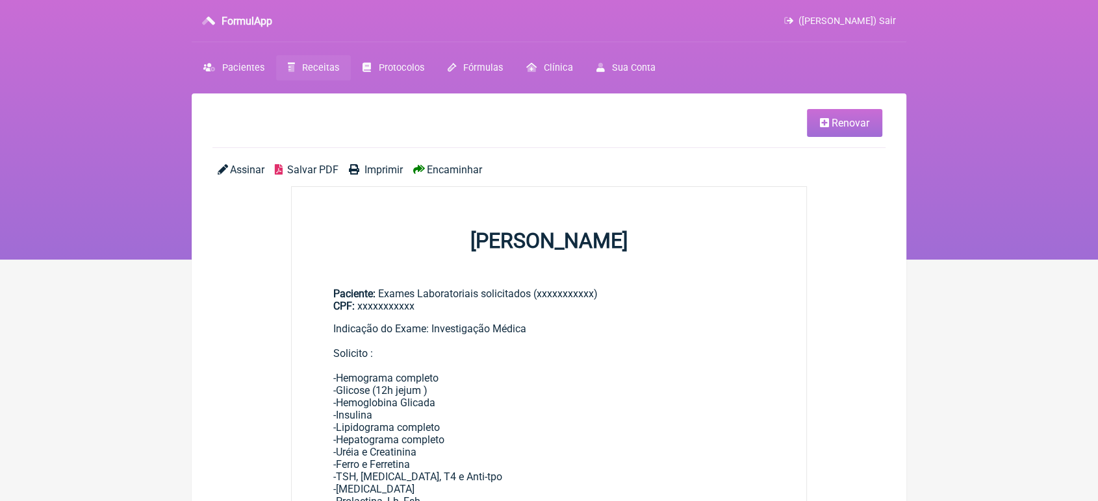
click at [854, 119] on span "Renovar" at bounding box center [850, 123] width 38 height 12
click at [828, 123] on link "Renovar" at bounding box center [844, 123] width 75 height 28
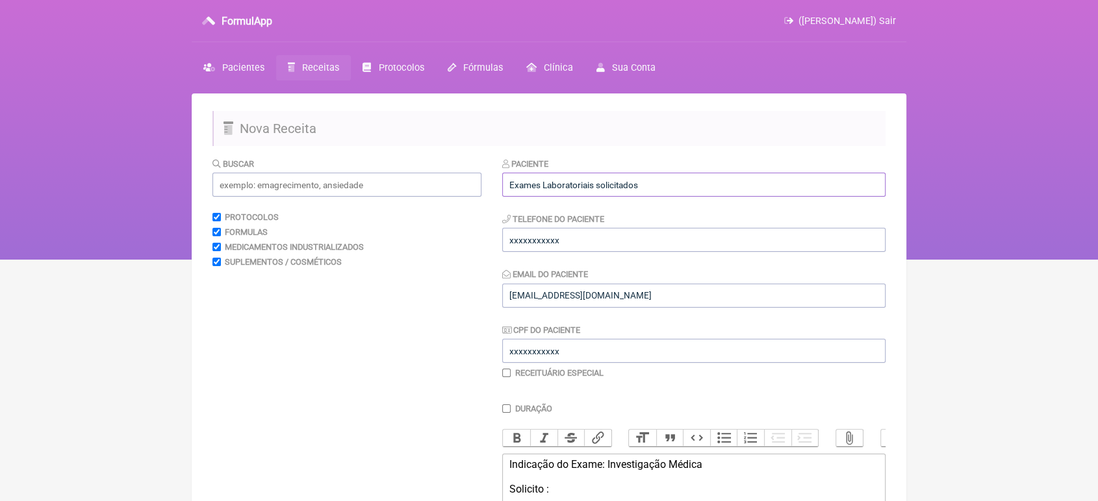
click at [707, 180] on input "Exames Laboratoriais solicitados" at bounding box center [693, 185] width 383 height 24
type input "E"
type input "Felipe da Silva Lopes"
click at [634, 294] on input "vini_paschoal@yahoo.com.br" at bounding box center [693, 296] width 383 height 24
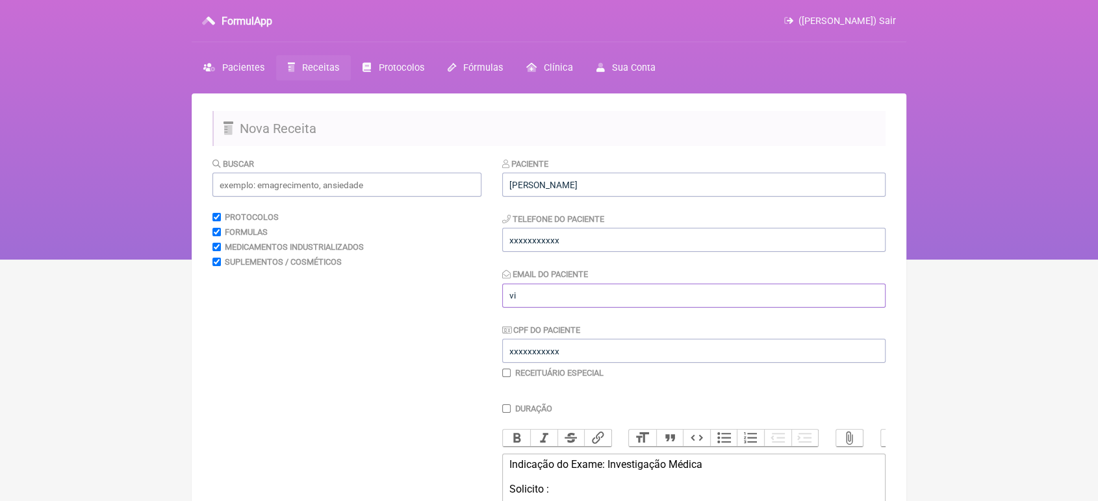
type input "v"
type input "[EMAIL_ADDRESS][DOMAIN_NAME]"
click at [574, 233] on input "xxxxxxxxxxx" at bounding box center [693, 240] width 383 height 24
type input "x"
drag, startPoint x: 574, startPoint y: 233, endPoint x: 553, endPoint y: 243, distance: 23.2
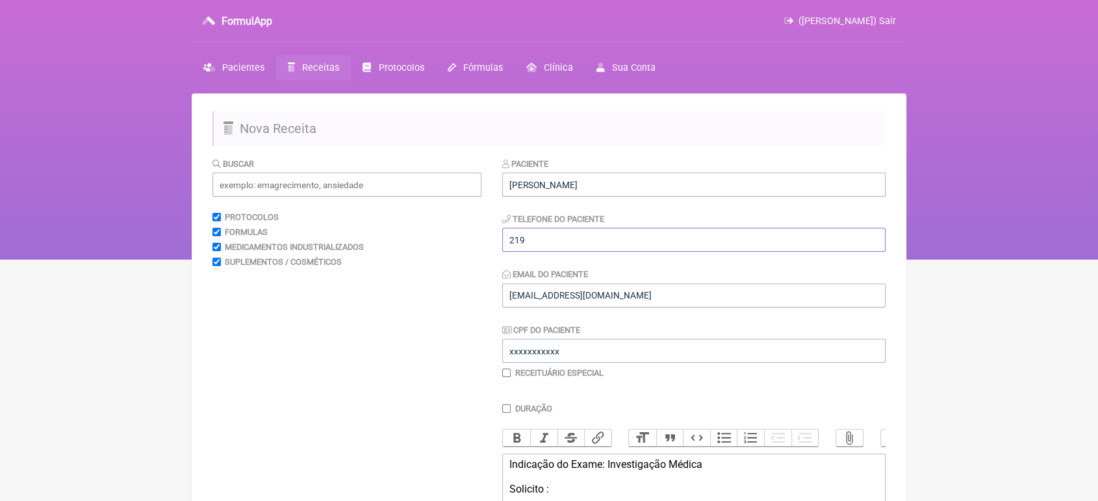
click at [553, 243] on input "219" at bounding box center [693, 240] width 383 height 24
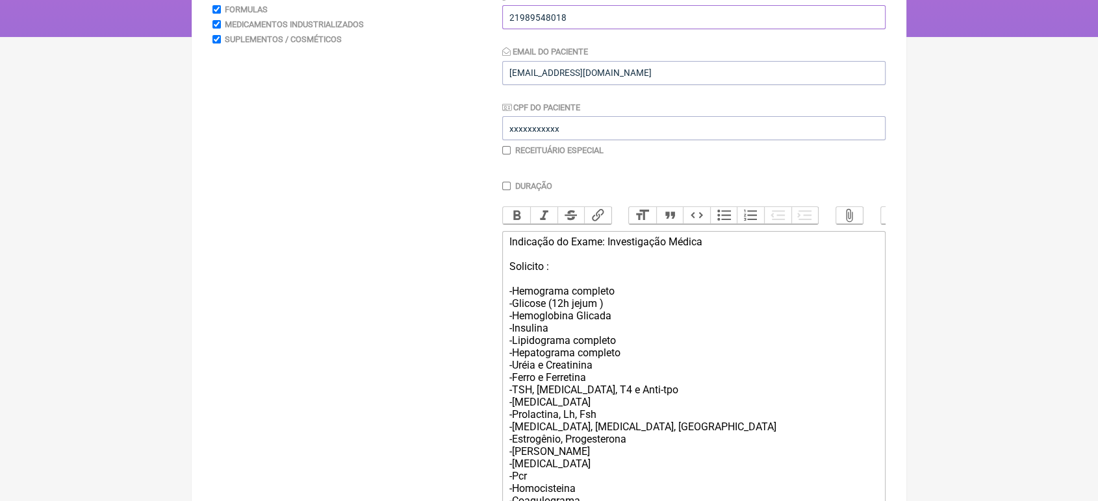
scroll to position [462, 0]
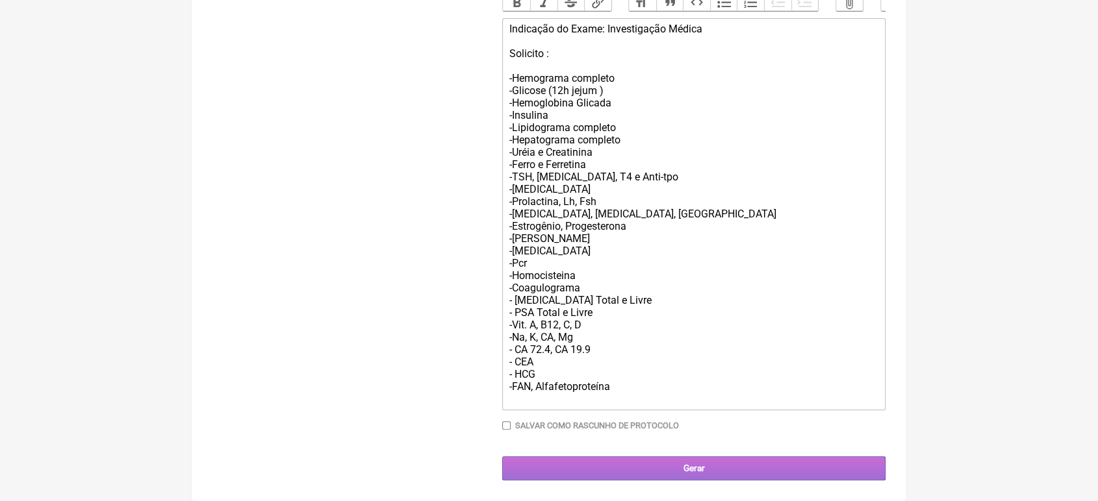
type input "21989548018"
click at [769, 470] on input "Gerar" at bounding box center [693, 469] width 383 height 24
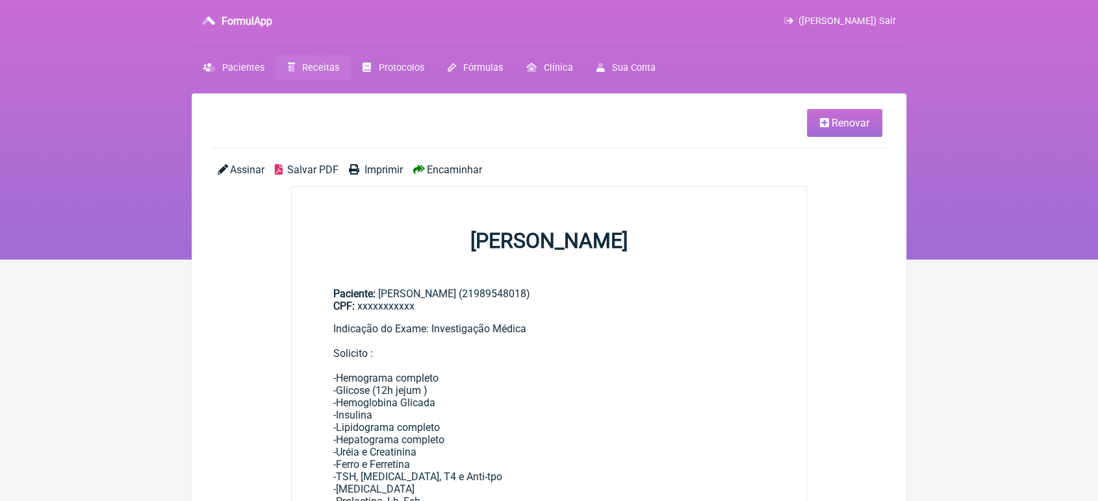
click at [474, 177] on div "Assinar Salvar PDF Imprimir Encaminhar" at bounding box center [548, 175] width 673 height 23
click at [459, 165] on span "Encaminhar" at bounding box center [454, 170] width 55 height 12
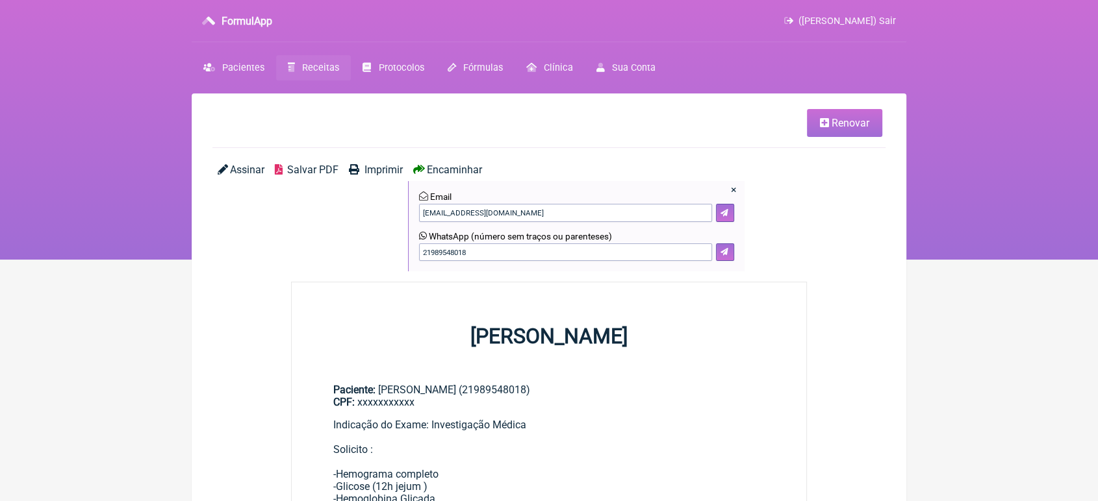
click at [459, 165] on span "Encaminhar" at bounding box center [454, 170] width 55 height 12
click at [722, 255] on icon at bounding box center [724, 252] width 8 height 8
